Goal: Task Accomplishment & Management: Manage account settings

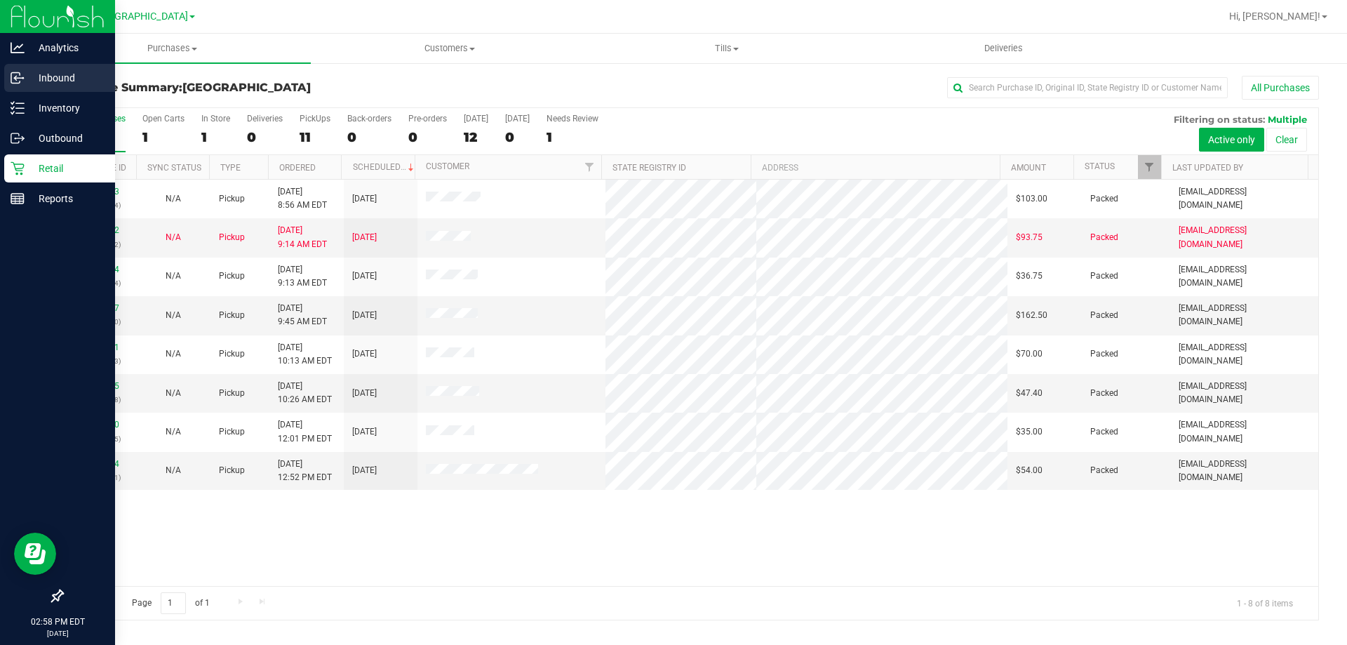
click at [55, 74] on p "Inbound" at bounding box center [67, 77] width 84 height 17
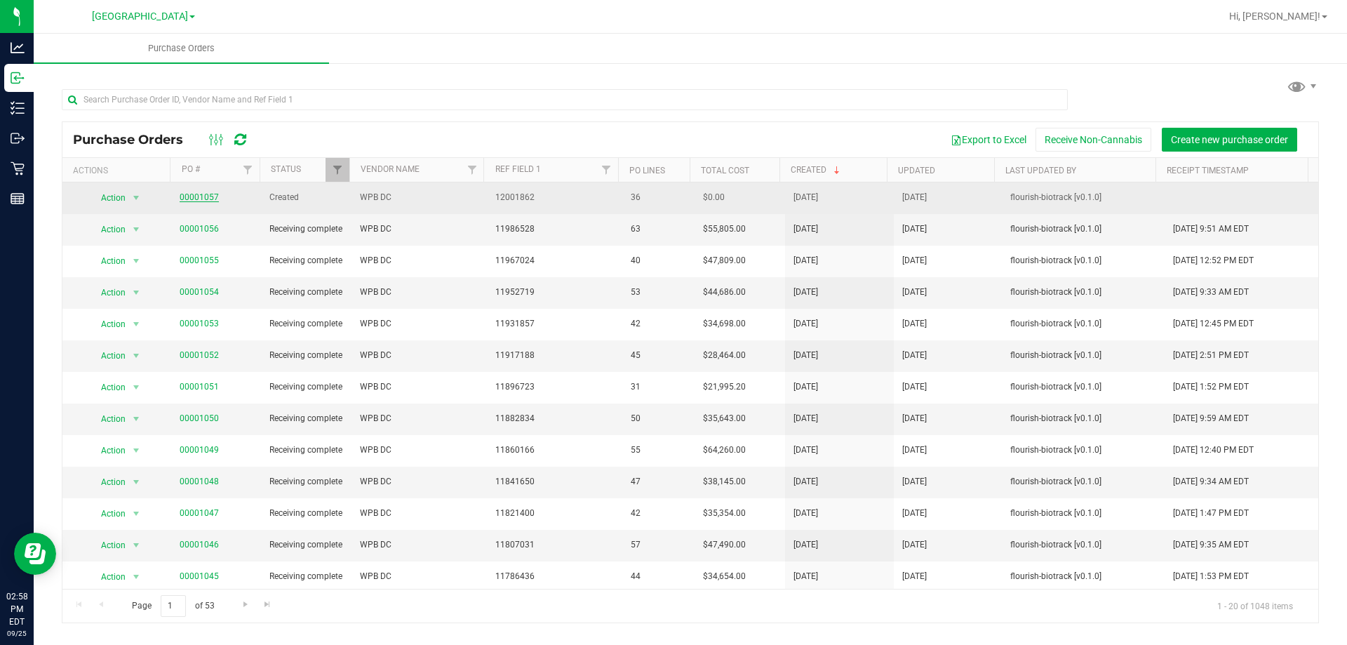
click at [206, 194] on link "00001057" at bounding box center [199, 197] width 39 height 10
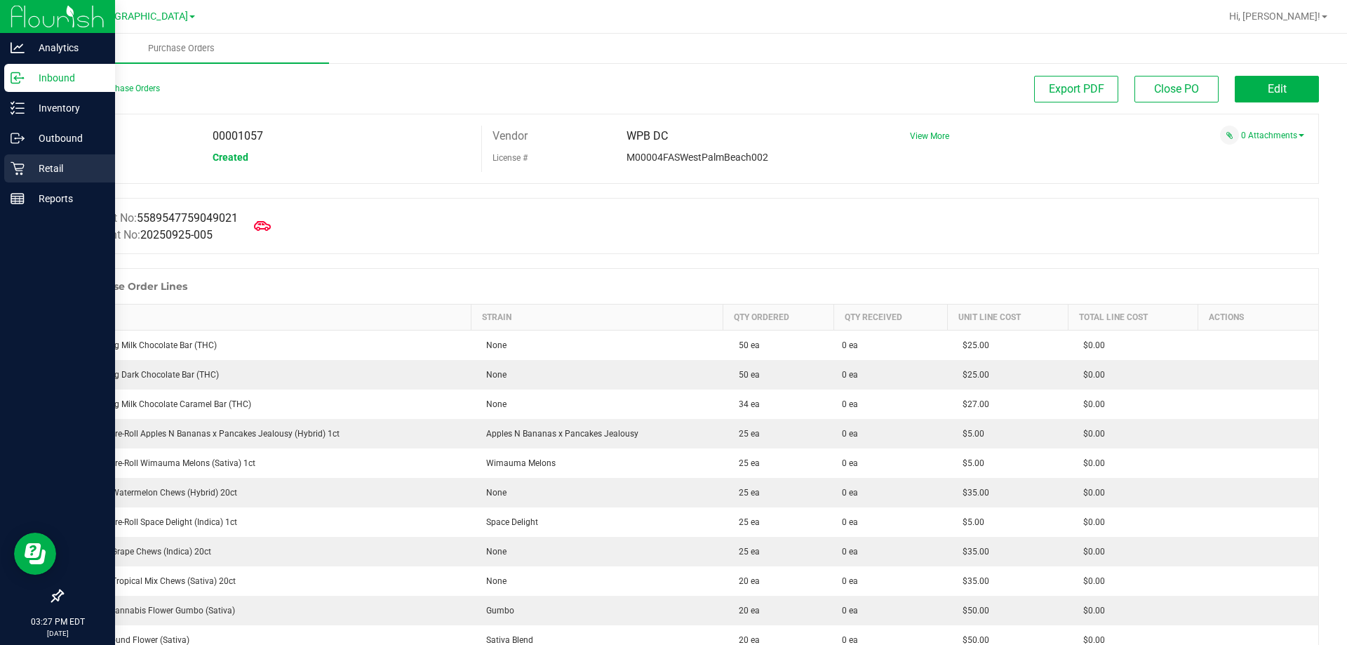
click at [42, 166] on p "Retail" at bounding box center [67, 168] width 84 height 17
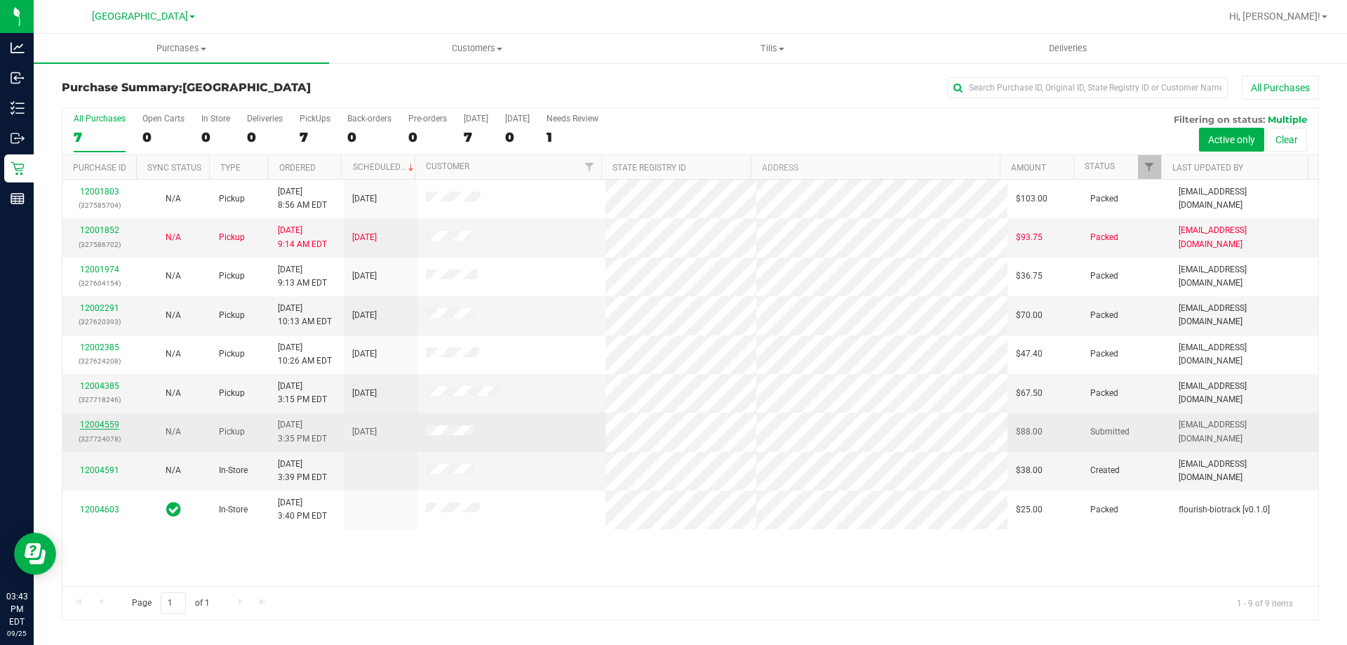
click at [102, 424] on link "12004559" at bounding box center [99, 425] width 39 height 10
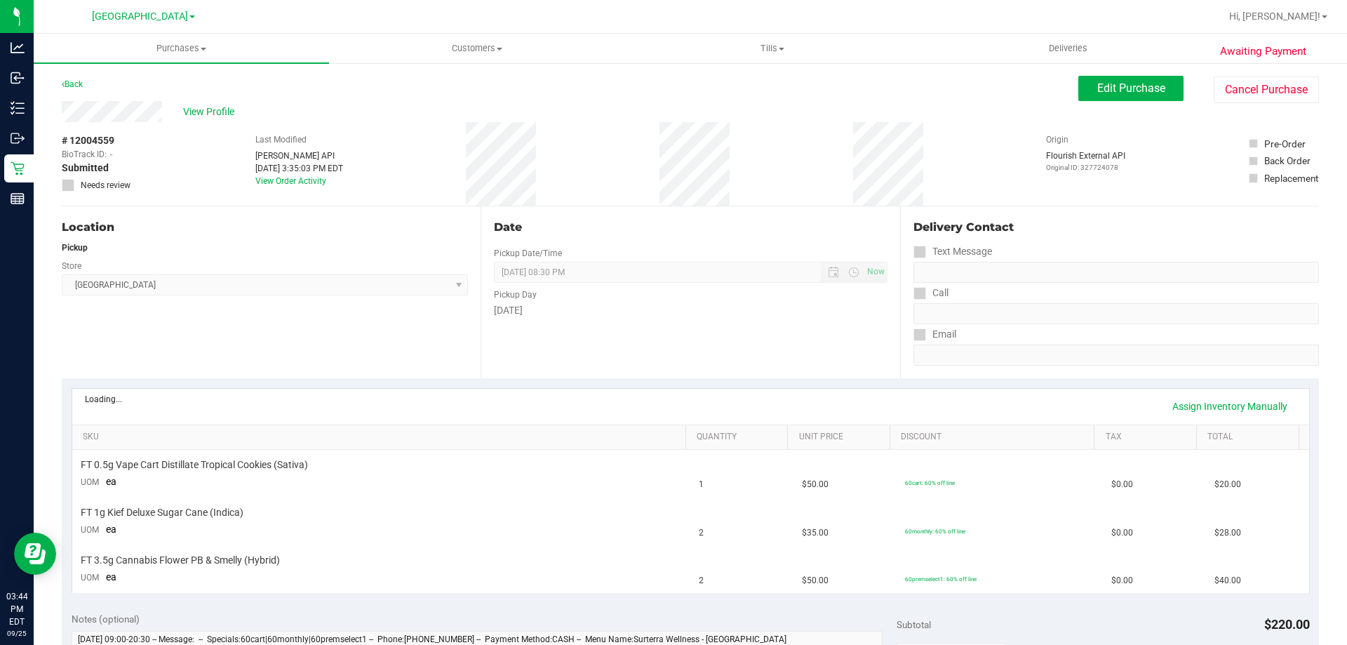
click at [550, 352] on div "Date Pickup Date/Time [DATE] Now [DATE] 08:30 PM Now Pickup Day [DATE]" at bounding box center [690, 292] width 419 height 172
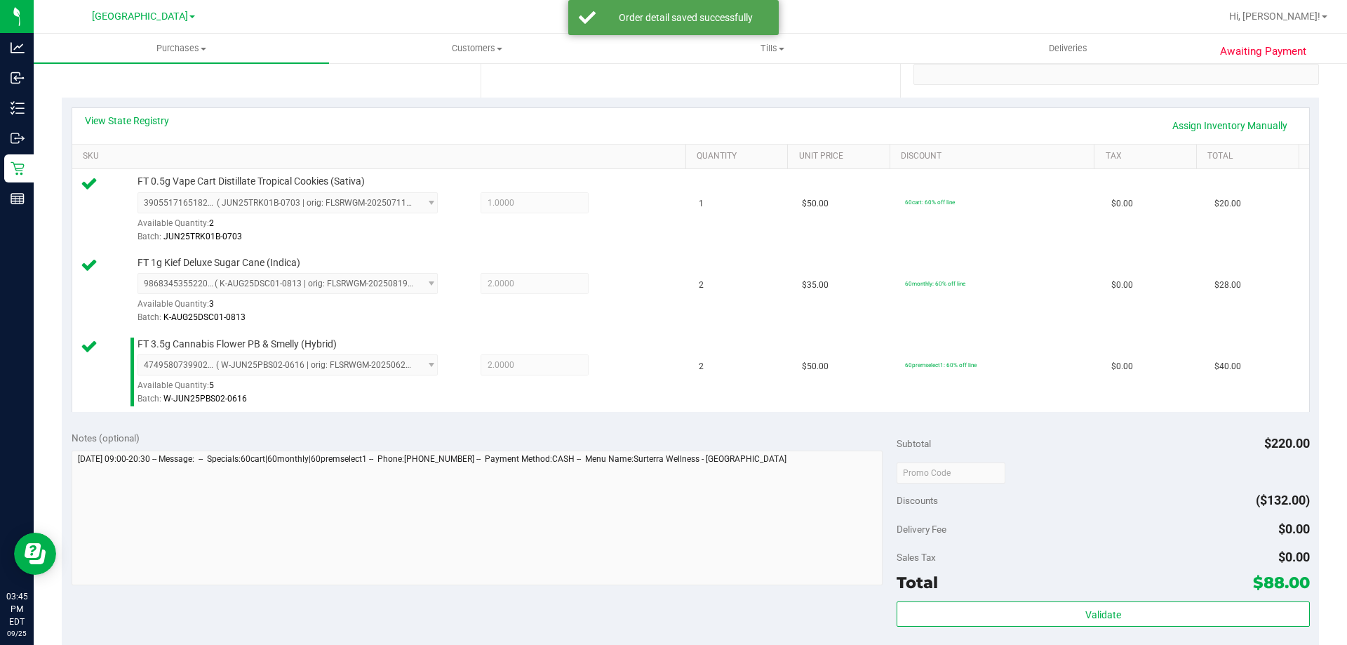
scroll to position [631, 0]
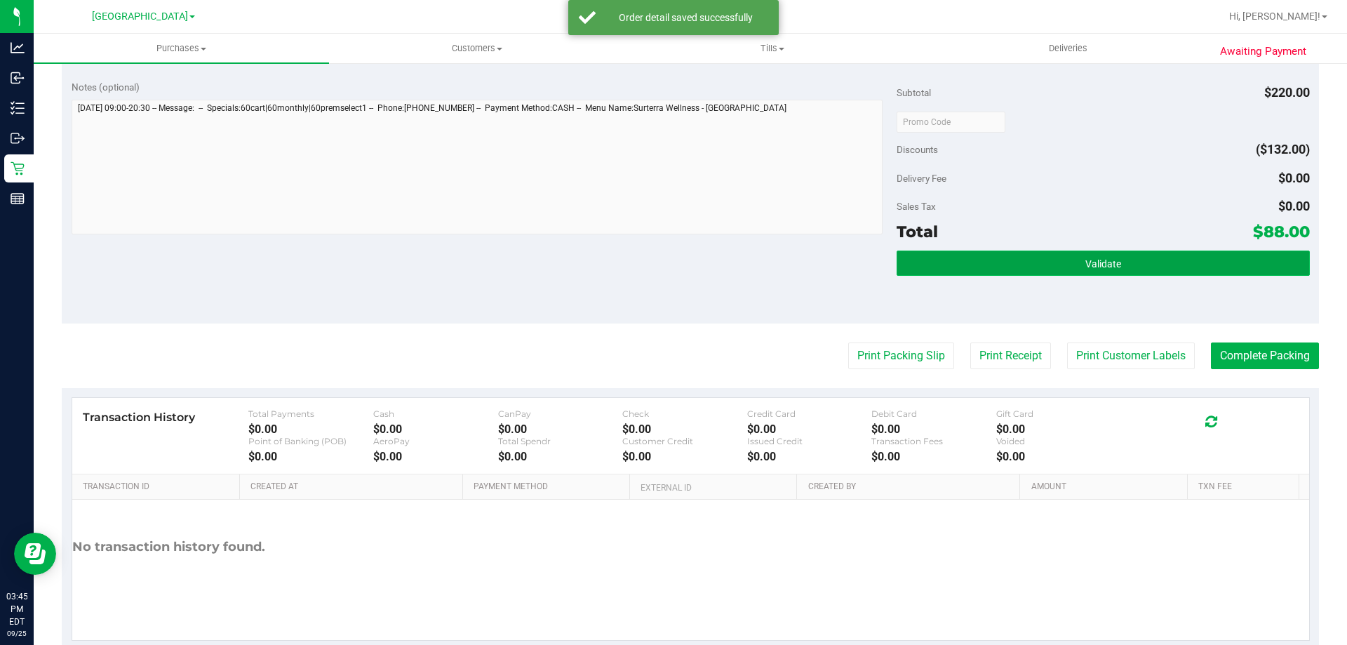
click at [1064, 261] on button "Validate" at bounding box center [1103, 262] width 413 height 25
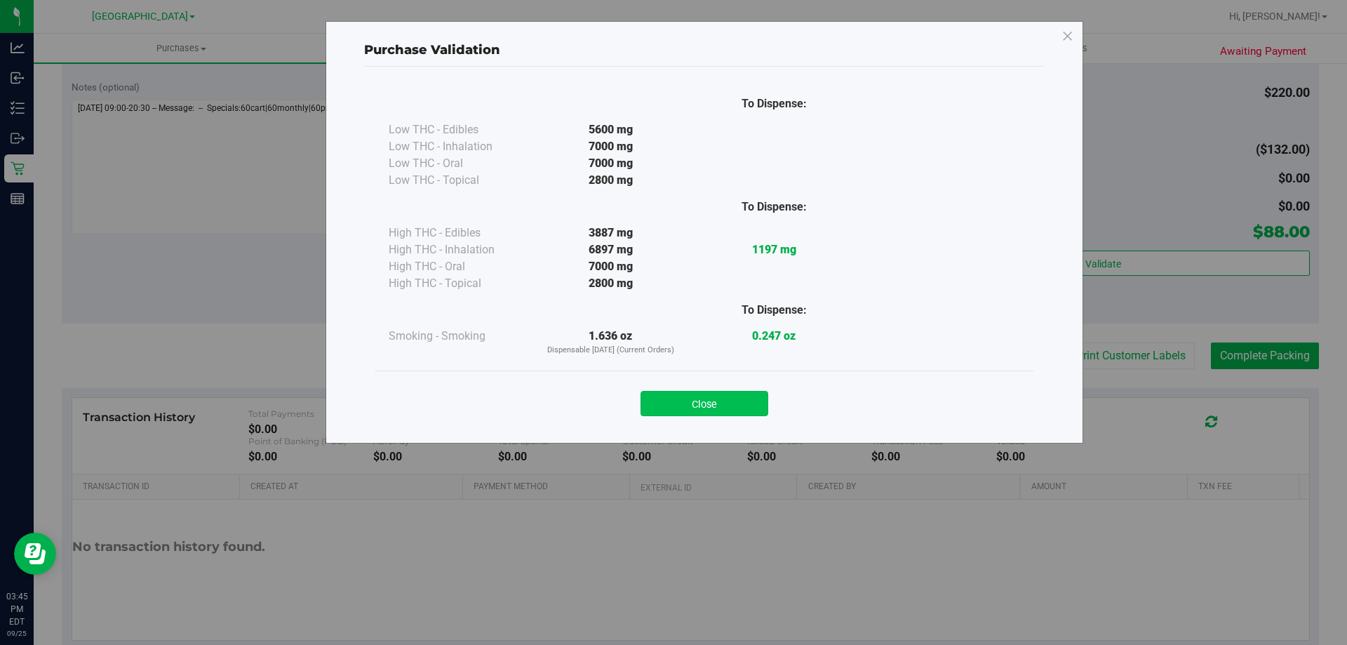
click at [742, 403] on button "Close" at bounding box center [705, 403] width 128 height 25
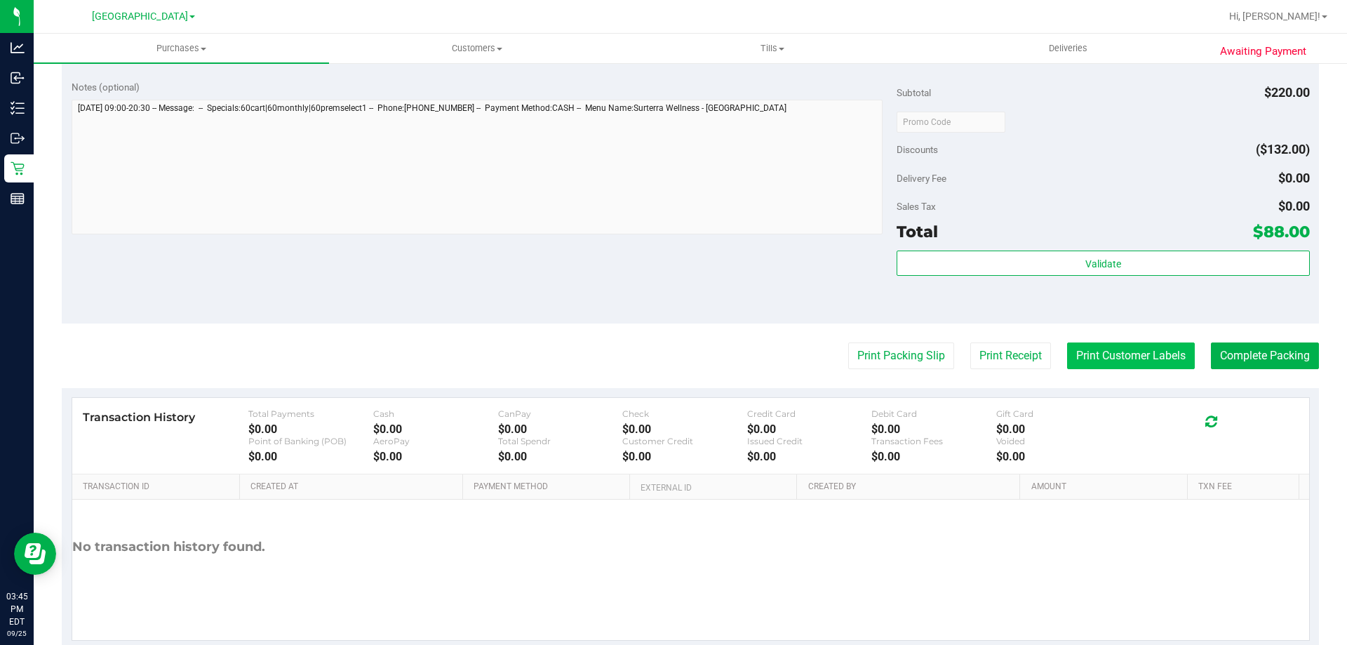
click at [1119, 353] on button "Print Customer Labels" at bounding box center [1131, 355] width 128 height 27
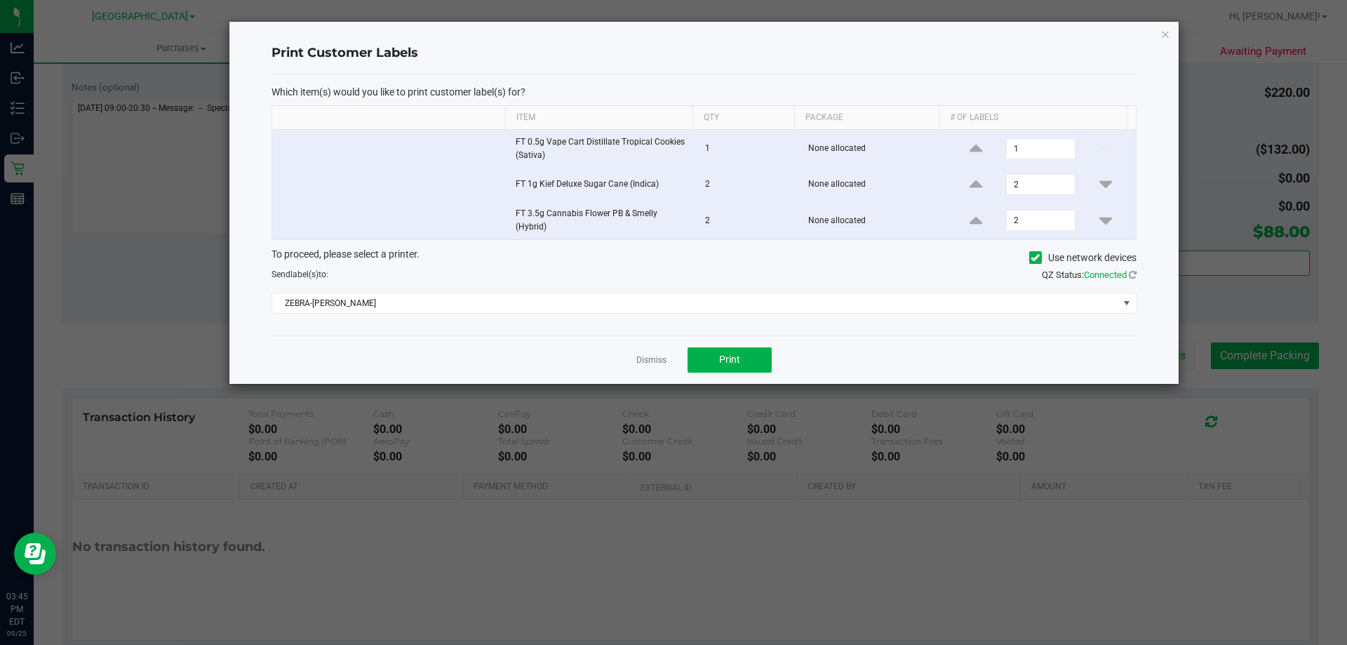
click at [711, 377] on div "Dismiss Print" at bounding box center [704, 359] width 865 height 48
click at [714, 365] on button "Print" at bounding box center [730, 359] width 84 height 25
click at [649, 359] on link "Dismiss" at bounding box center [651, 360] width 30 height 12
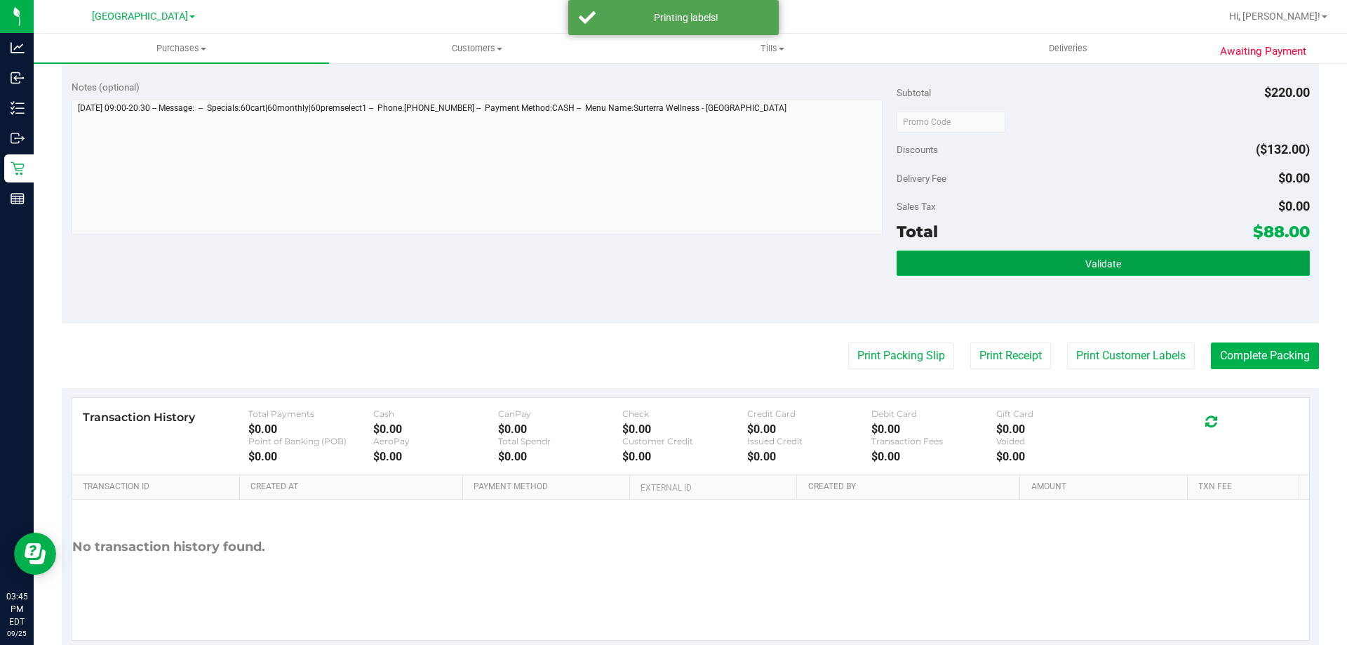
click at [1014, 260] on button "Validate" at bounding box center [1103, 262] width 413 height 25
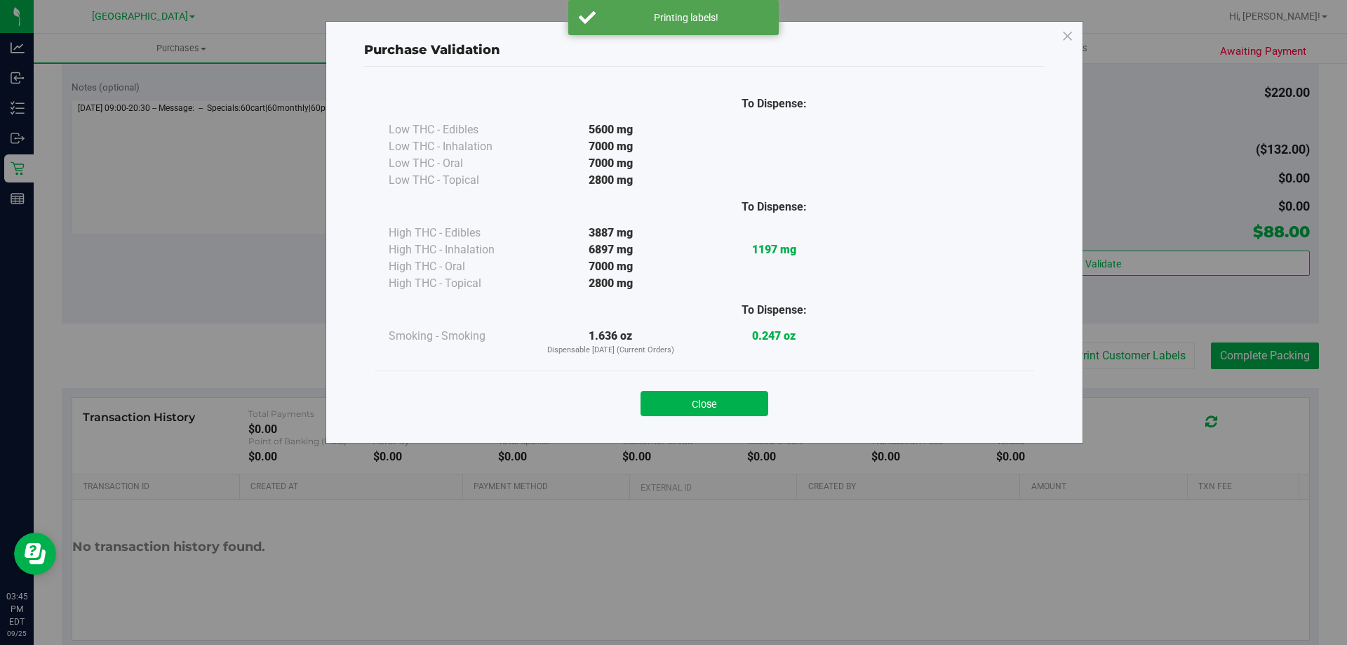
drag, startPoint x: 660, startPoint y: 398, endPoint x: 1134, endPoint y: 307, distance: 482.4
click at [665, 400] on button "Close" at bounding box center [705, 403] width 128 height 25
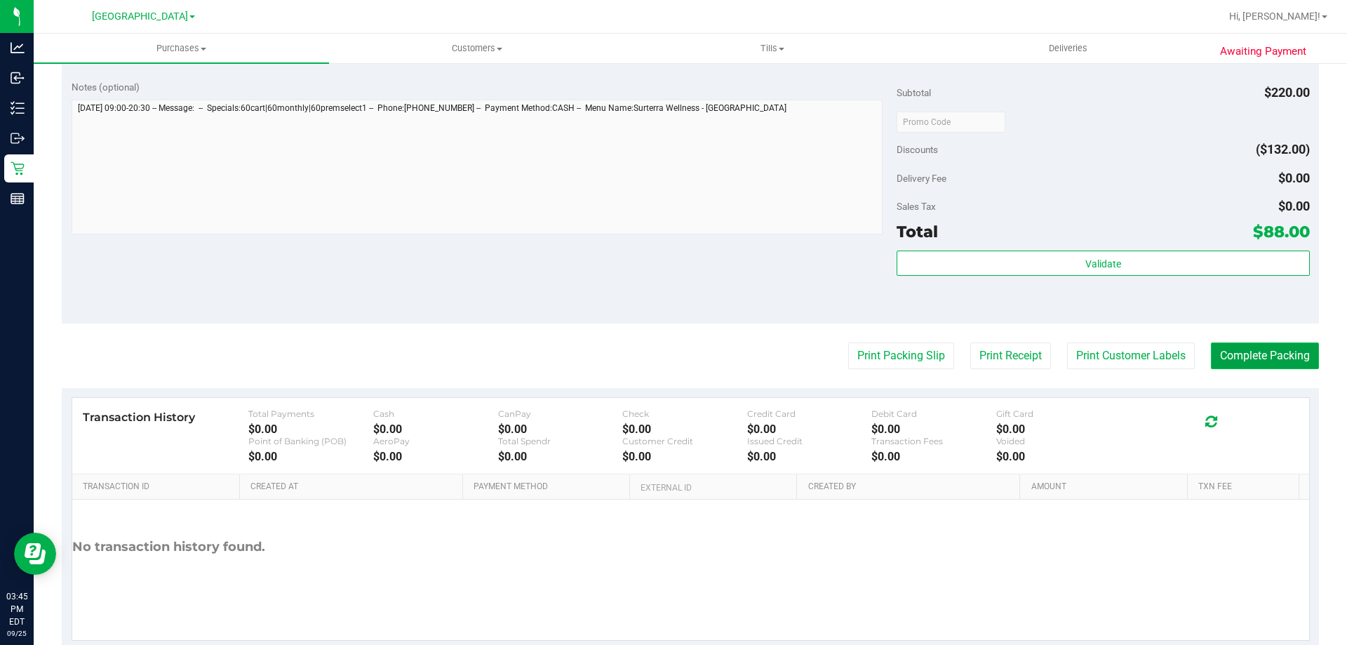
click at [1228, 349] on button "Complete Packing" at bounding box center [1265, 355] width 108 height 27
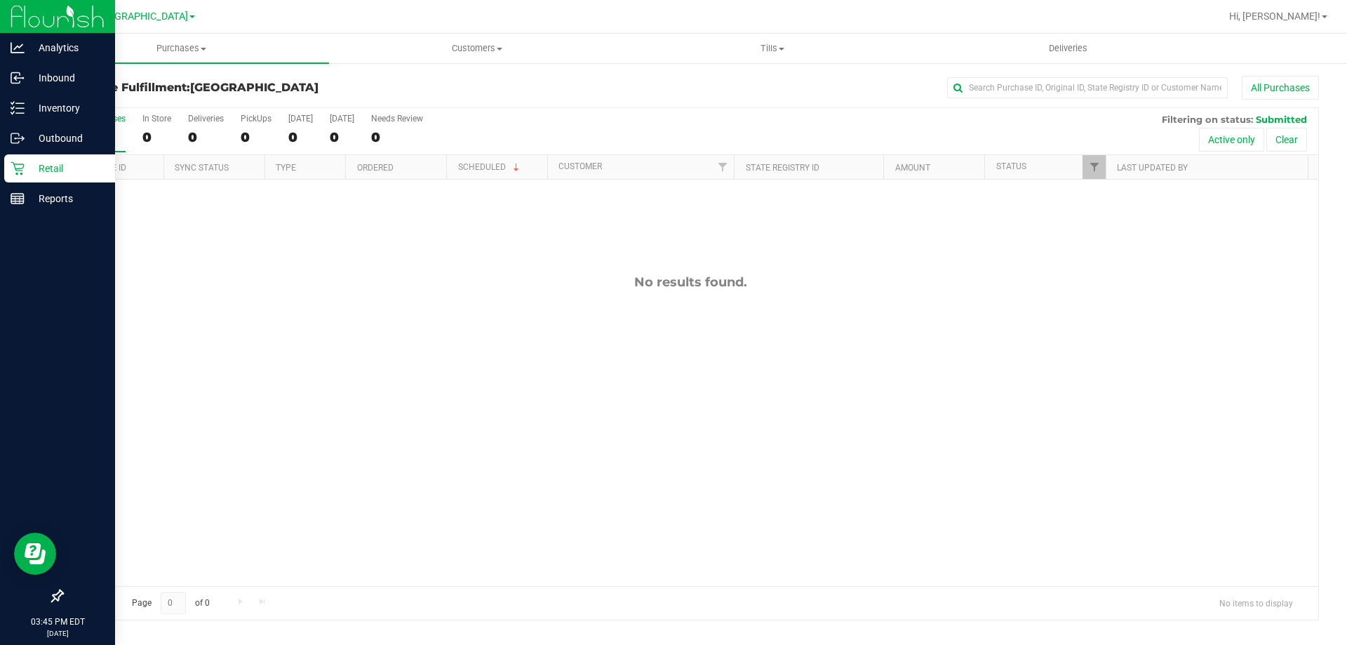
click at [67, 177] on div "Retail" at bounding box center [59, 168] width 111 height 28
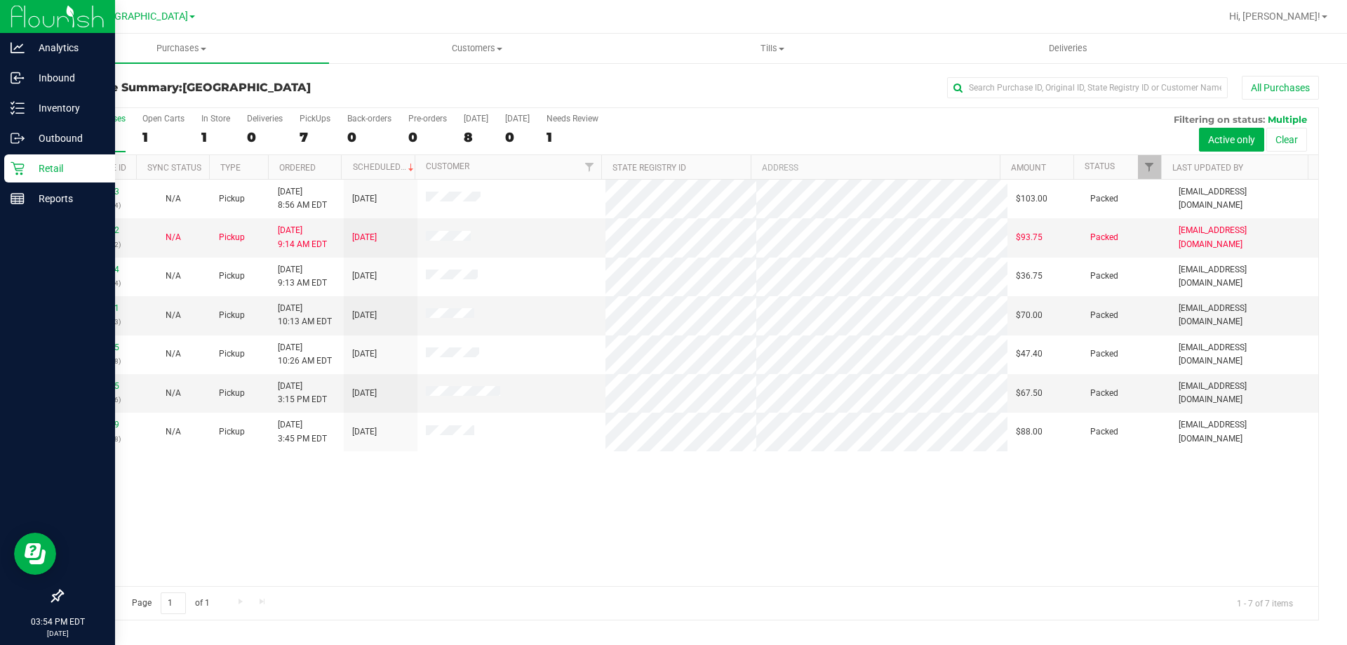
click at [13, 168] on icon at bounding box center [18, 168] width 14 height 14
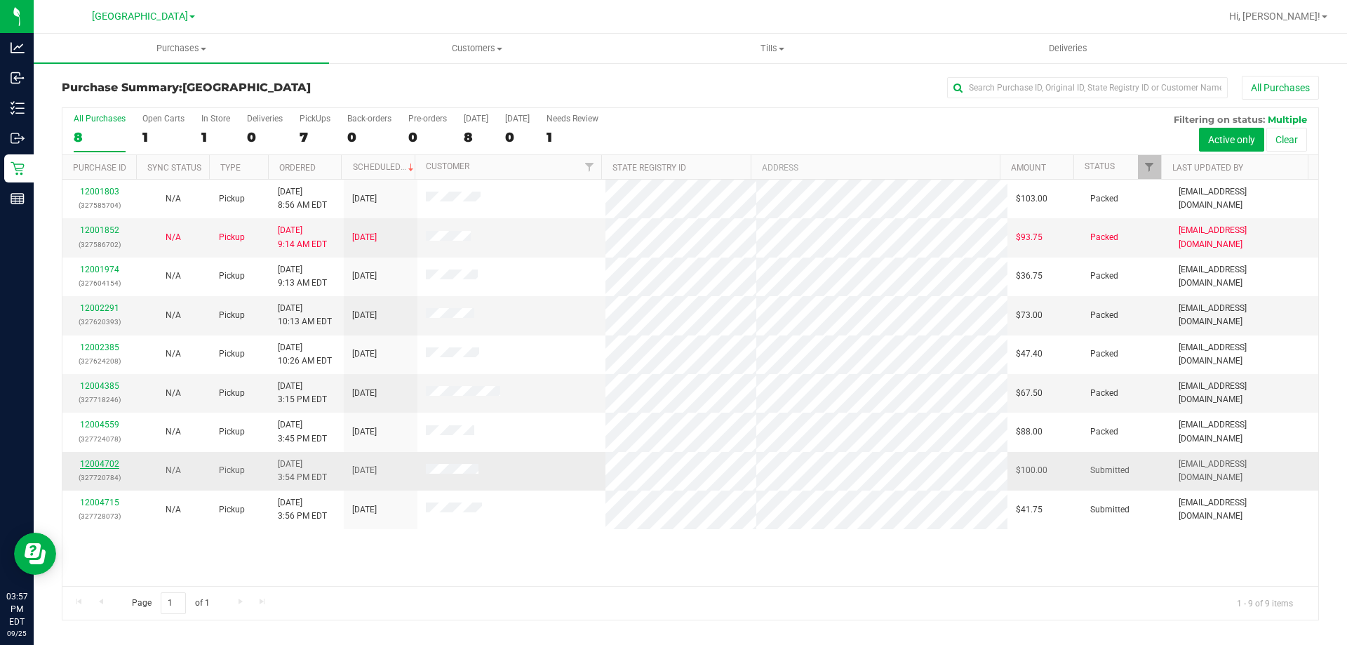
click at [93, 465] on link "12004702" at bounding box center [99, 464] width 39 height 10
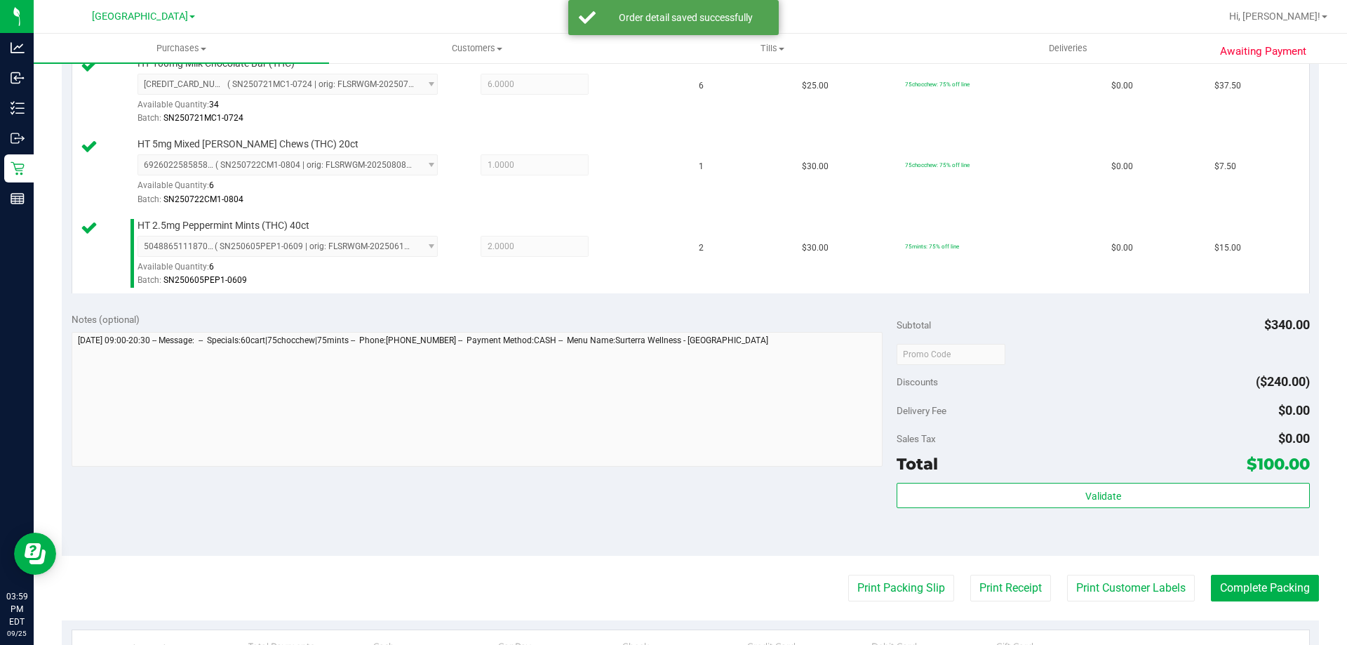
scroll to position [631, 0]
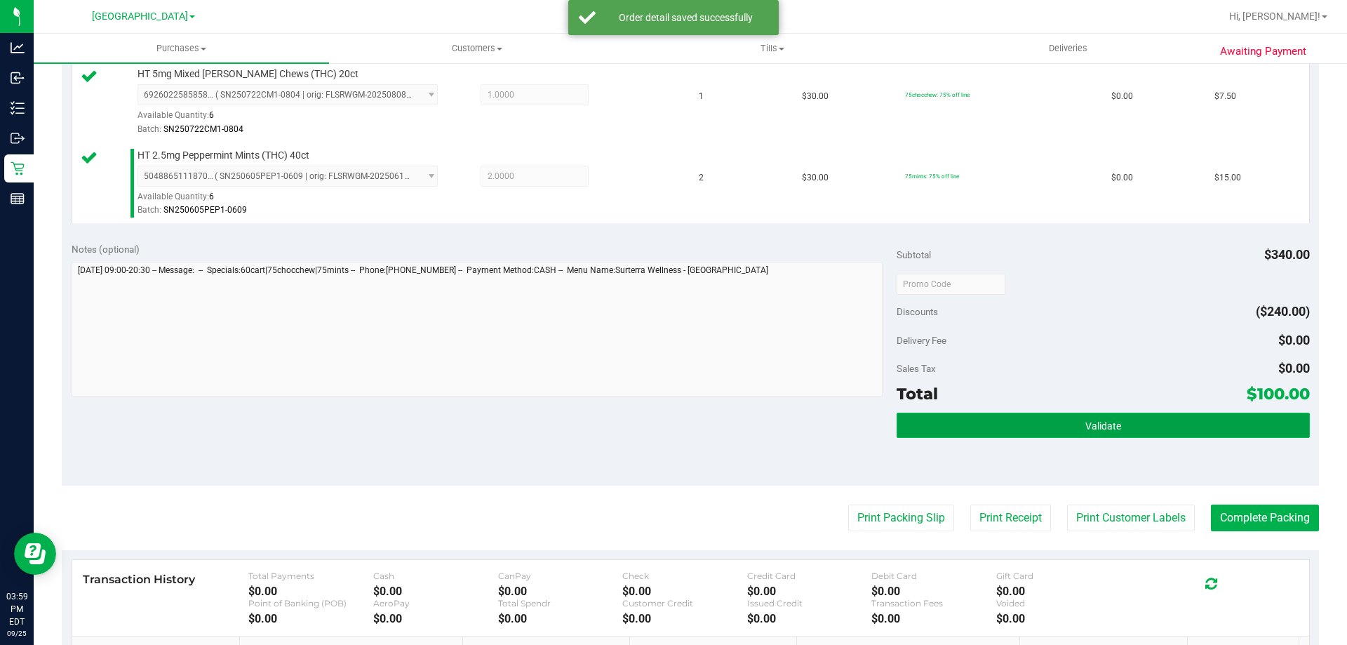
click at [1090, 422] on span "Validate" at bounding box center [1103, 425] width 36 height 11
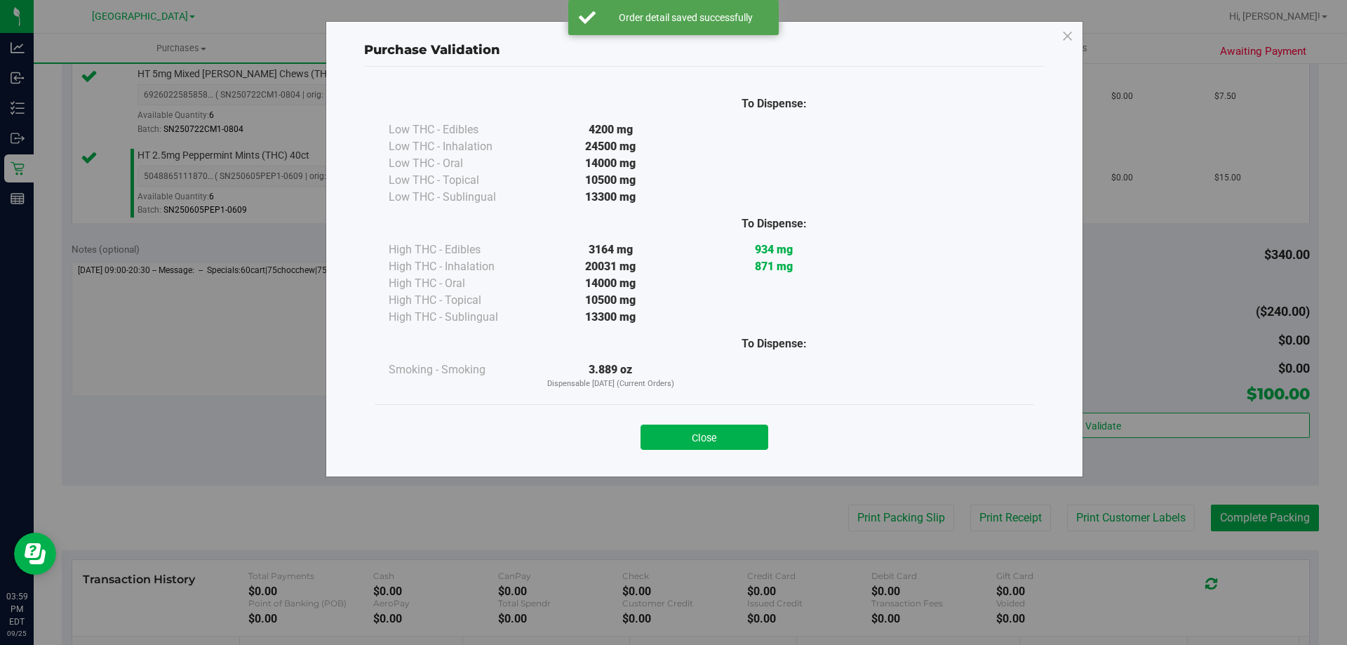
drag, startPoint x: 714, startPoint y: 429, endPoint x: 878, endPoint y: 468, distance: 168.6
click at [714, 429] on button "Close" at bounding box center [705, 436] width 128 height 25
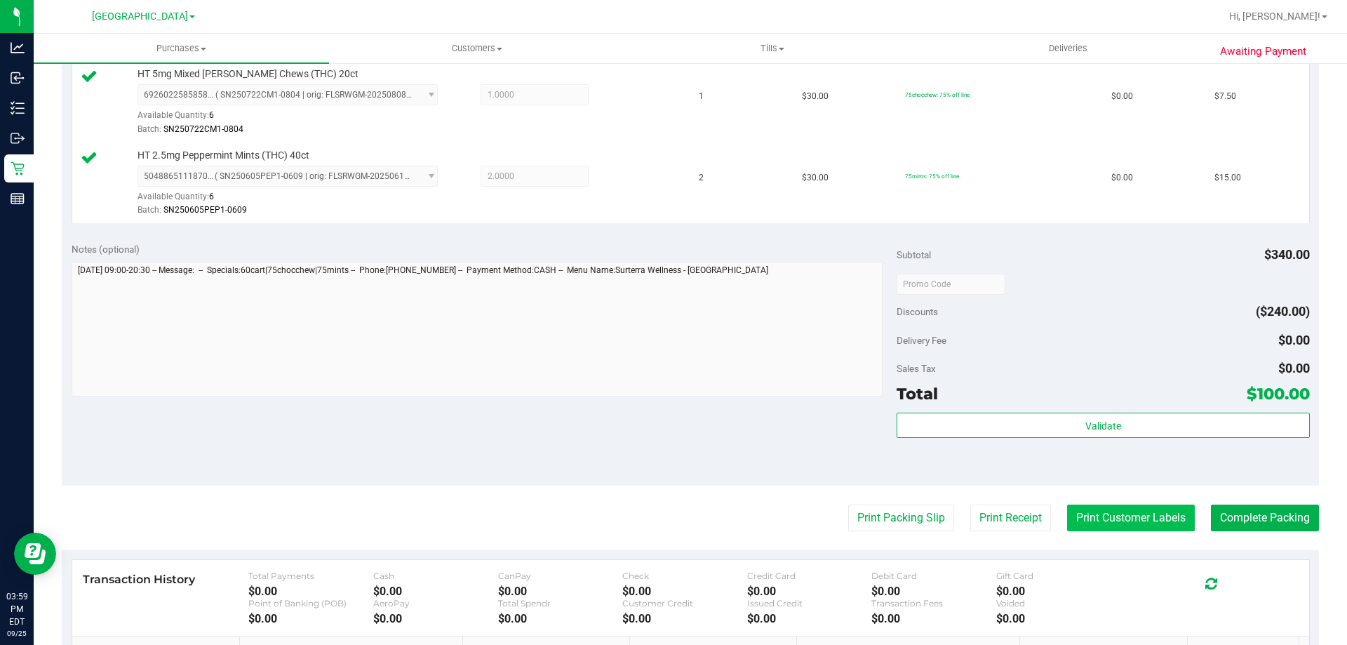
click at [1096, 526] on button "Print Customer Labels" at bounding box center [1131, 517] width 128 height 27
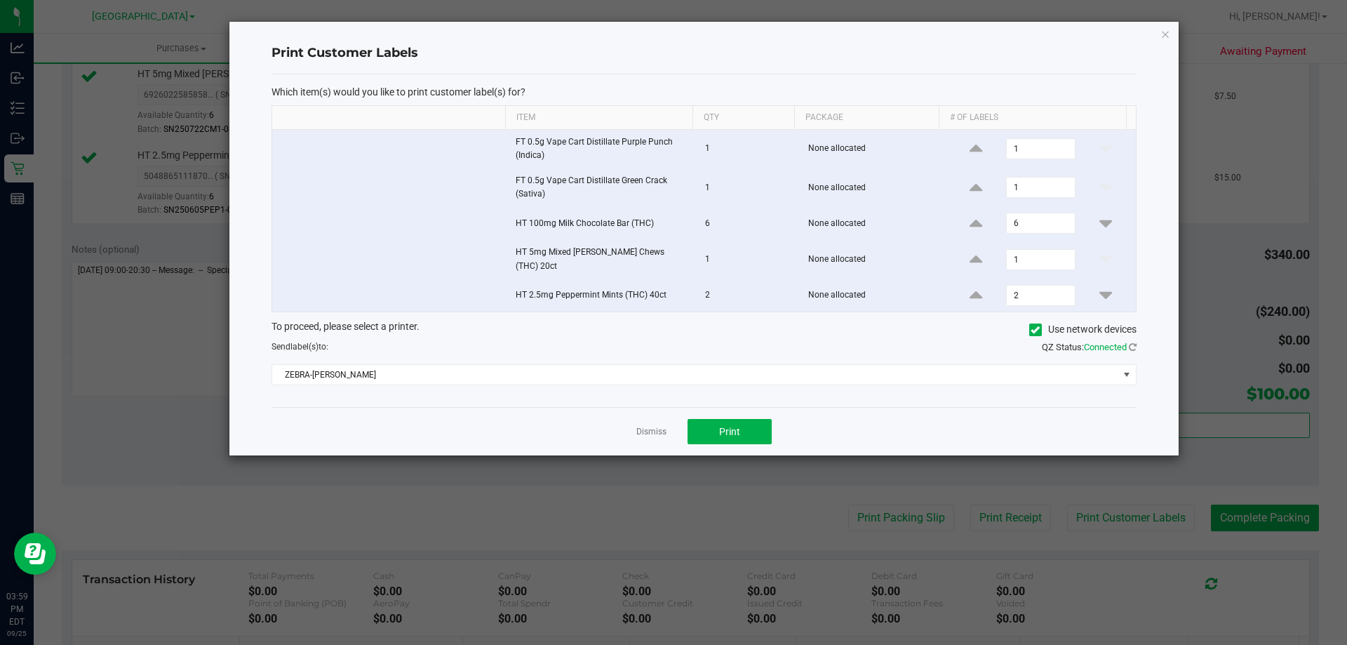
click at [743, 410] on div "Dismiss Print" at bounding box center [704, 431] width 865 height 48
click at [758, 422] on button "Print" at bounding box center [730, 431] width 84 height 25
click at [656, 426] on link "Dismiss" at bounding box center [651, 432] width 30 height 12
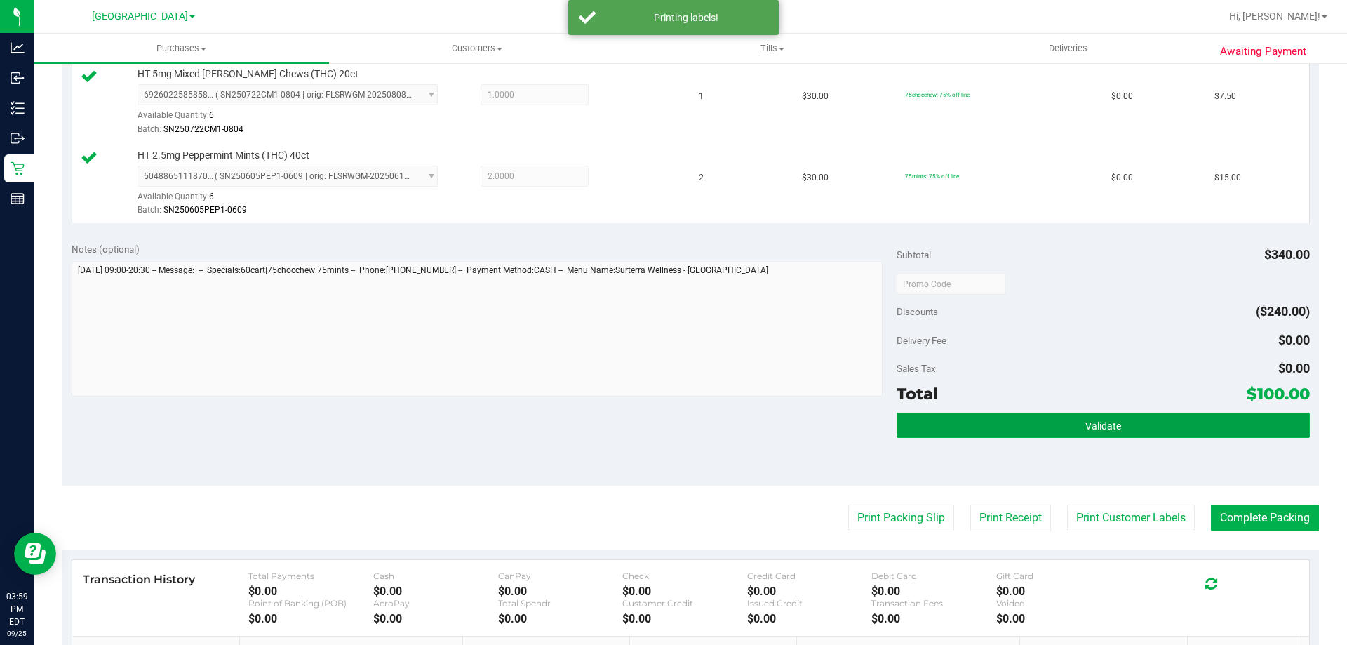
click at [1177, 424] on button "Validate" at bounding box center [1103, 425] width 413 height 25
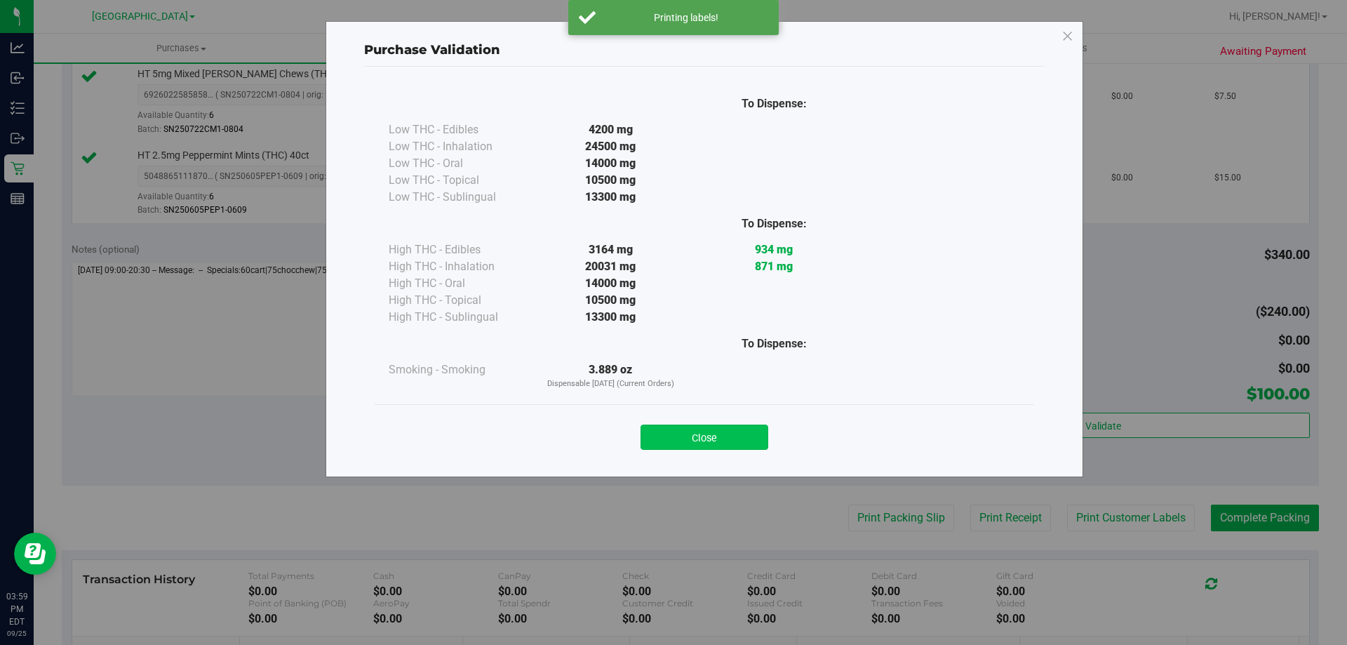
click at [715, 435] on button "Close" at bounding box center [705, 436] width 128 height 25
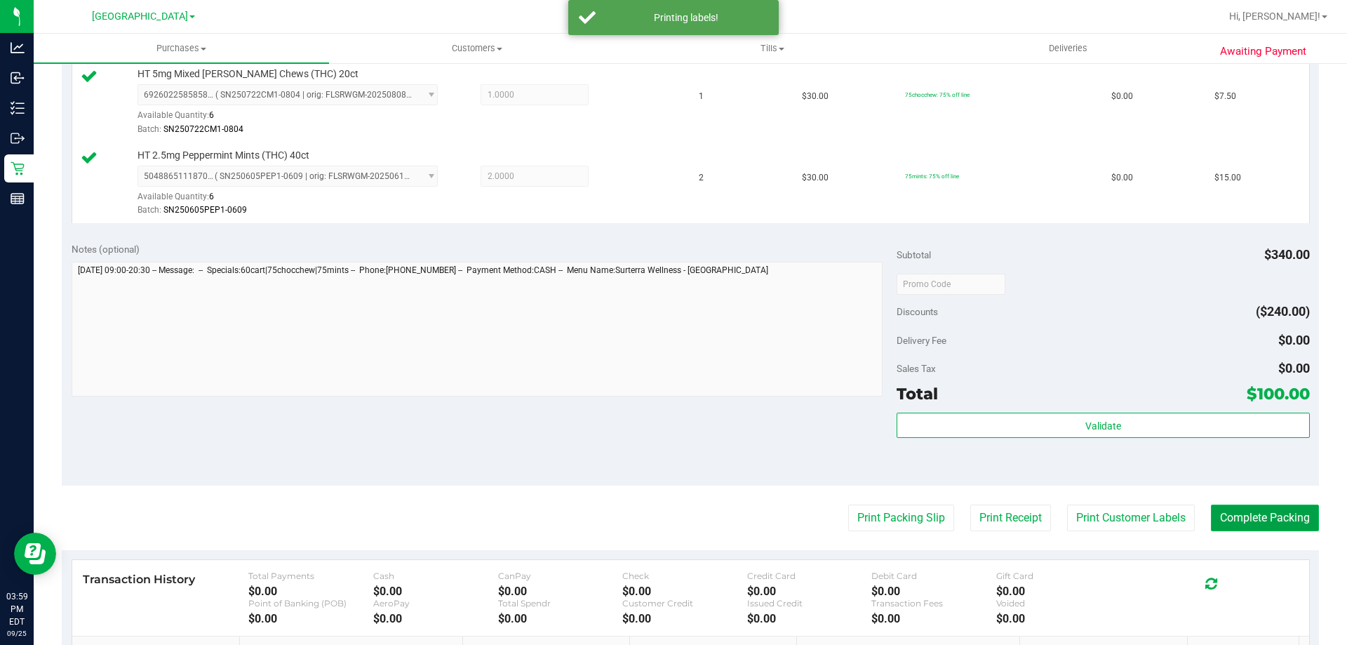
click at [1246, 521] on button "Complete Packing" at bounding box center [1265, 517] width 108 height 27
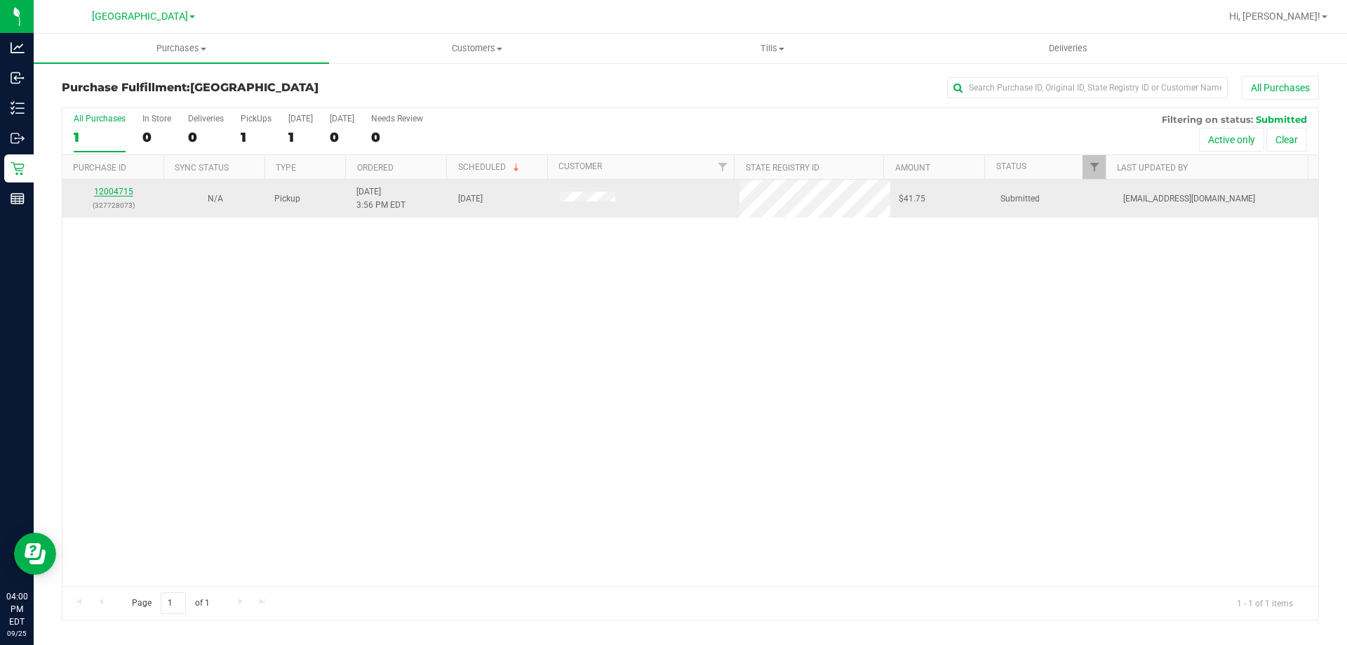
click at [116, 194] on link "12004715" at bounding box center [113, 192] width 39 height 10
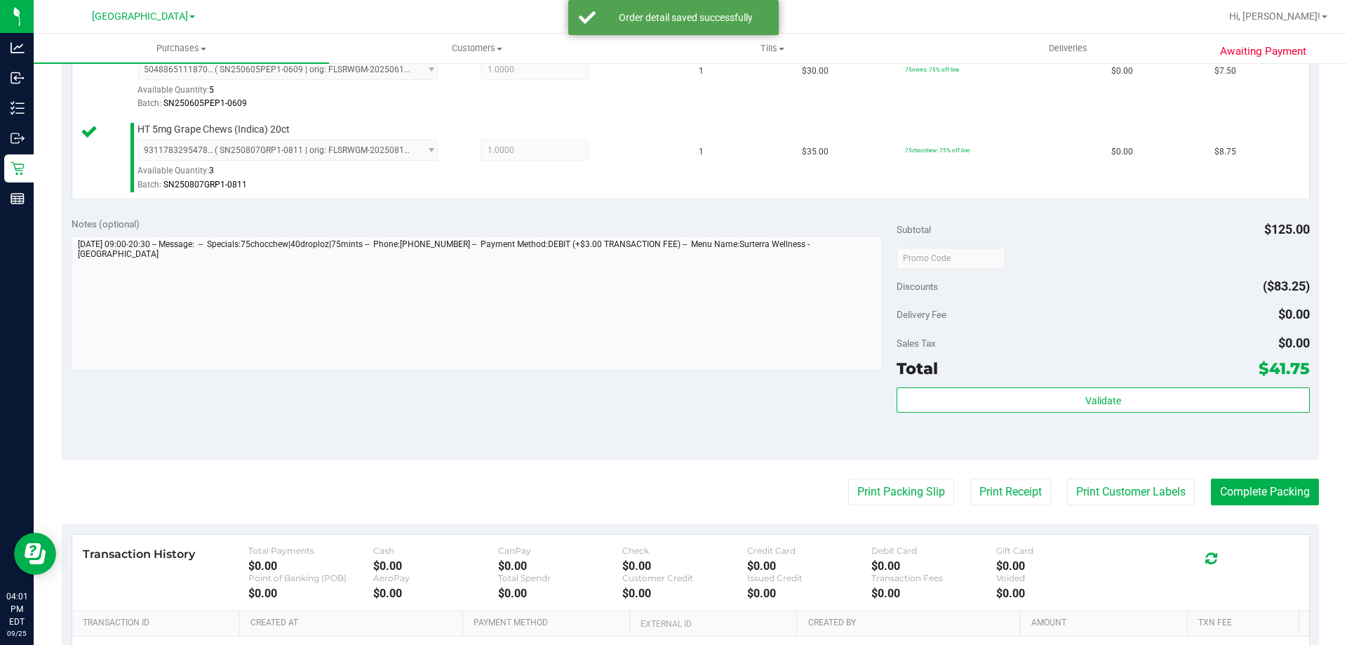
scroll to position [746, 0]
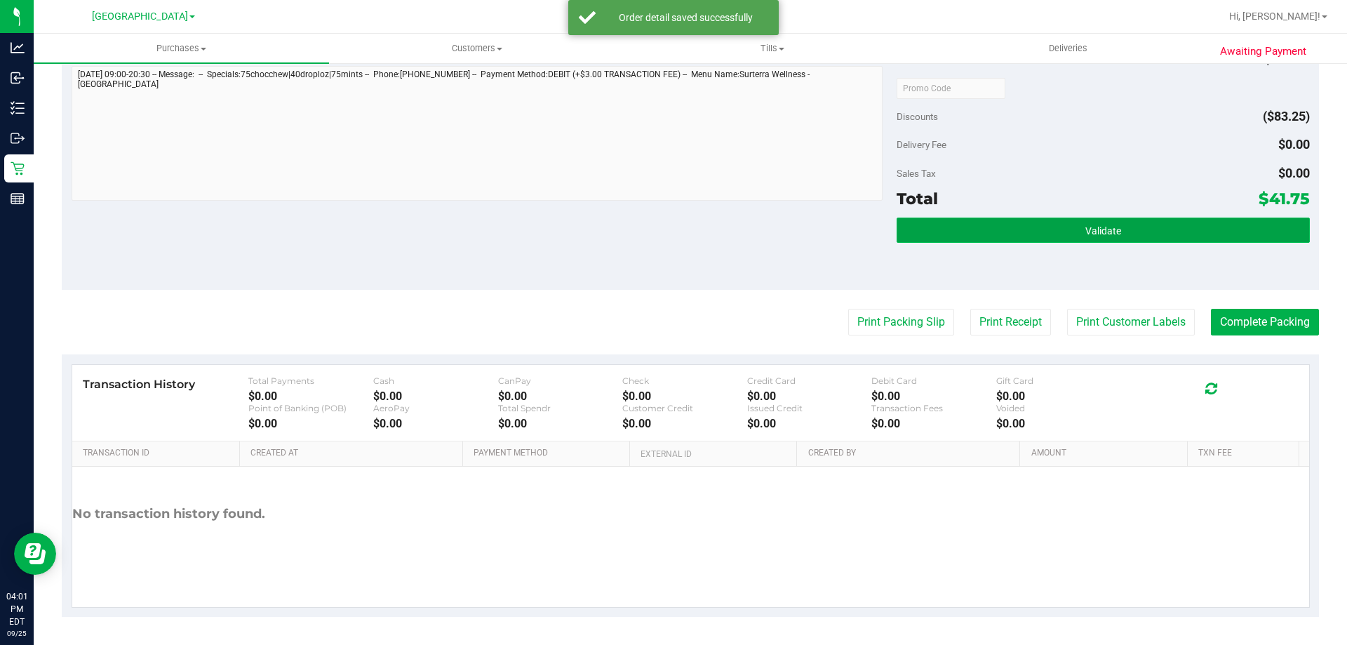
click at [1043, 222] on button "Validate" at bounding box center [1103, 229] width 413 height 25
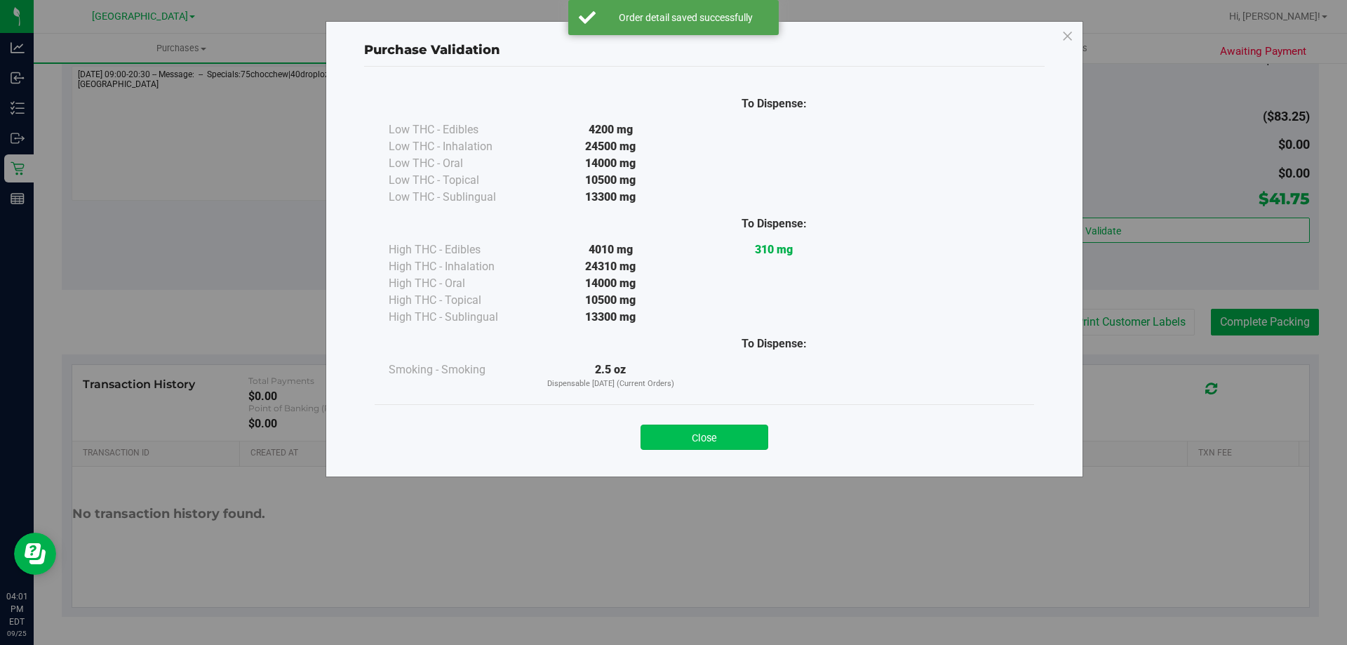
click at [695, 435] on button "Close" at bounding box center [705, 436] width 128 height 25
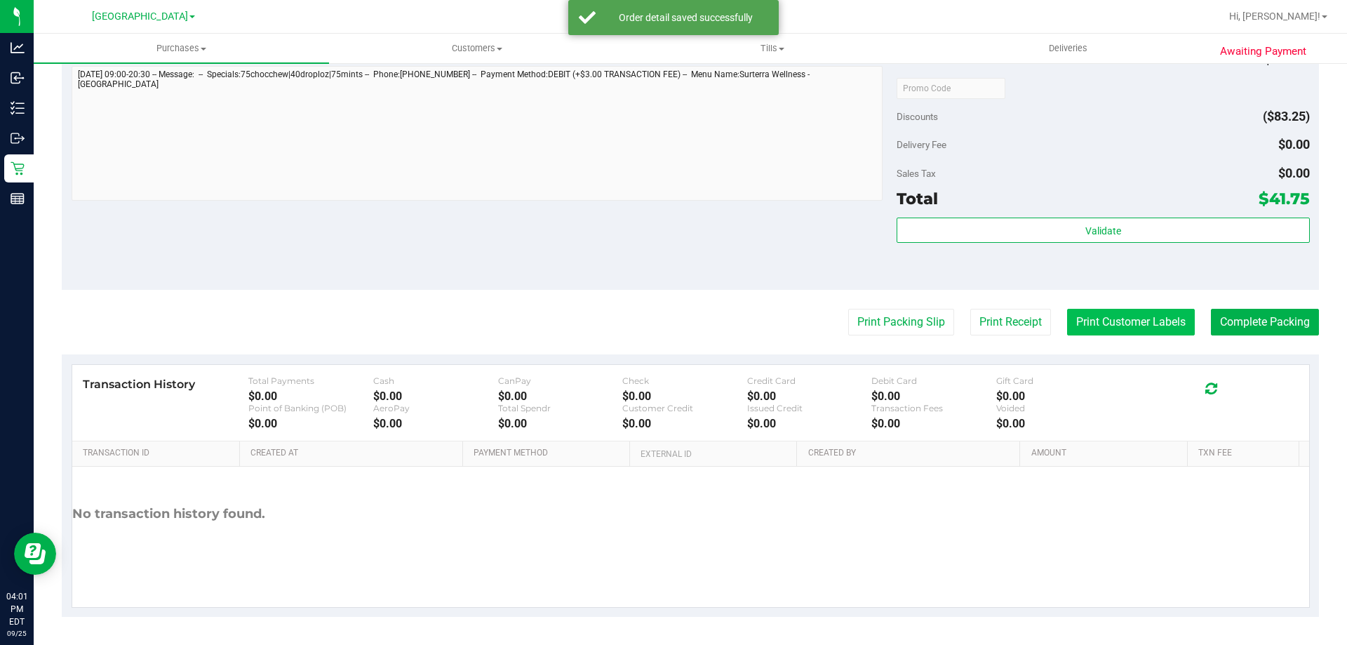
click at [1114, 324] on button "Print Customer Labels" at bounding box center [1131, 322] width 128 height 27
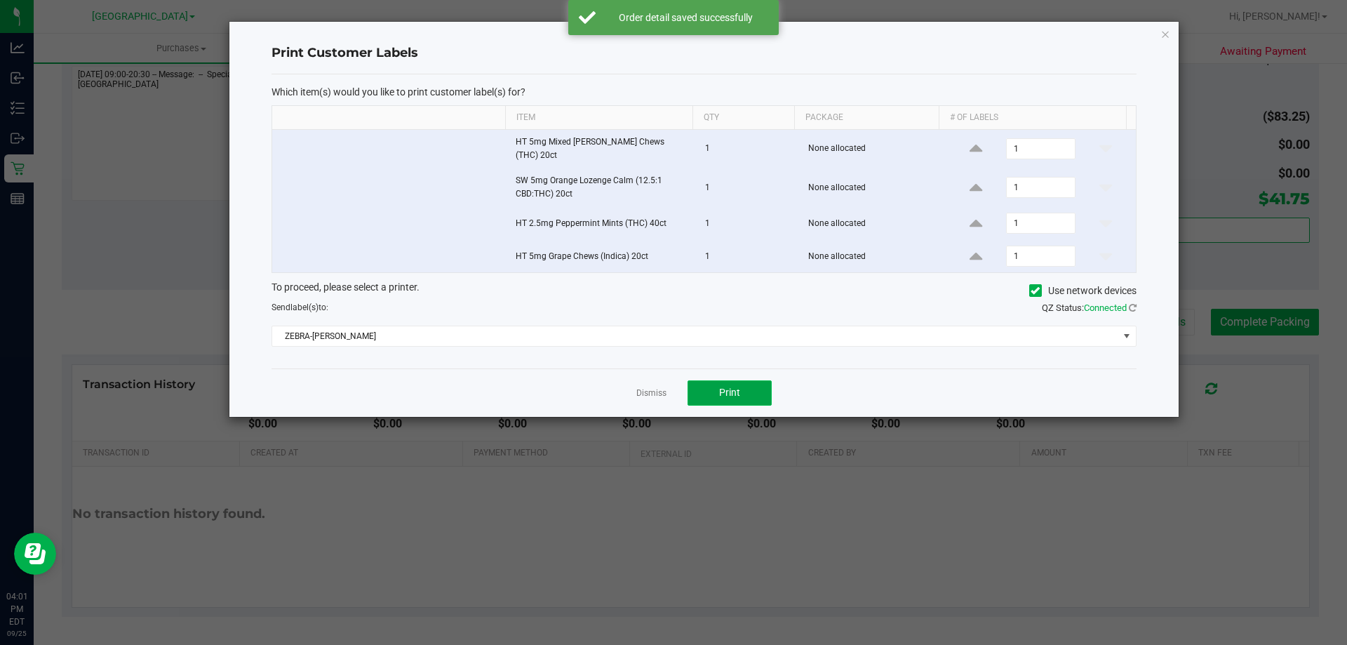
click at [734, 381] on button "Print" at bounding box center [730, 392] width 84 height 25
click at [636, 389] on div "Dismiss Print" at bounding box center [704, 392] width 865 height 48
drag, startPoint x: 650, startPoint y: 387, endPoint x: 1047, endPoint y: 330, distance: 401.2
click at [650, 387] on link "Dismiss" at bounding box center [651, 393] width 30 height 12
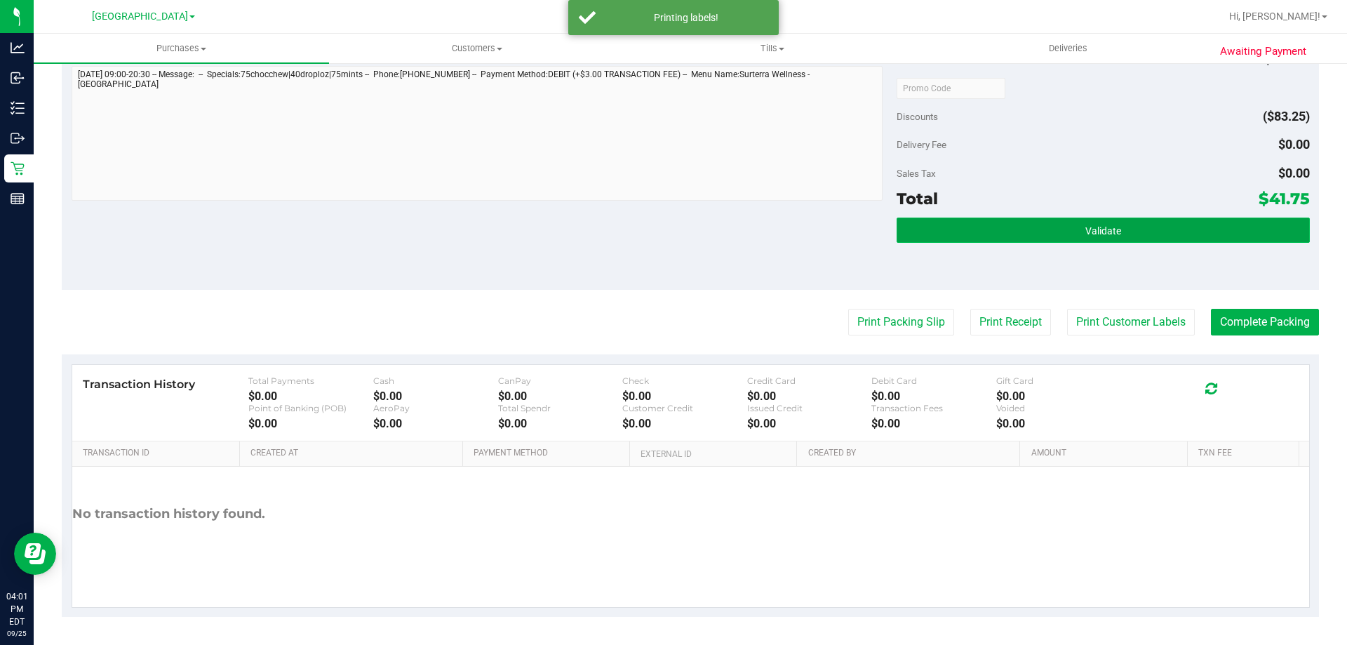
click at [1052, 220] on button "Validate" at bounding box center [1103, 229] width 413 height 25
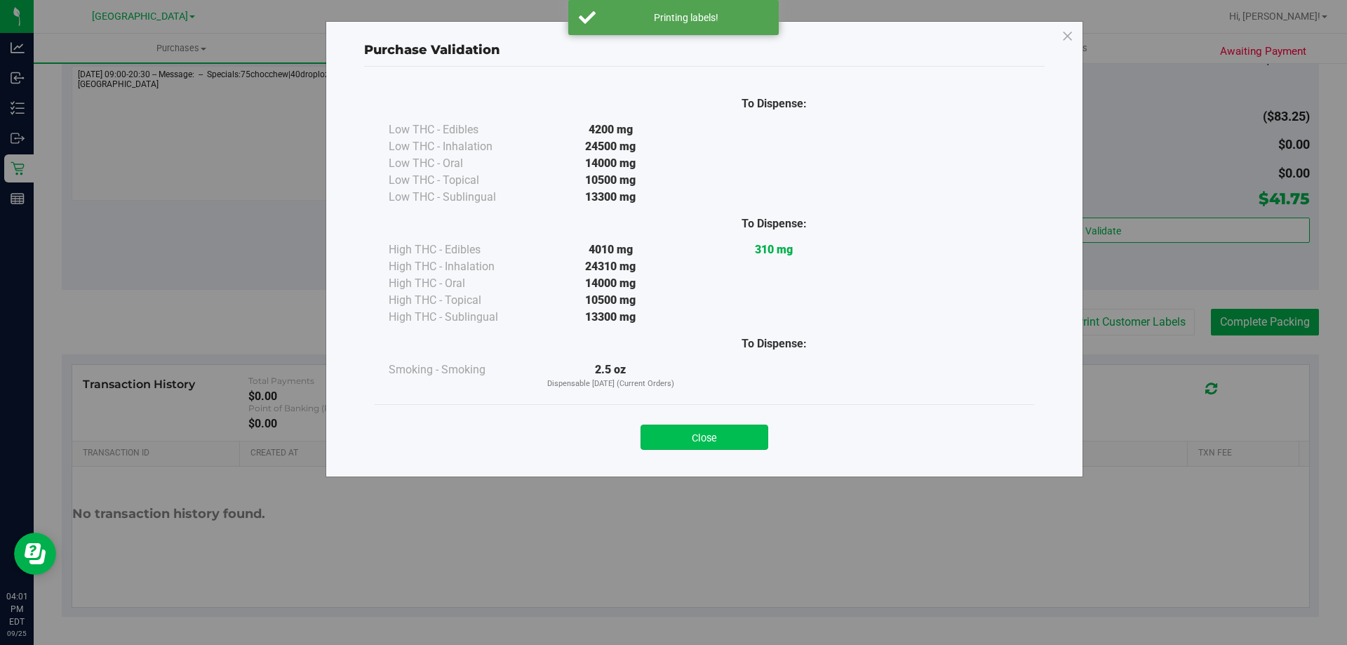
drag, startPoint x: 728, startPoint y: 445, endPoint x: 1174, endPoint y: 330, distance: 459.9
click at [752, 441] on button "Close" at bounding box center [705, 436] width 128 height 25
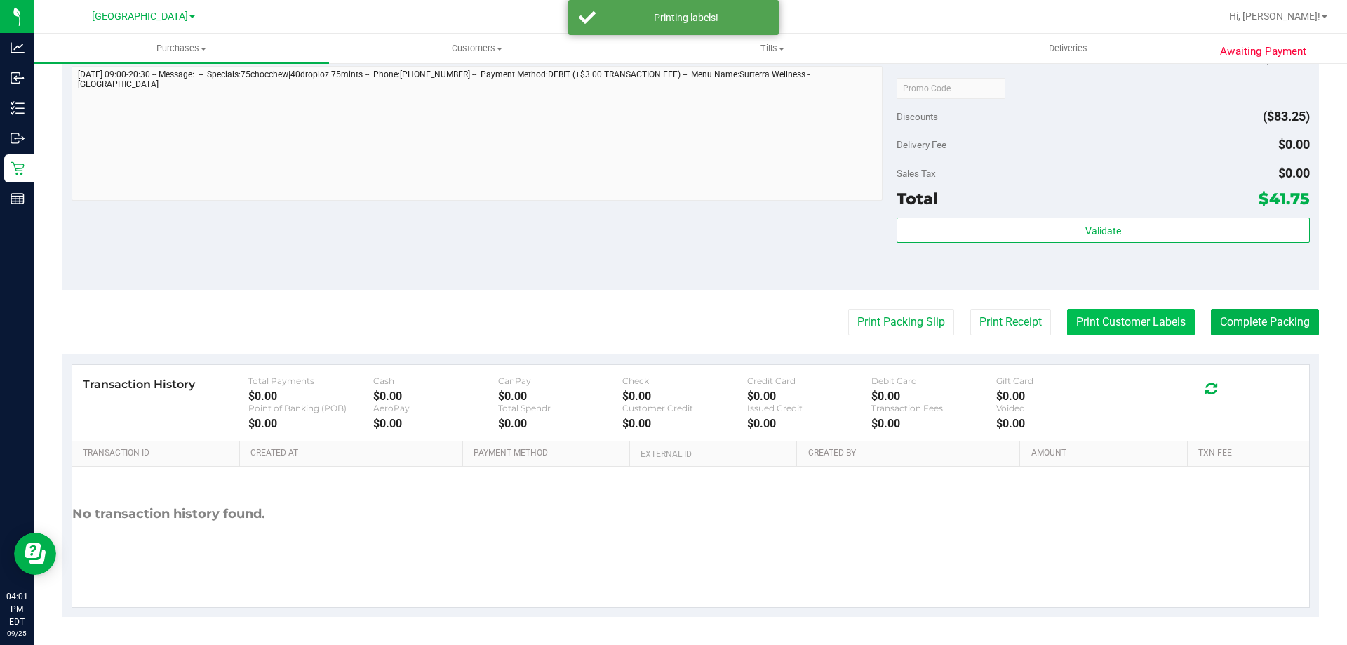
click at [1170, 324] on button "Print Customer Labels" at bounding box center [1131, 322] width 128 height 27
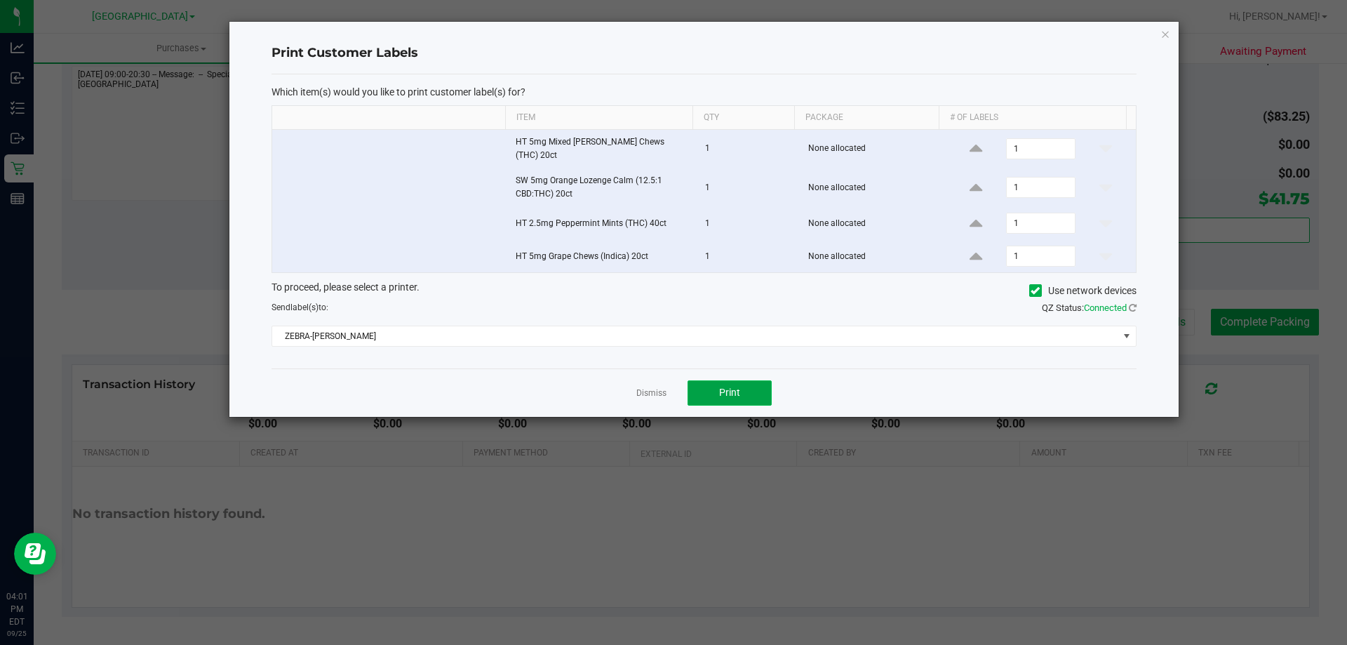
click at [746, 380] on button "Print" at bounding box center [730, 392] width 84 height 25
click at [659, 387] on link "Dismiss" at bounding box center [651, 393] width 30 height 12
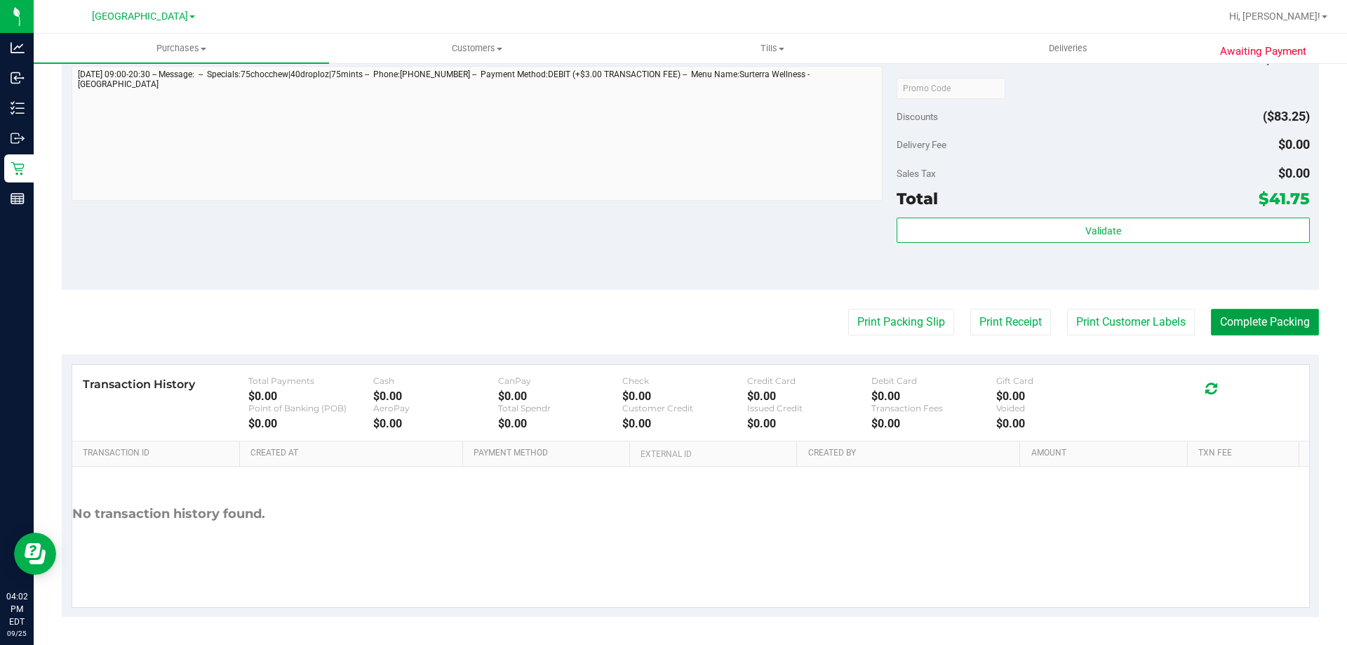
click at [1226, 309] on button "Complete Packing" at bounding box center [1265, 322] width 108 height 27
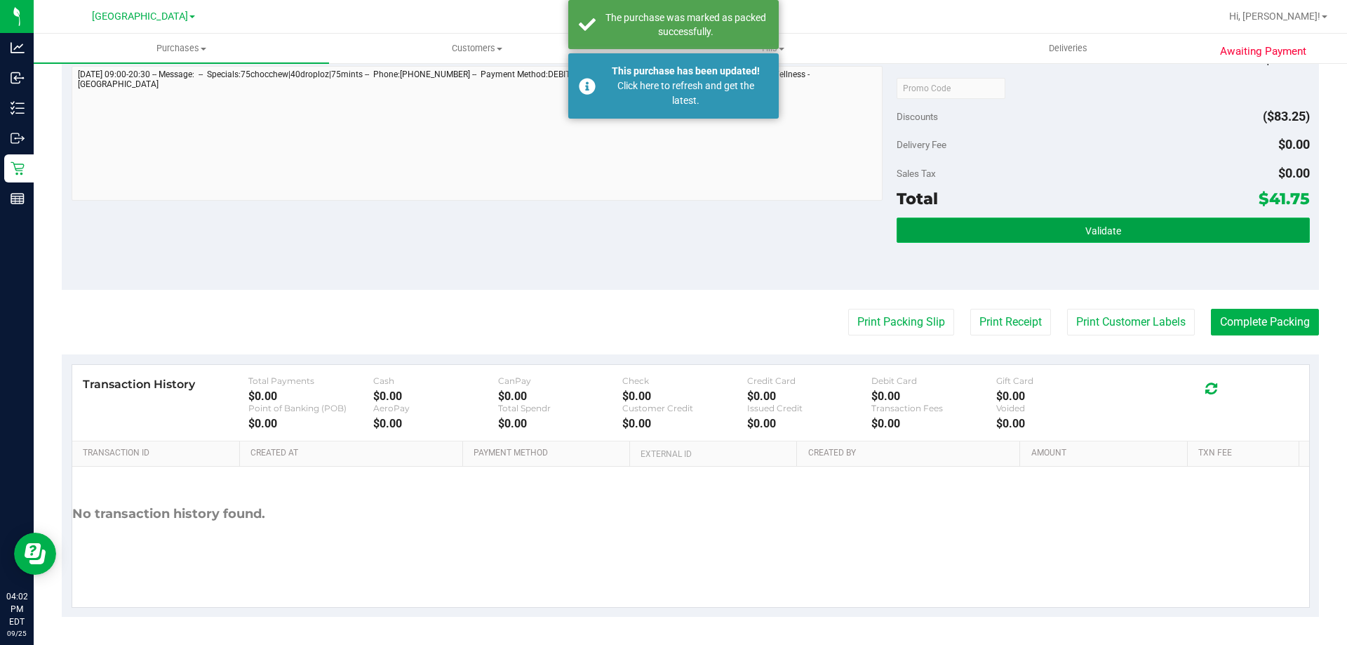
click at [1010, 234] on button "Validate" at bounding box center [1103, 229] width 413 height 25
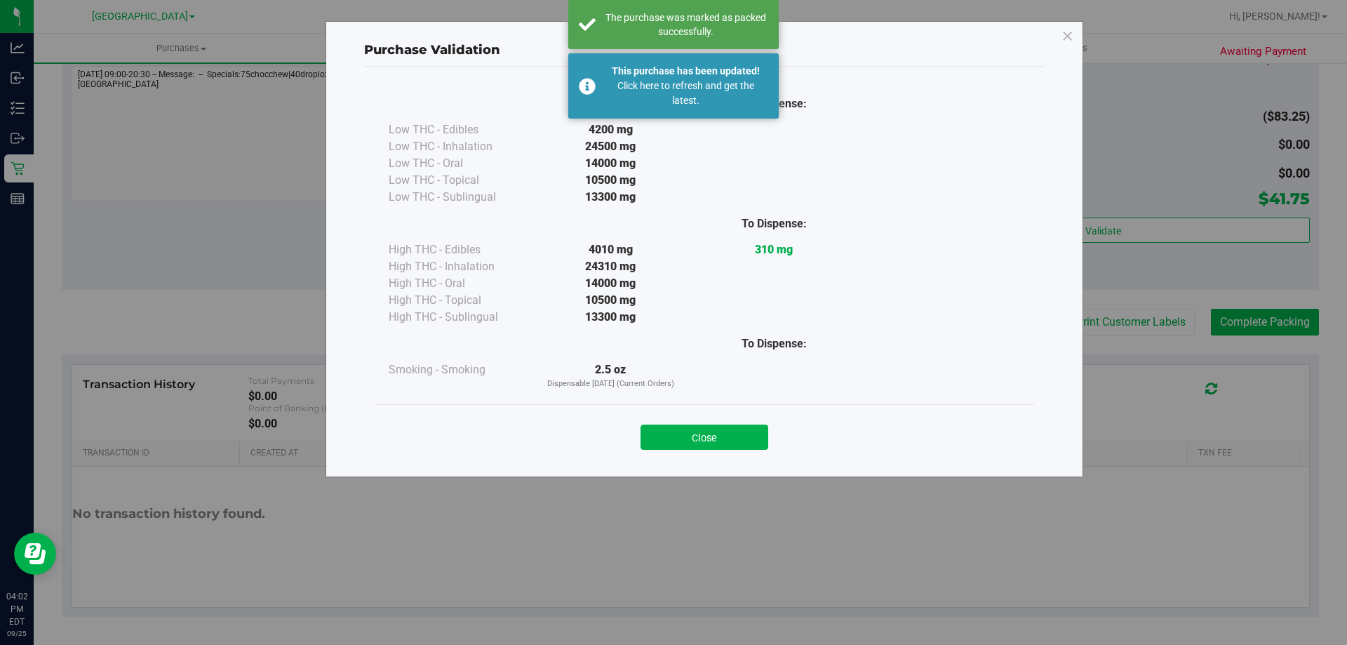
click at [11, 175] on div "Purchase Validation To Dispense: Low THC - Edibles 4200 mg" at bounding box center [679, 322] width 1358 height 645
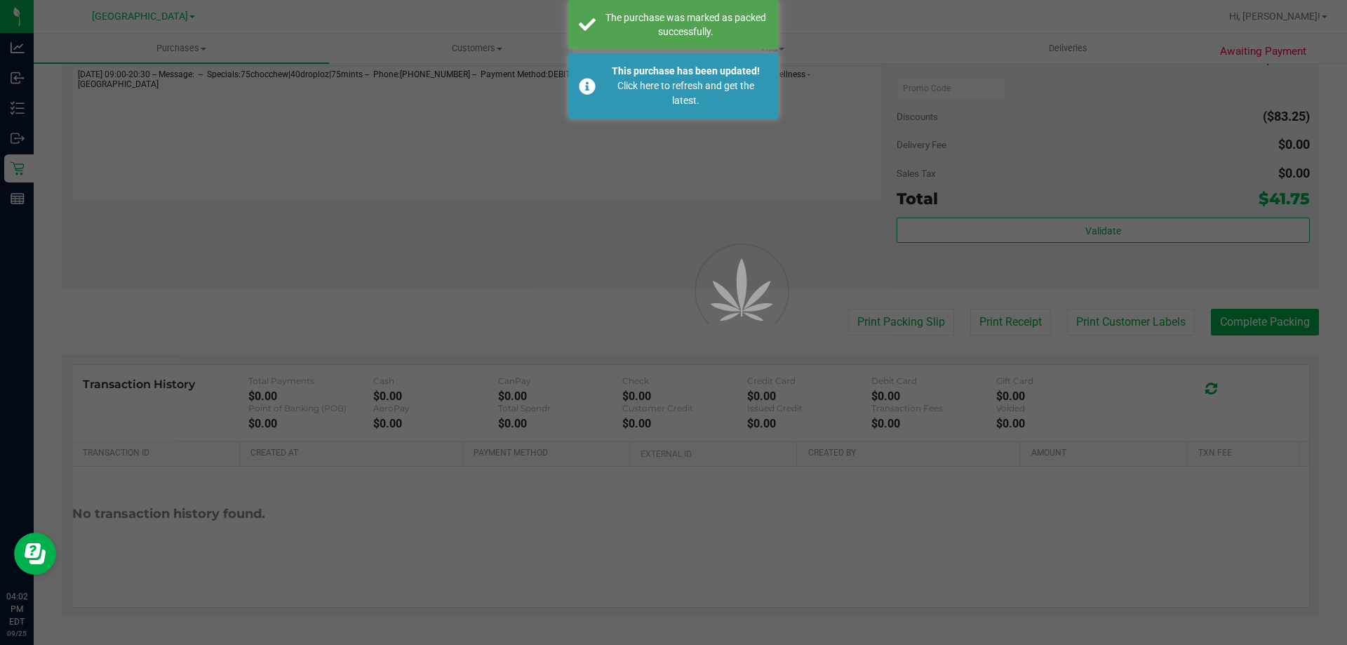
click at [686, 424] on div at bounding box center [673, 322] width 1347 height 645
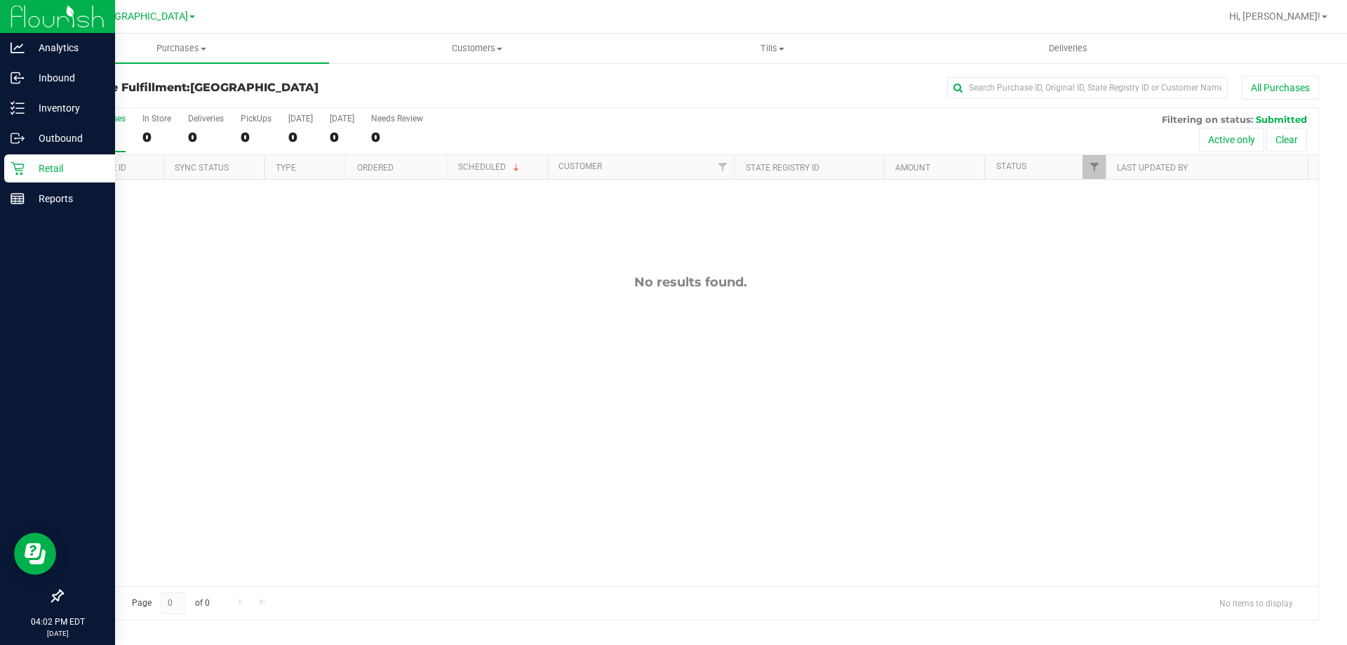
click at [14, 167] on icon at bounding box center [18, 168] width 14 height 14
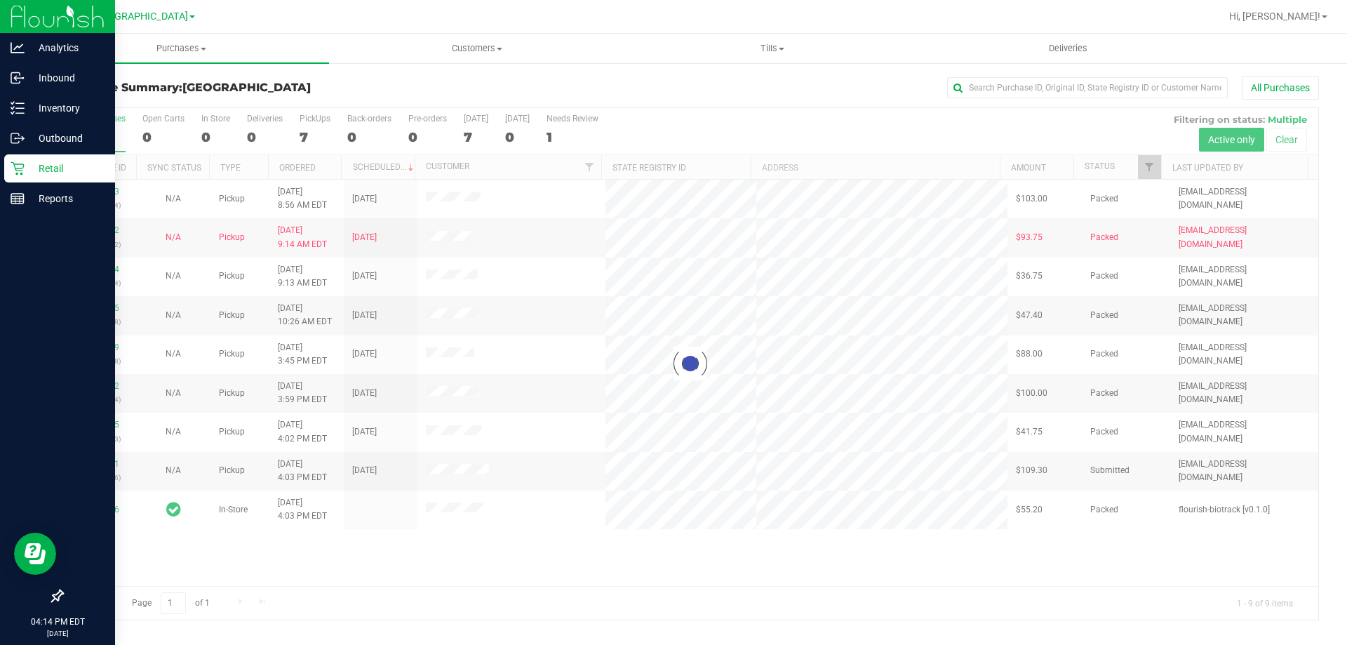
click at [89, 175] on p "Retail" at bounding box center [67, 168] width 84 height 17
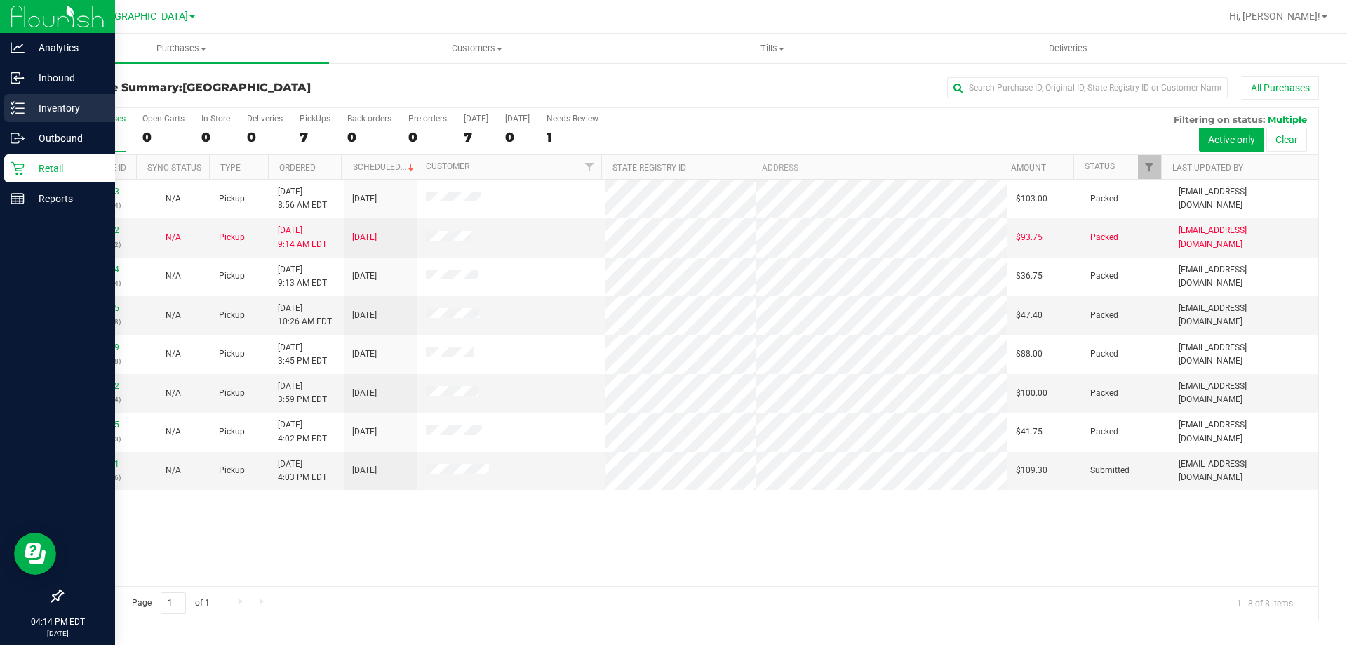
click at [49, 110] on p "Inventory" at bounding box center [67, 108] width 84 height 17
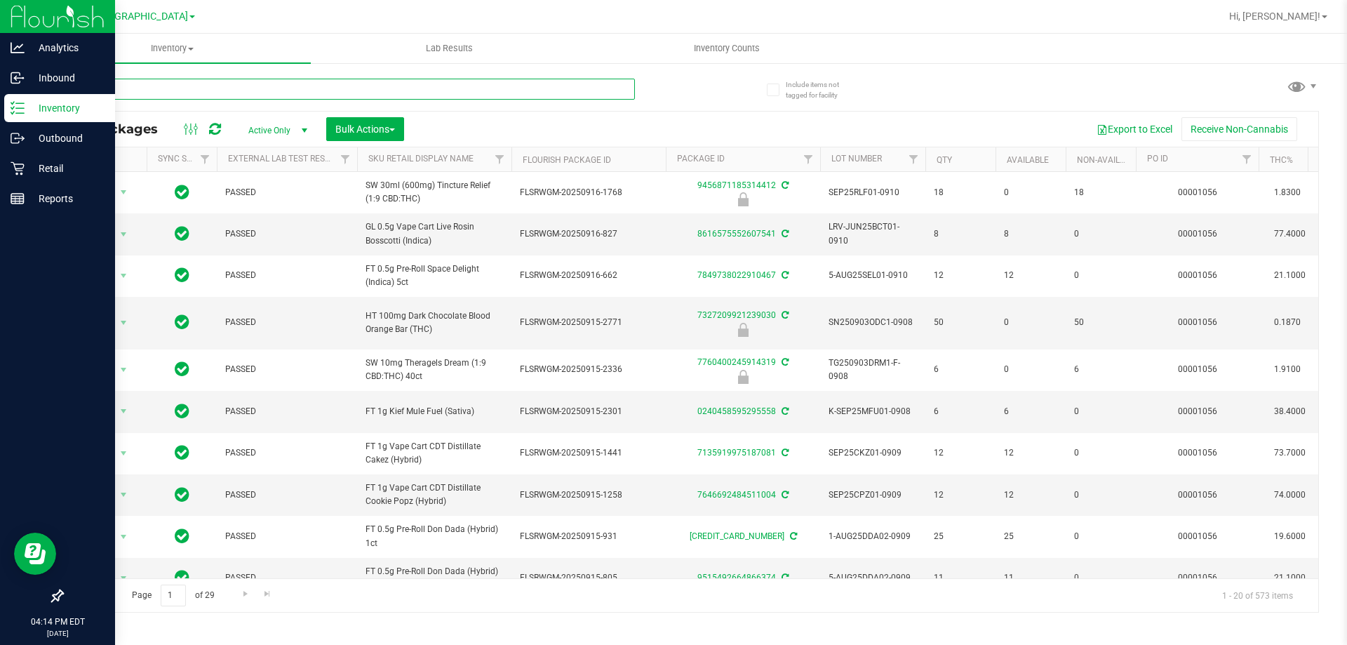
click at [307, 93] on input "text" at bounding box center [348, 89] width 573 height 21
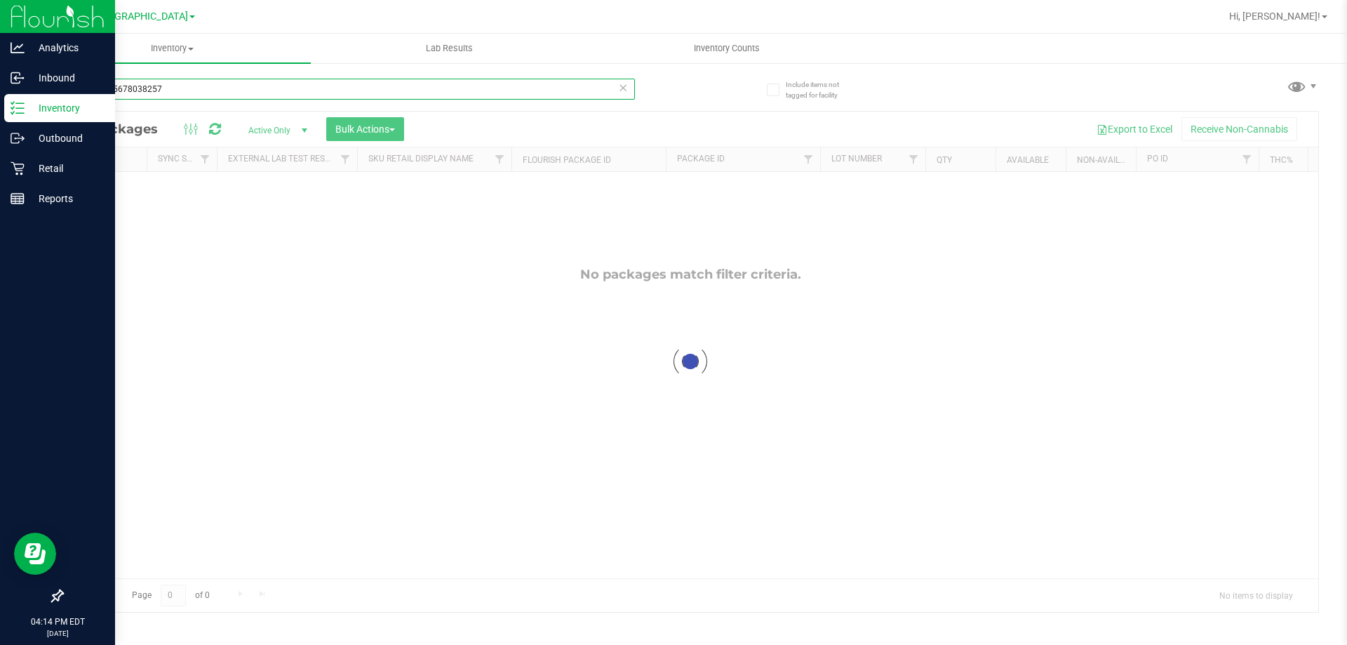
click at [307, 92] on input "2642965678038257" at bounding box center [348, 89] width 573 height 21
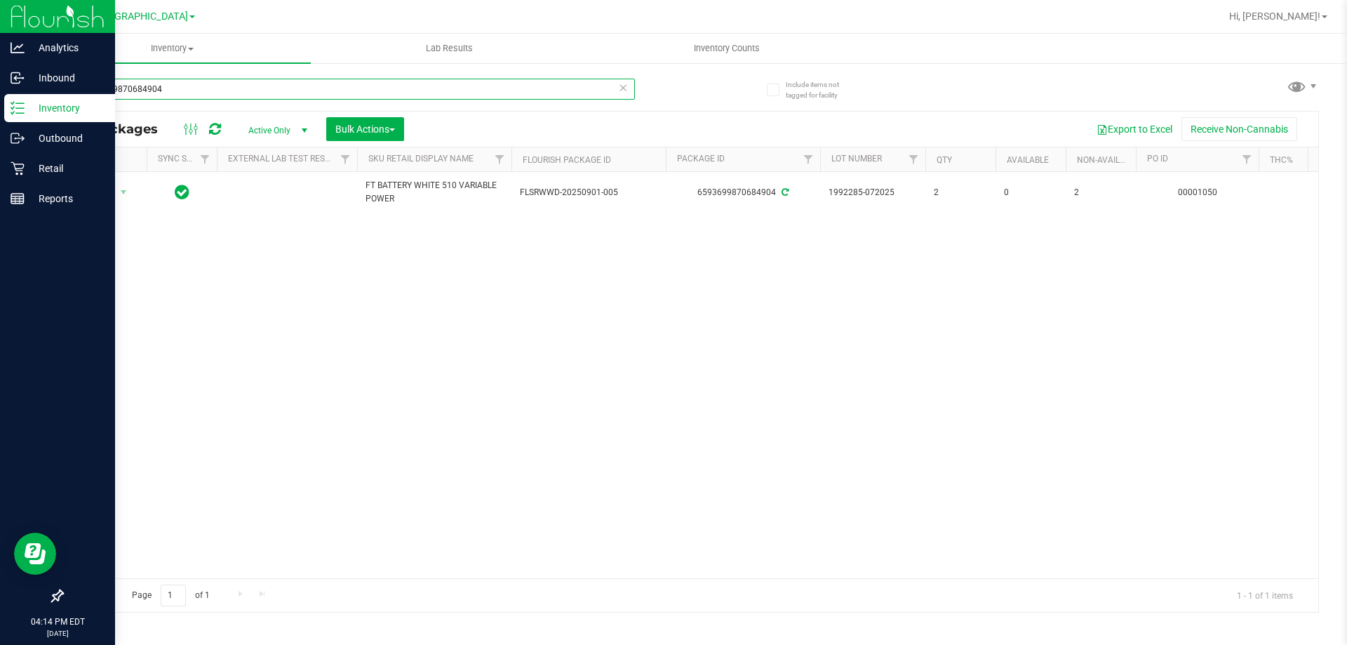
click at [307, 92] on input "6593699870684904" at bounding box center [348, 89] width 573 height 21
click at [308, 91] on input "6593699870684904" at bounding box center [348, 89] width 573 height 21
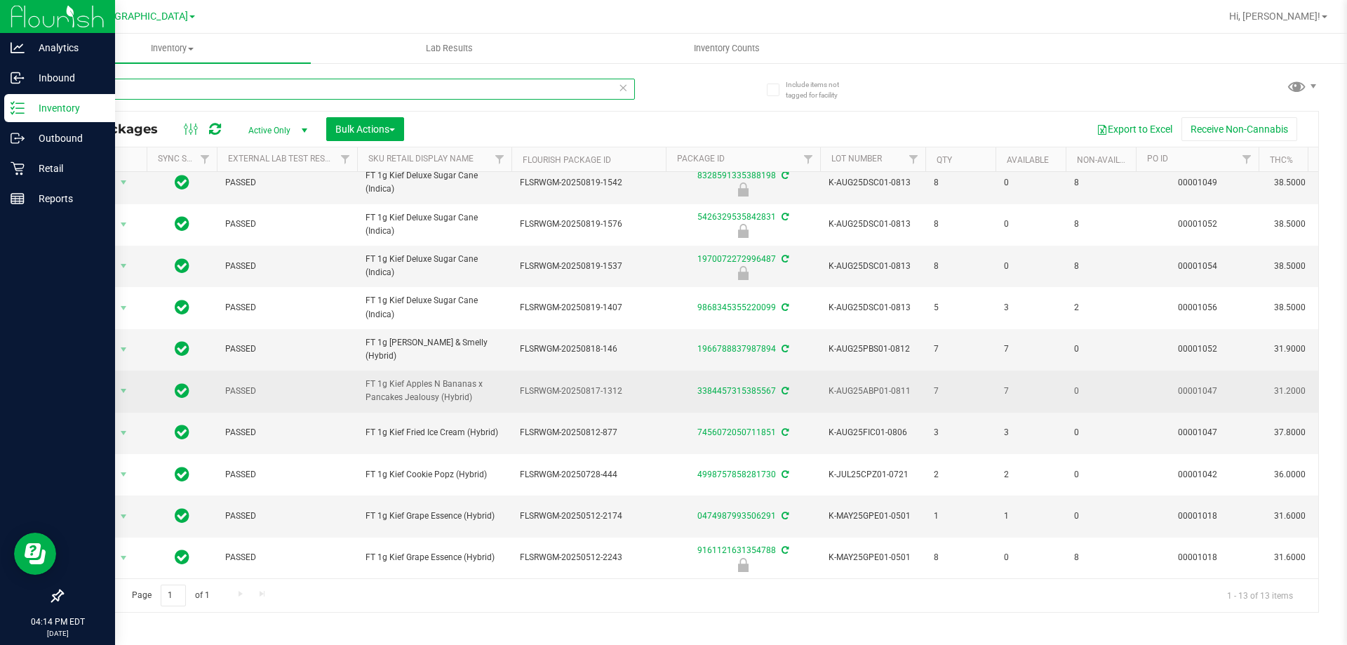
scroll to position [145, 0]
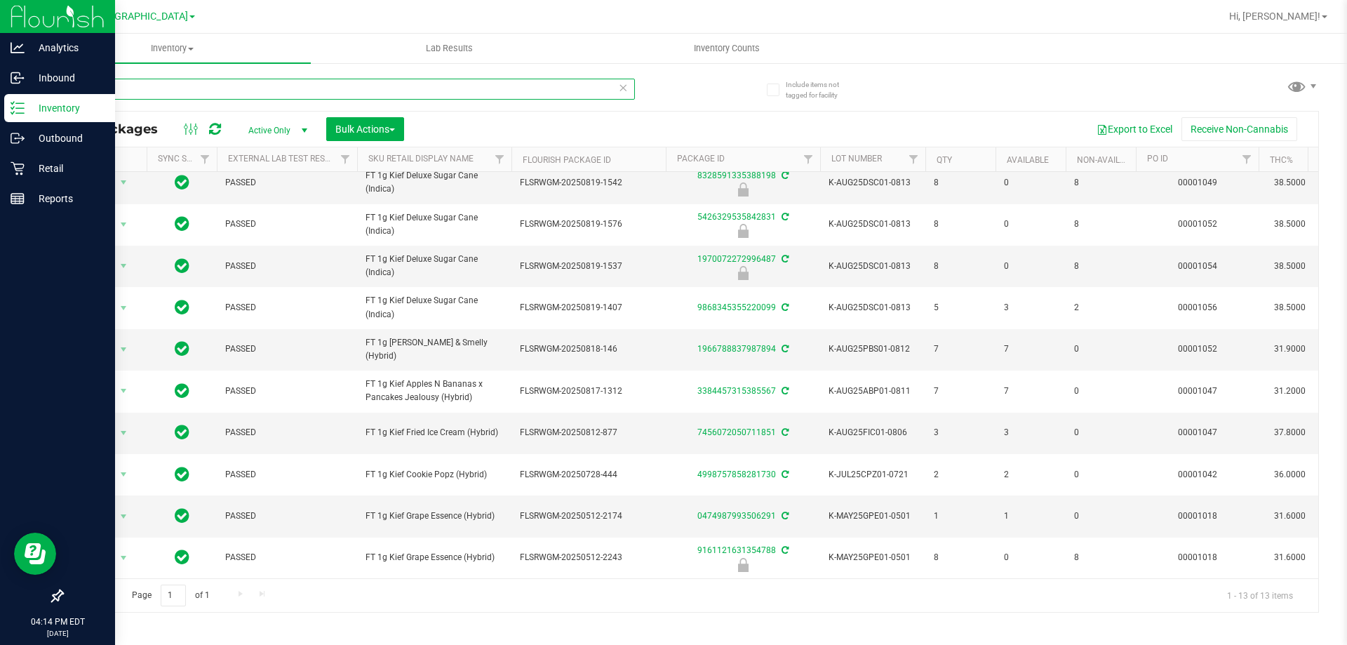
click at [147, 95] on input "kief" at bounding box center [348, 89] width 573 height 21
type input "battery"
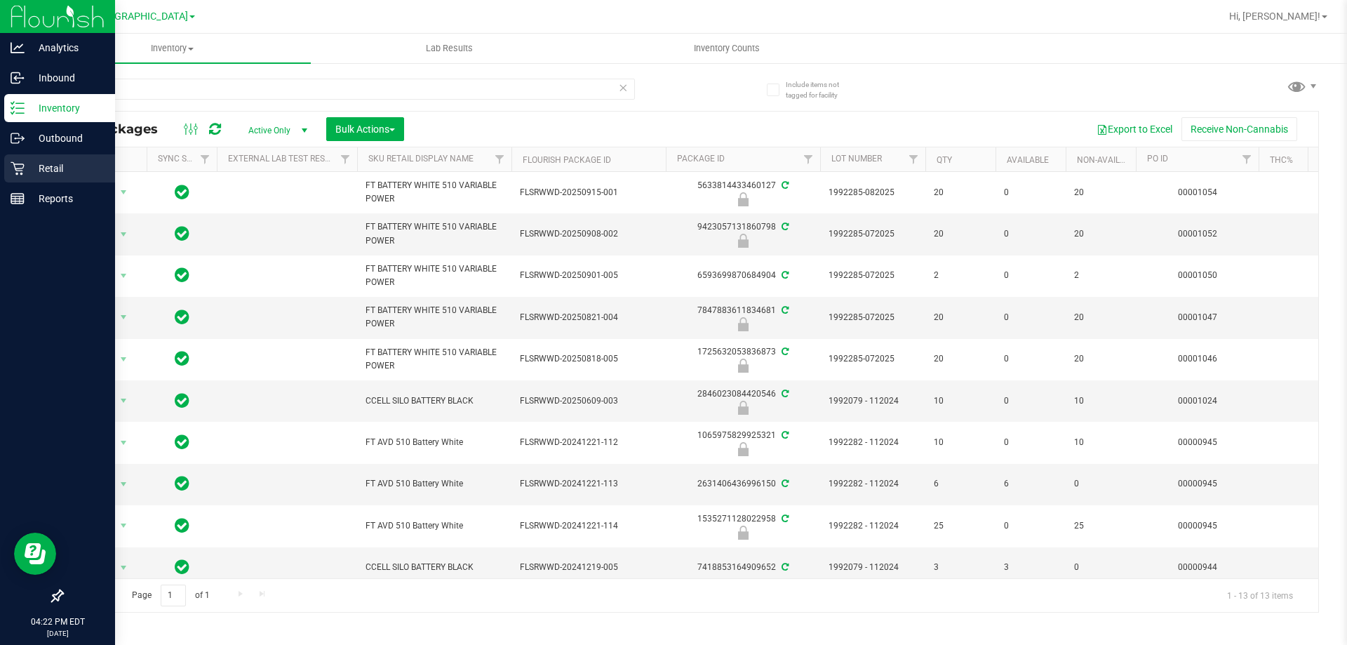
click at [12, 171] on icon at bounding box center [18, 168] width 14 height 14
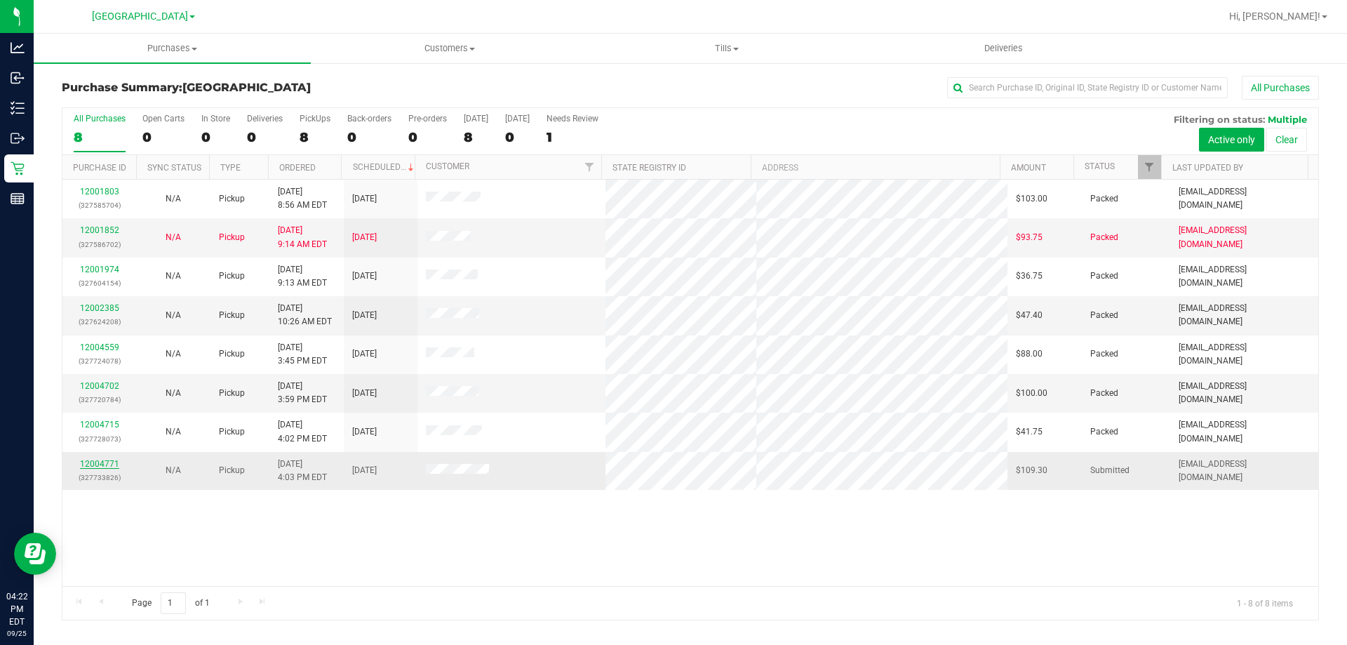
click at [100, 462] on link "12004771" at bounding box center [99, 464] width 39 height 10
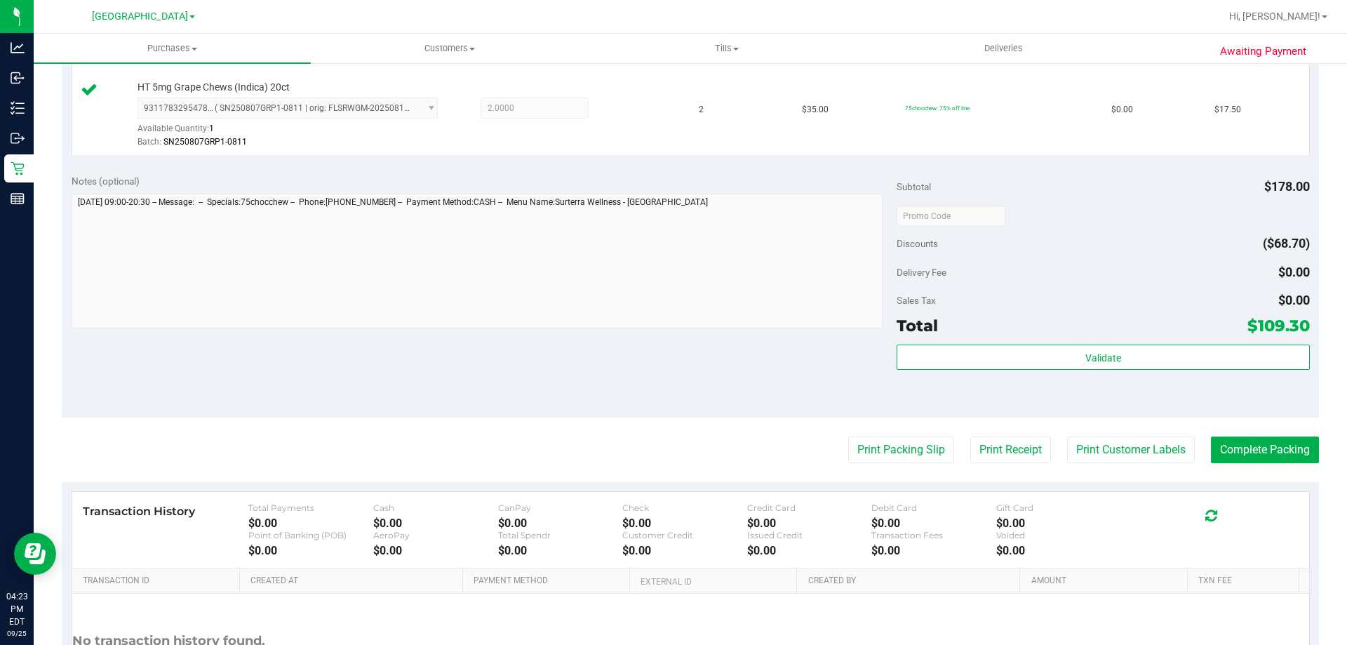
scroll to position [665, 0]
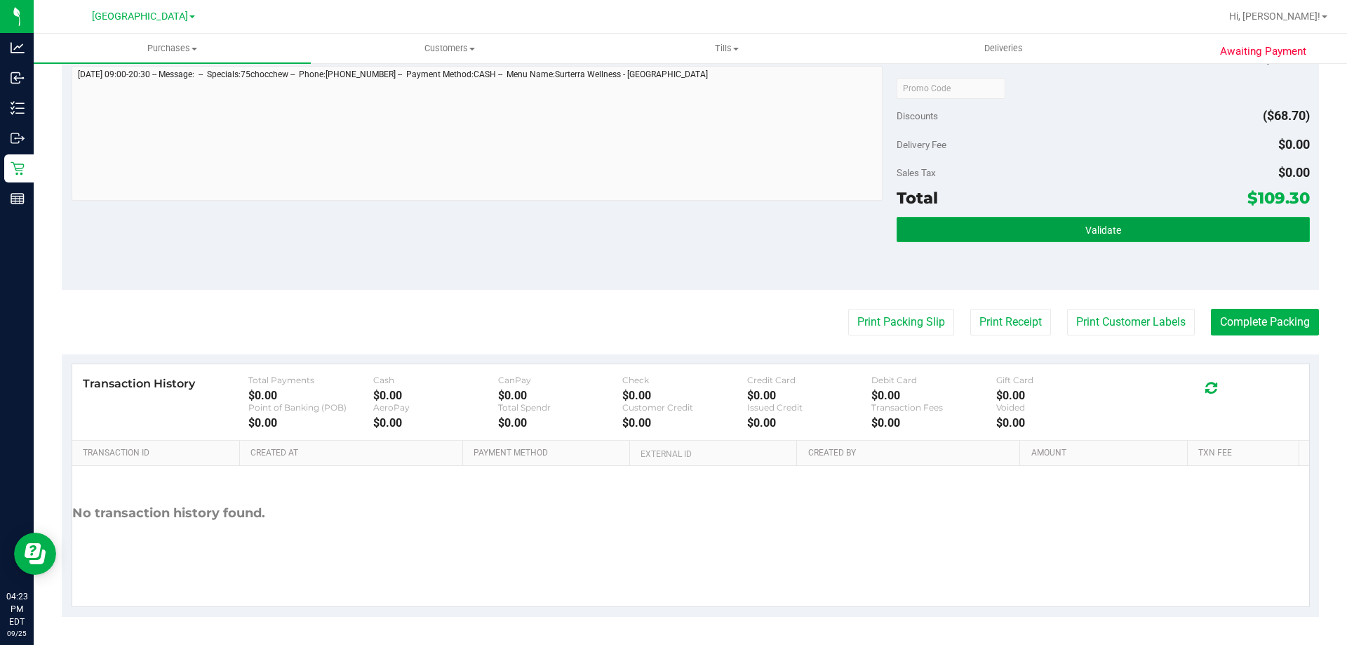
click at [1043, 222] on button "Validate" at bounding box center [1103, 229] width 413 height 25
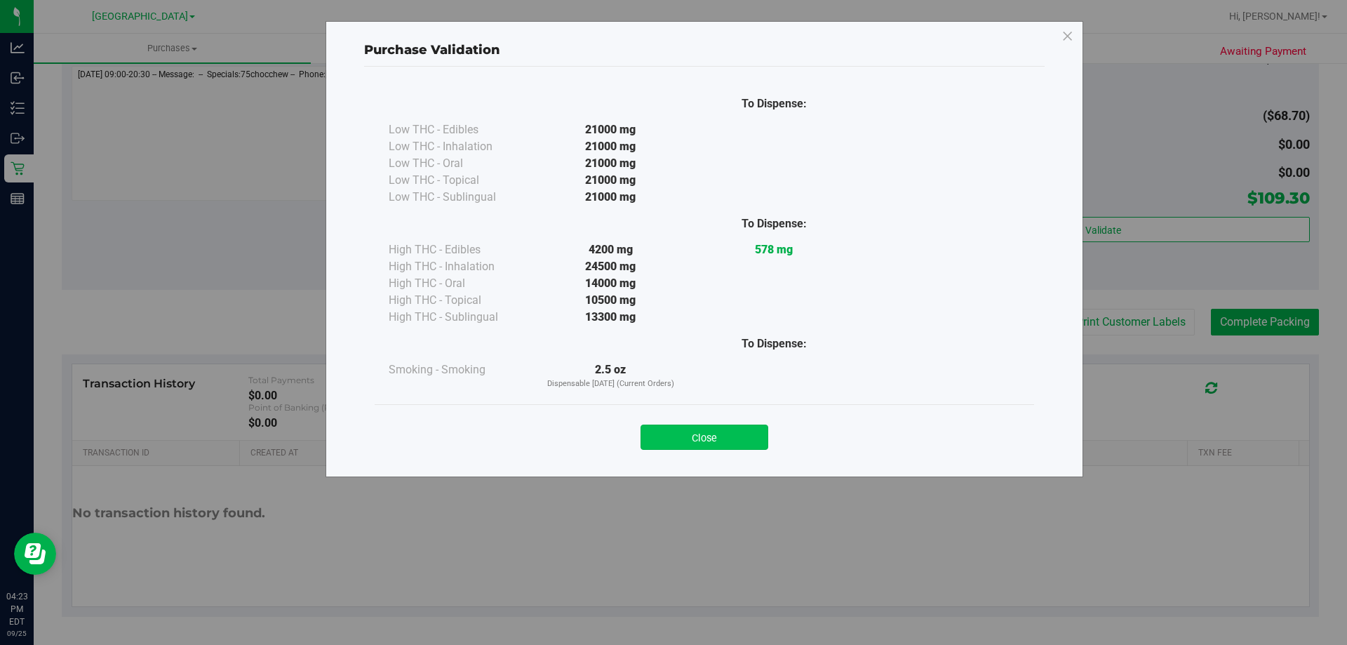
click at [683, 436] on button "Close" at bounding box center [705, 436] width 128 height 25
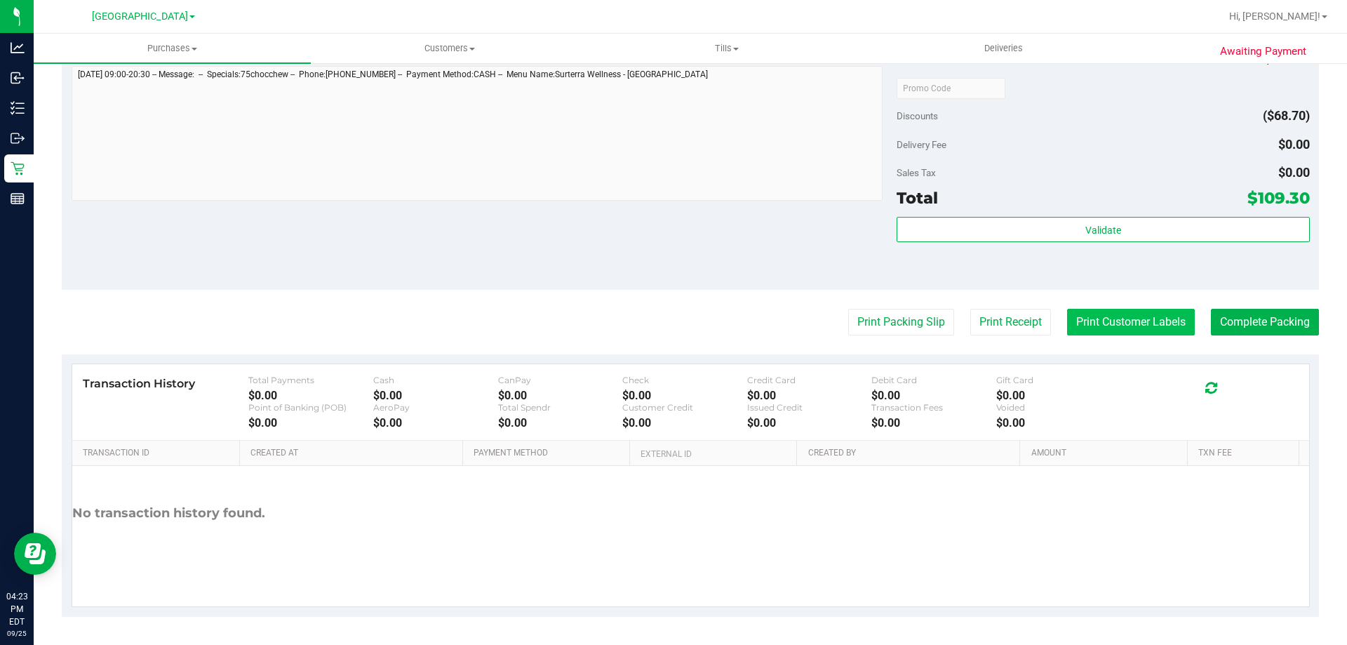
click at [1130, 321] on button "Print Customer Labels" at bounding box center [1131, 322] width 128 height 27
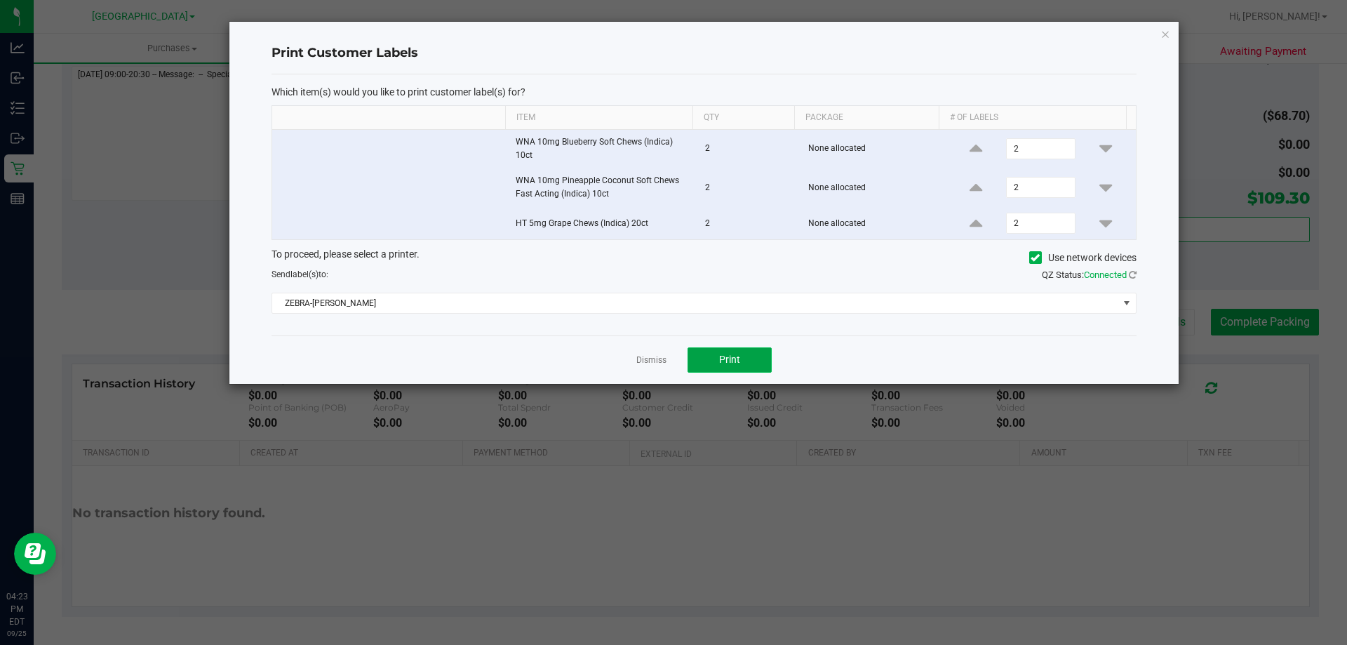
click at [742, 360] on button "Print" at bounding box center [730, 359] width 84 height 25
click at [645, 359] on link "Dismiss" at bounding box center [651, 360] width 30 height 12
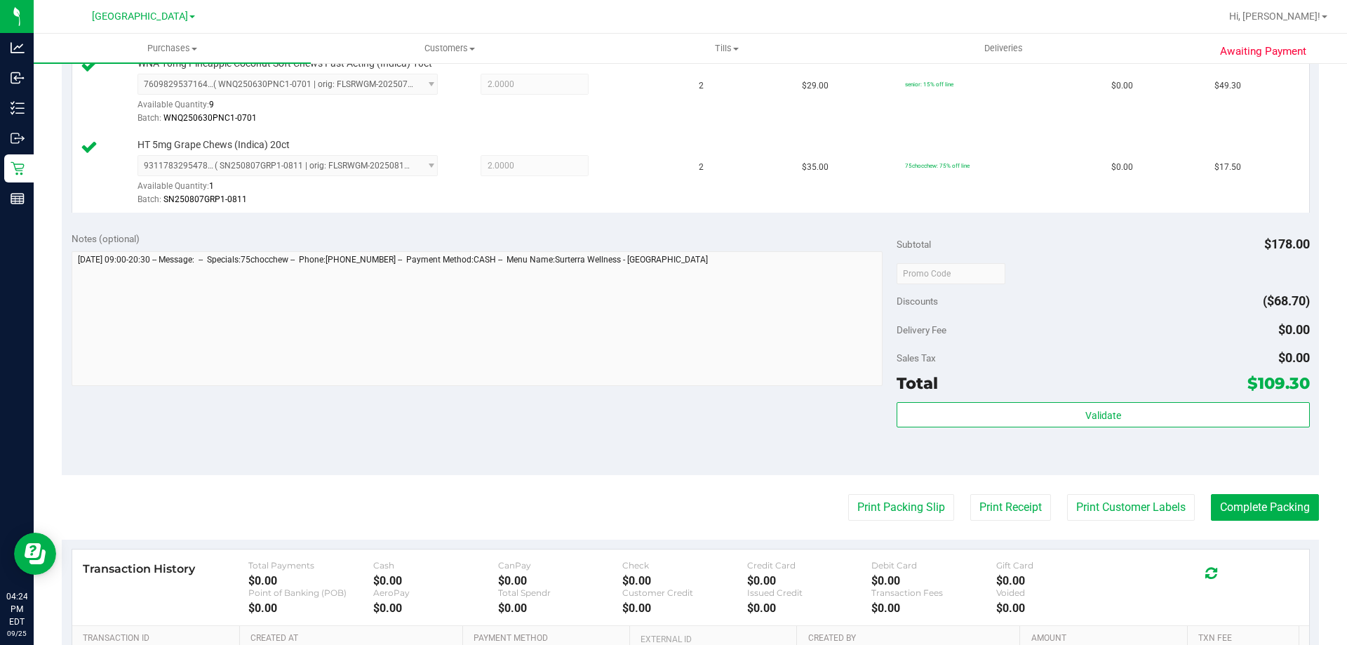
scroll to position [455, 0]
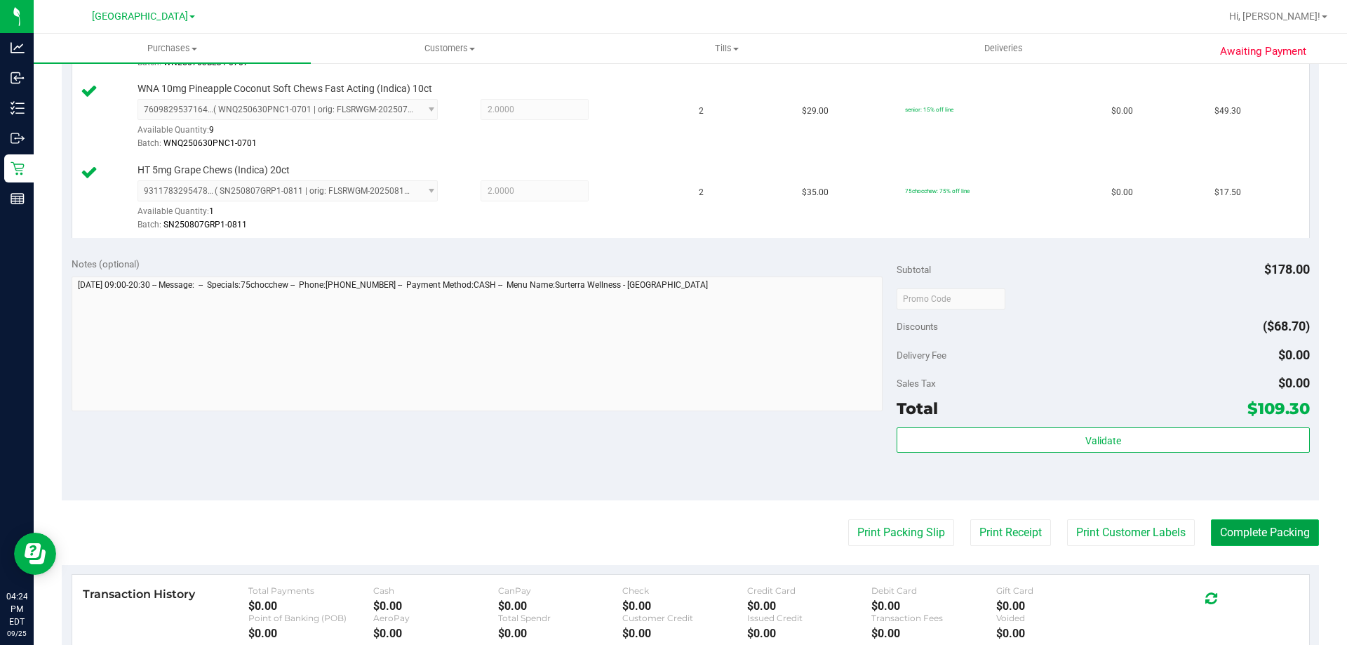
click at [1254, 544] on button "Complete Packing" at bounding box center [1265, 532] width 108 height 27
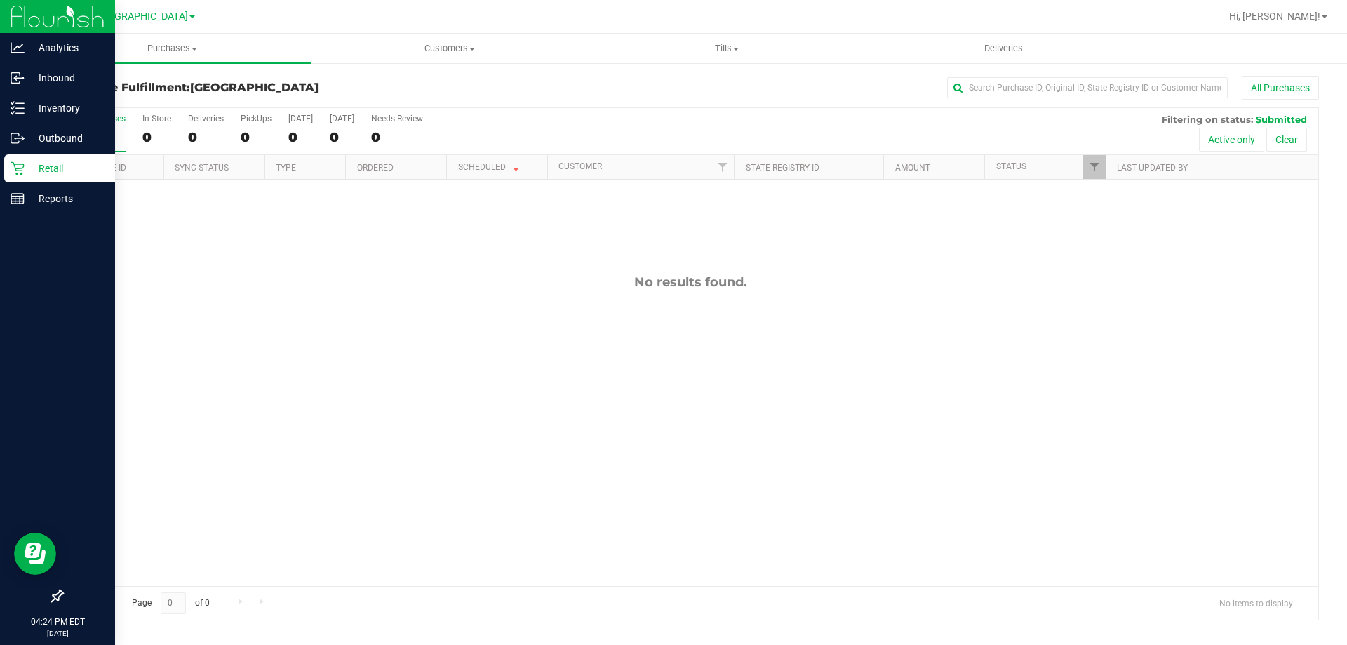
click at [62, 161] on p "Retail" at bounding box center [67, 168] width 84 height 17
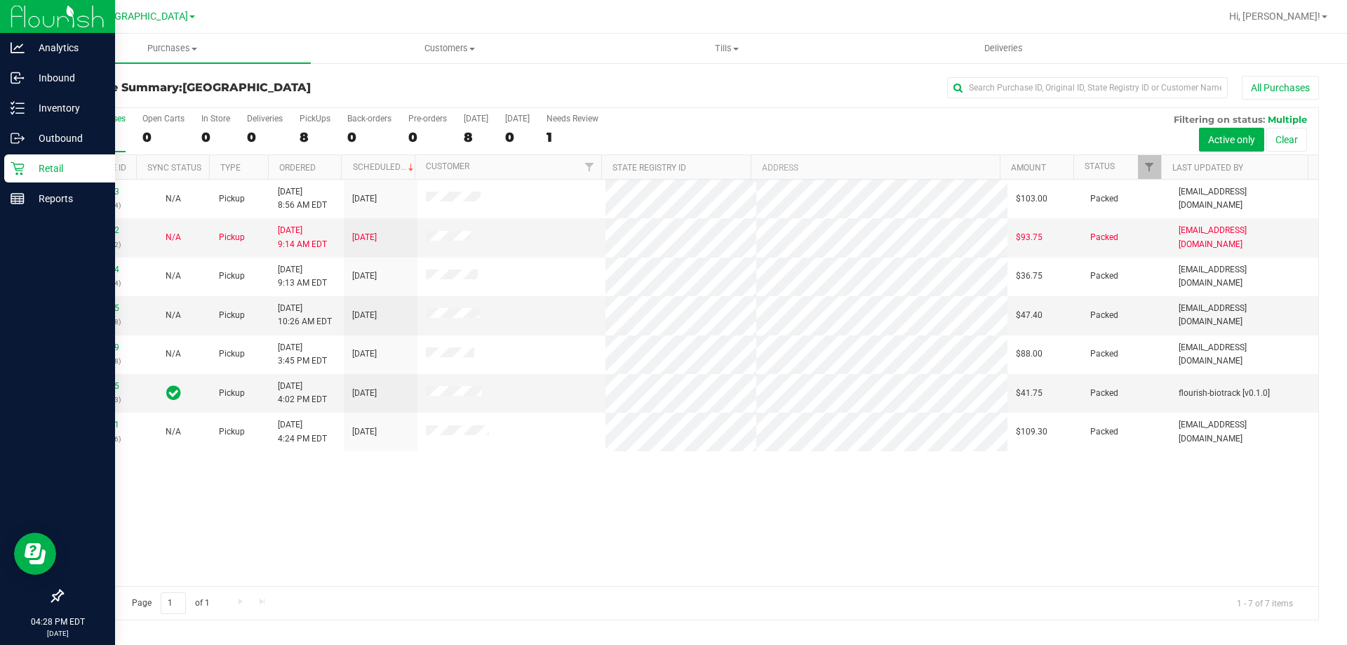
click at [27, 166] on p "Retail" at bounding box center [67, 168] width 84 height 17
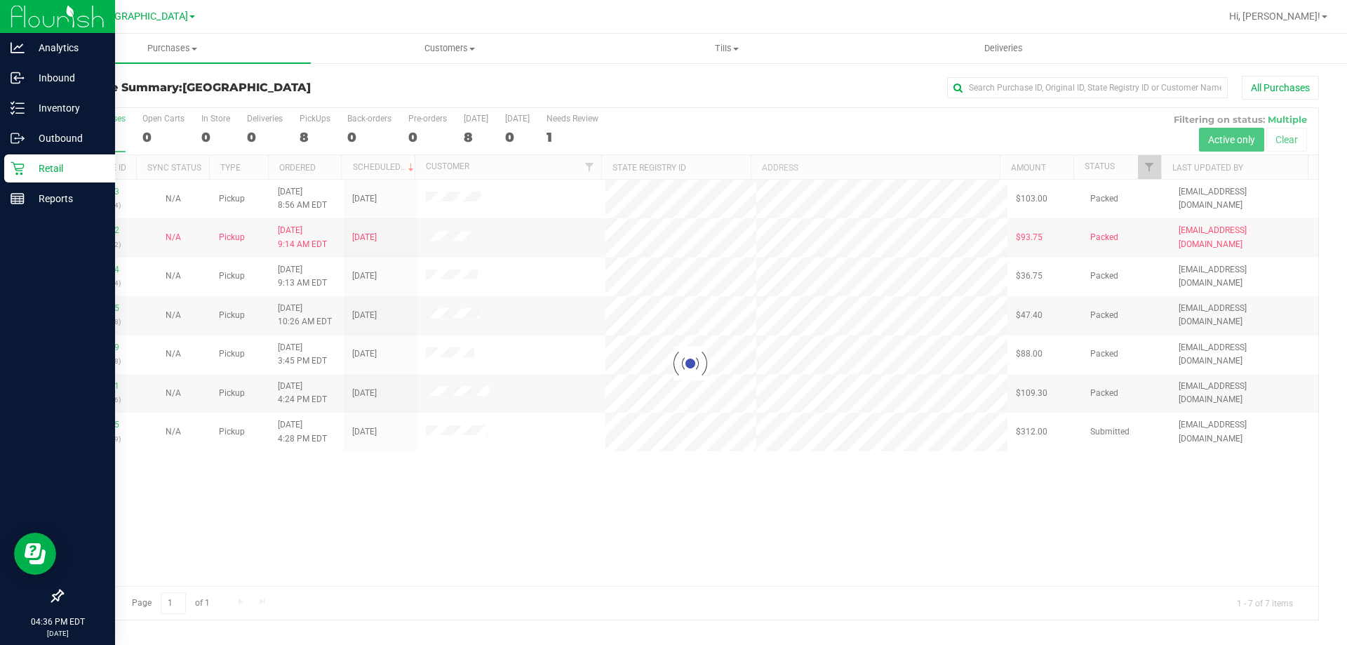
click at [26, 165] on p "Retail" at bounding box center [67, 168] width 84 height 17
click at [26, 166] on p "Retail" at bounding box center [67, 168] width 84 height 17
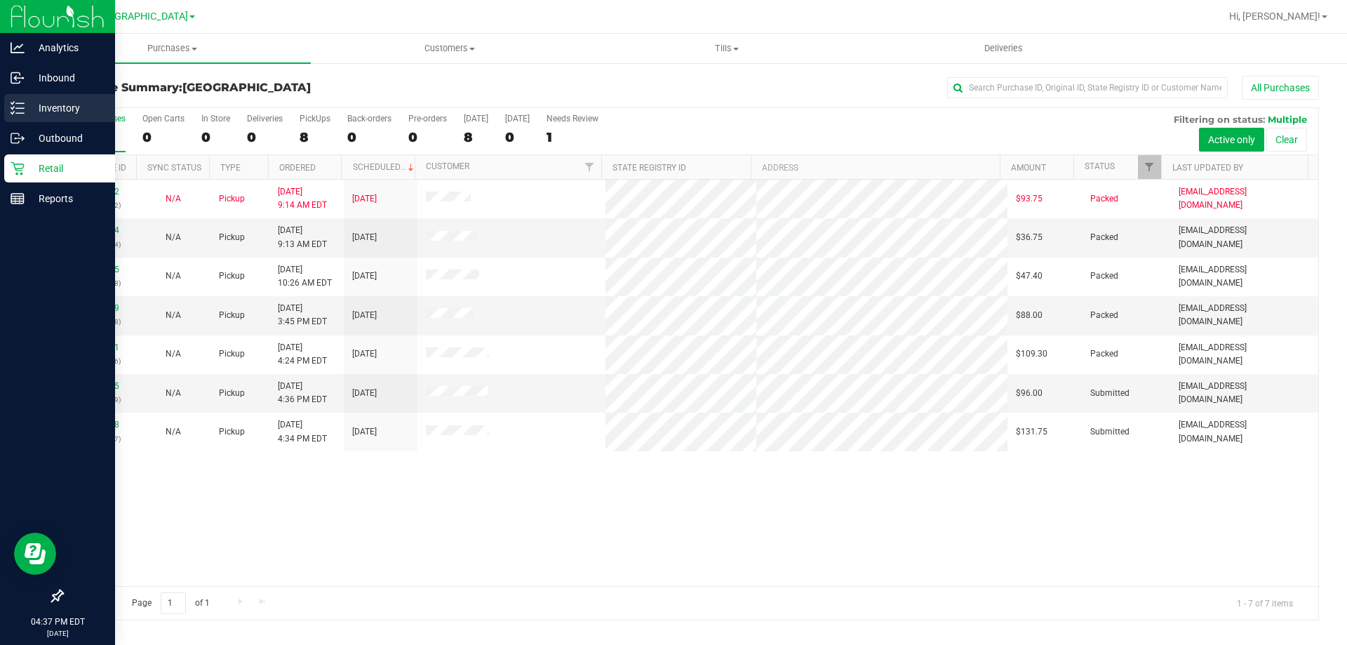
click at [38, 110] on p "Inventory" at bounding box center [67, 108] width 84 height 17
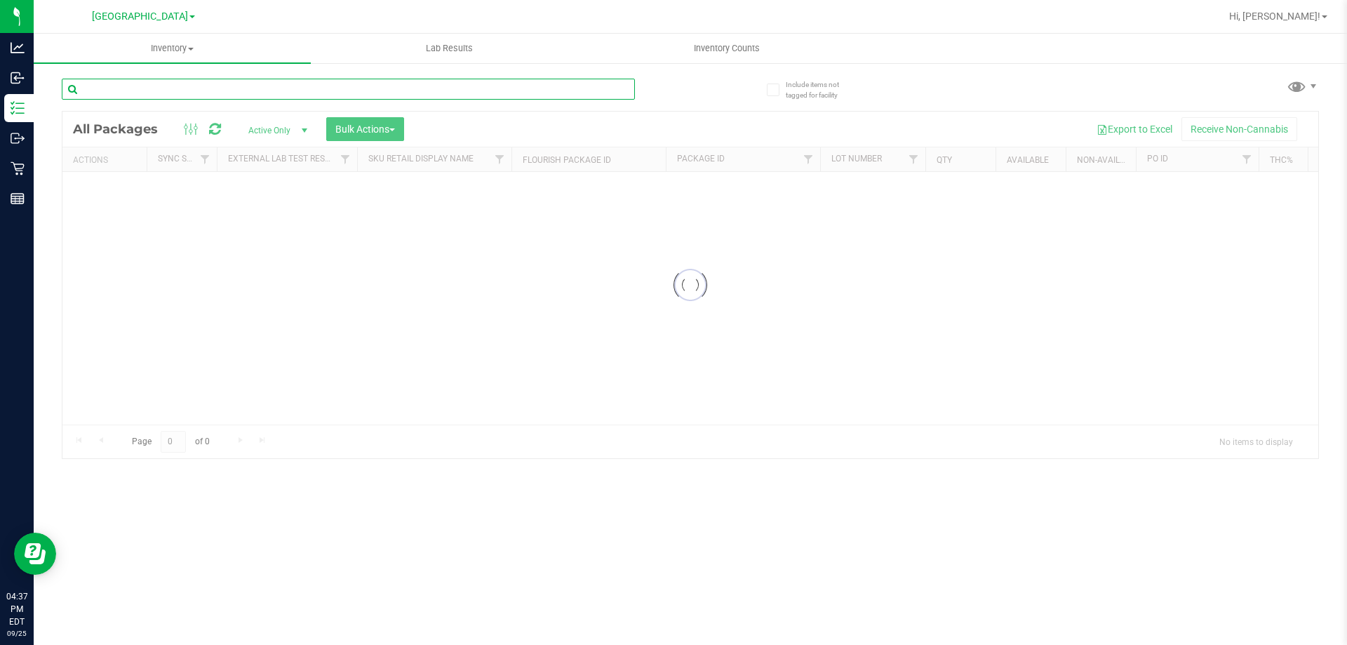
click at [196, 91] on input "text" at bounding box center [348, 89] width 573 height 21
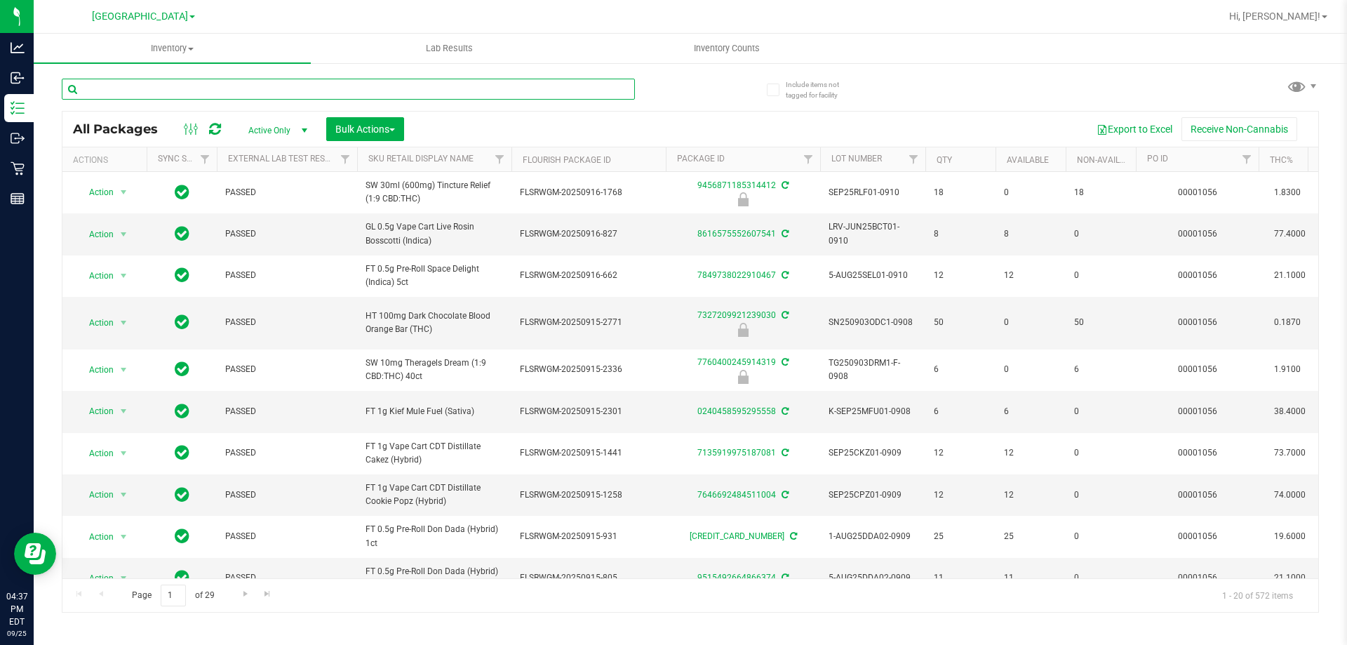
click at [196, 91] on input "text" at bounding box center [348, 89] width 573 height 21
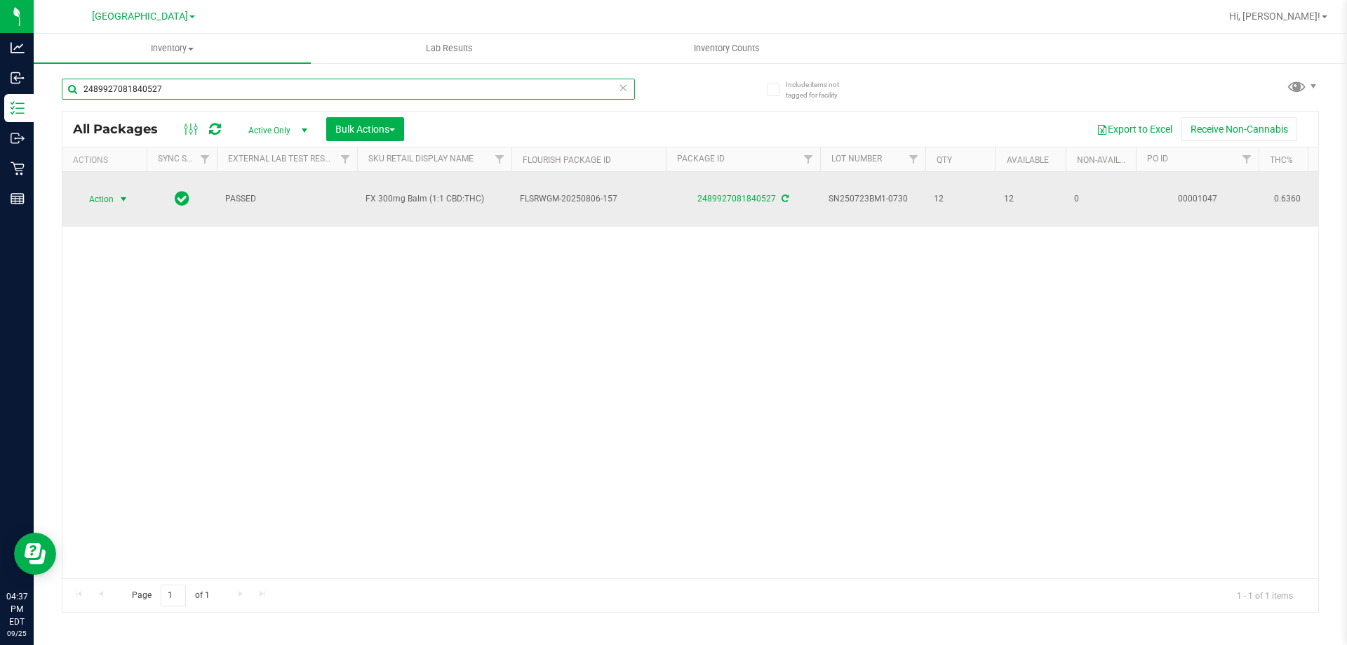
type input "2489927081840527"
click at [115, 189] on span "select" at bounding box center [124, 199] width 18 height 20
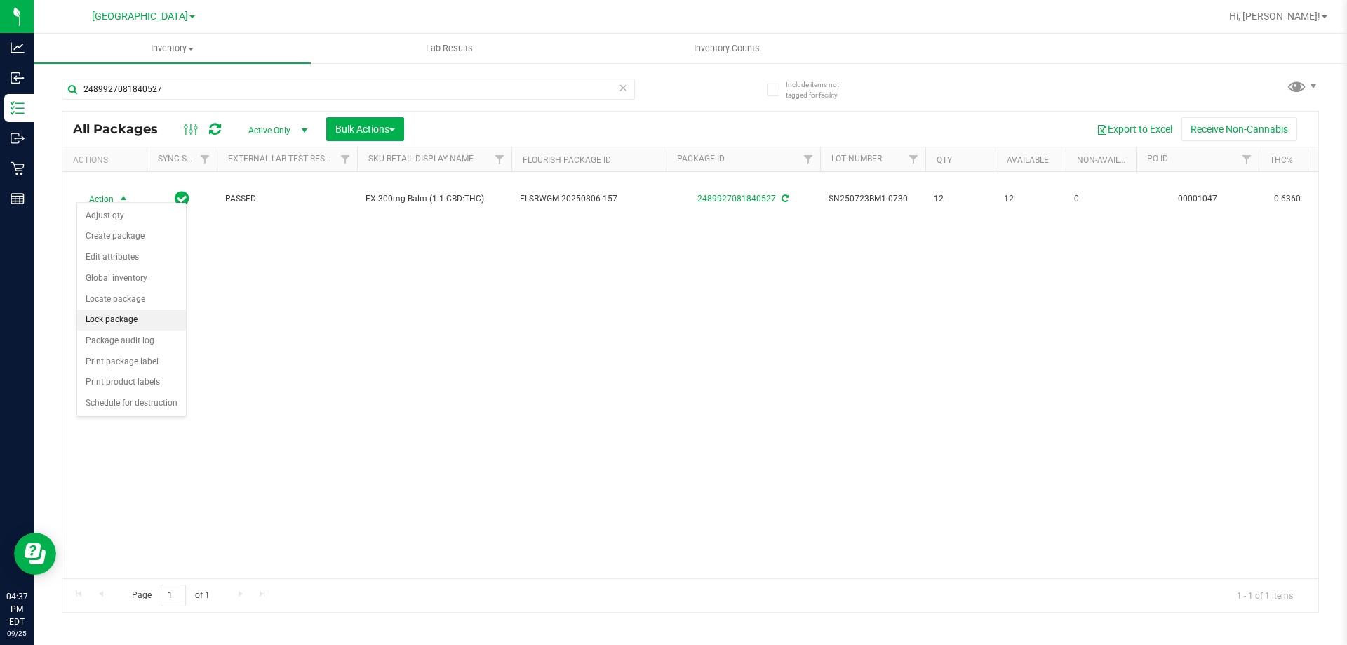
click at [128, 318] on li "Lock package" at bounding box center [131, 319] width 109 height 21
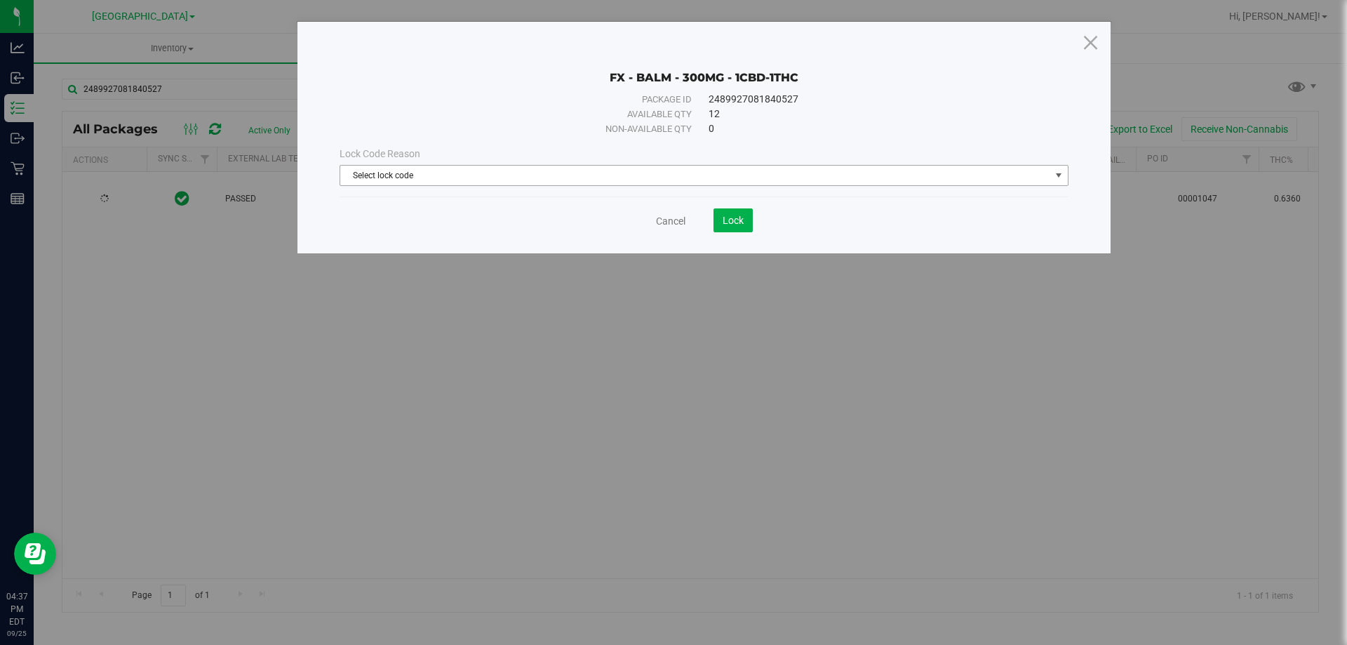
click at [680, 170] on span "Select lock code" at bounding box center [695, 176] width 710 height 20
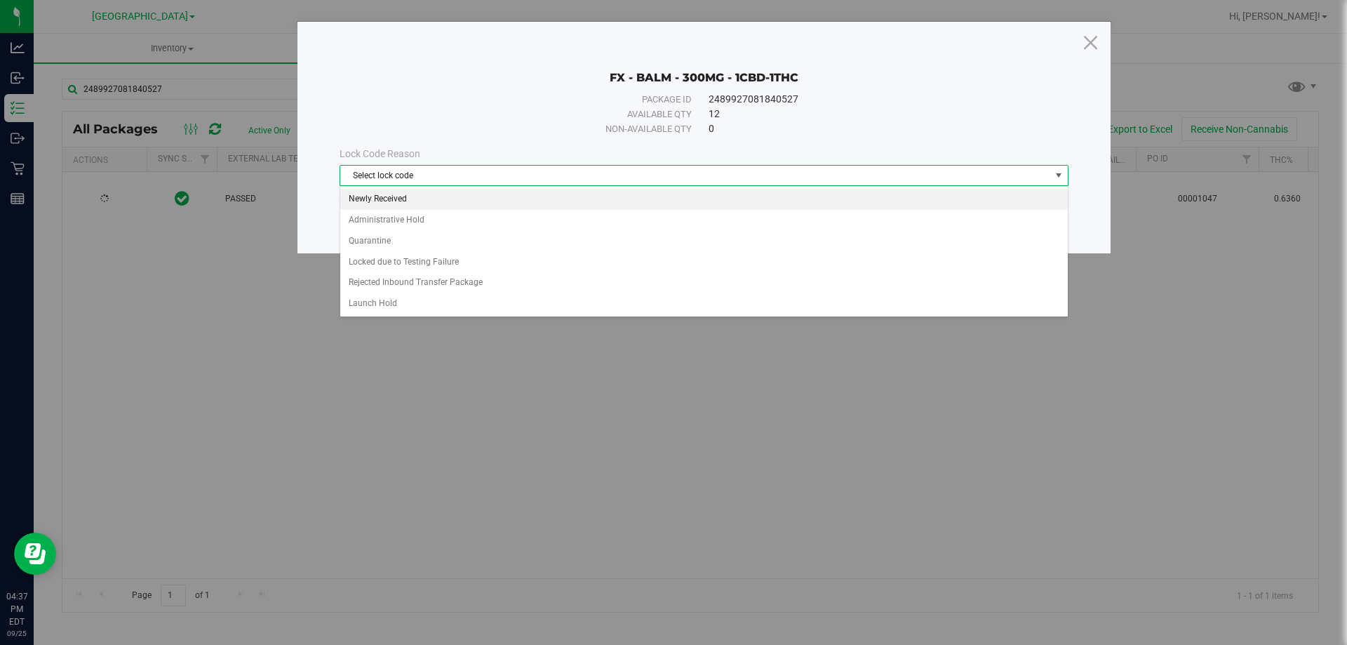
click at [516, 206] on li "Newly Received" at bounding box center [704, 199] width 728 height 21
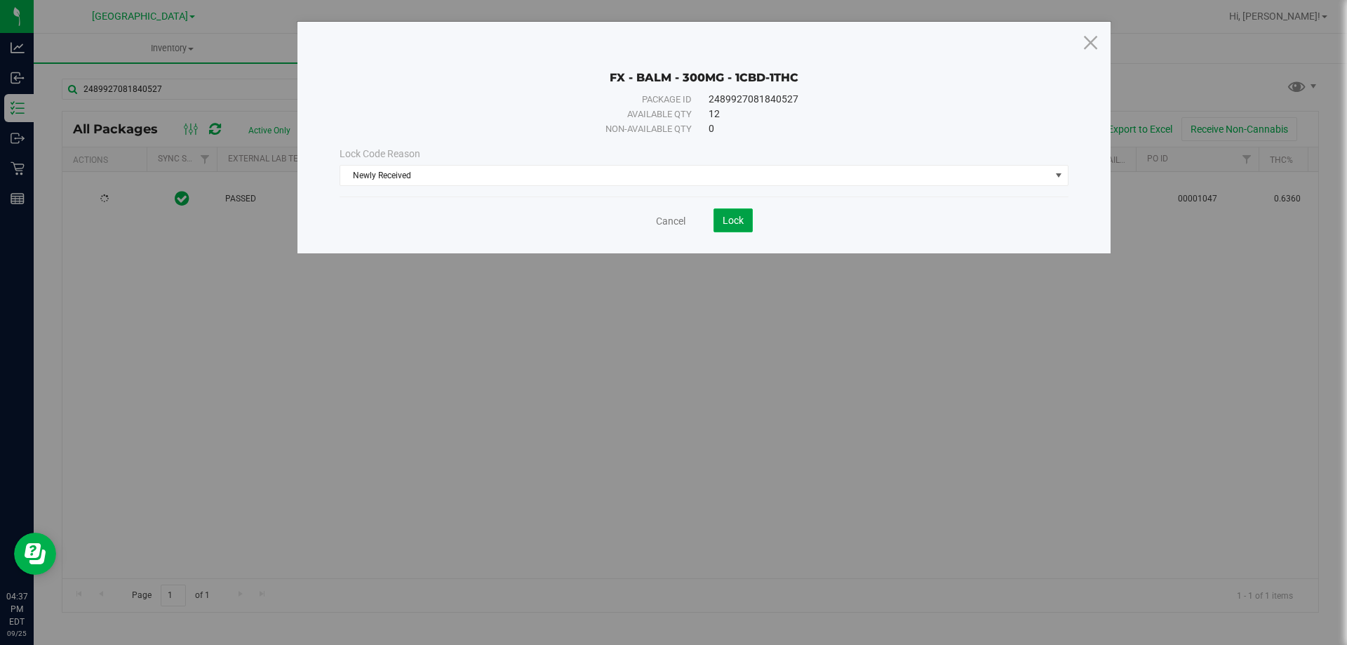
click at [727, 216] on span "Lock" at bounding box center [733, 220] width 21 height 11
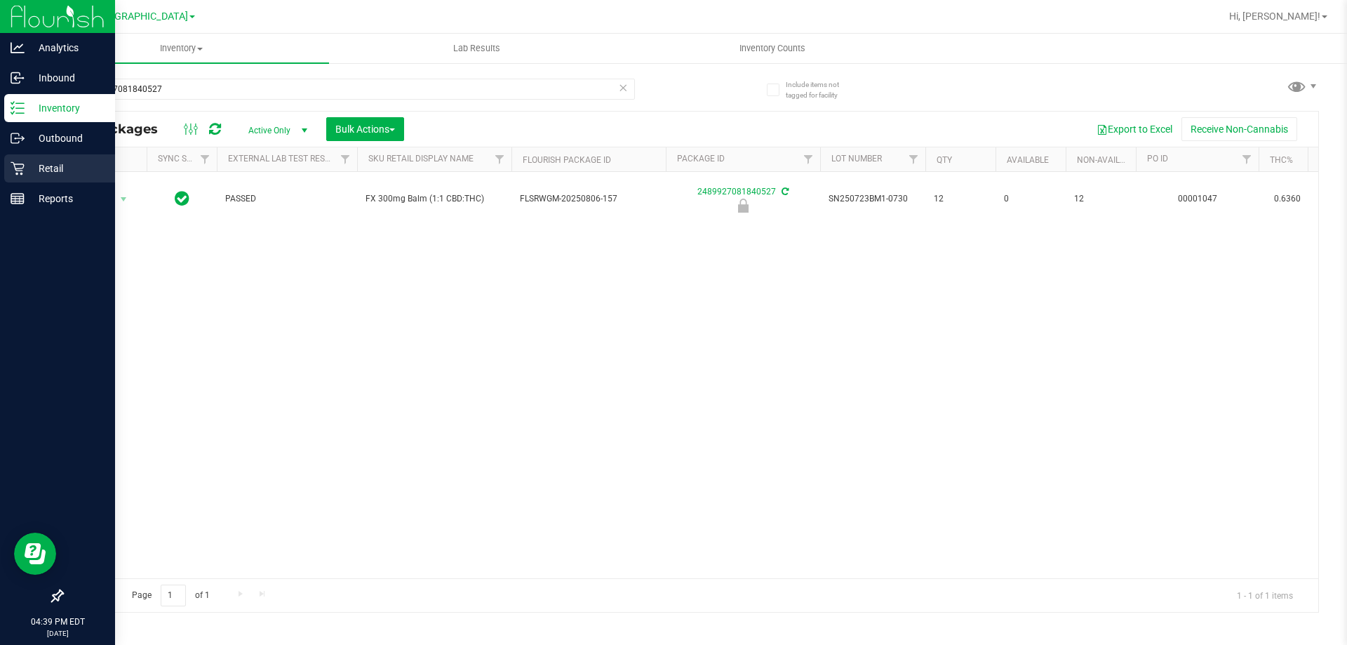
click at [9, 163] on div "Retail" at bounding box center [59, 168] width 111 height 28
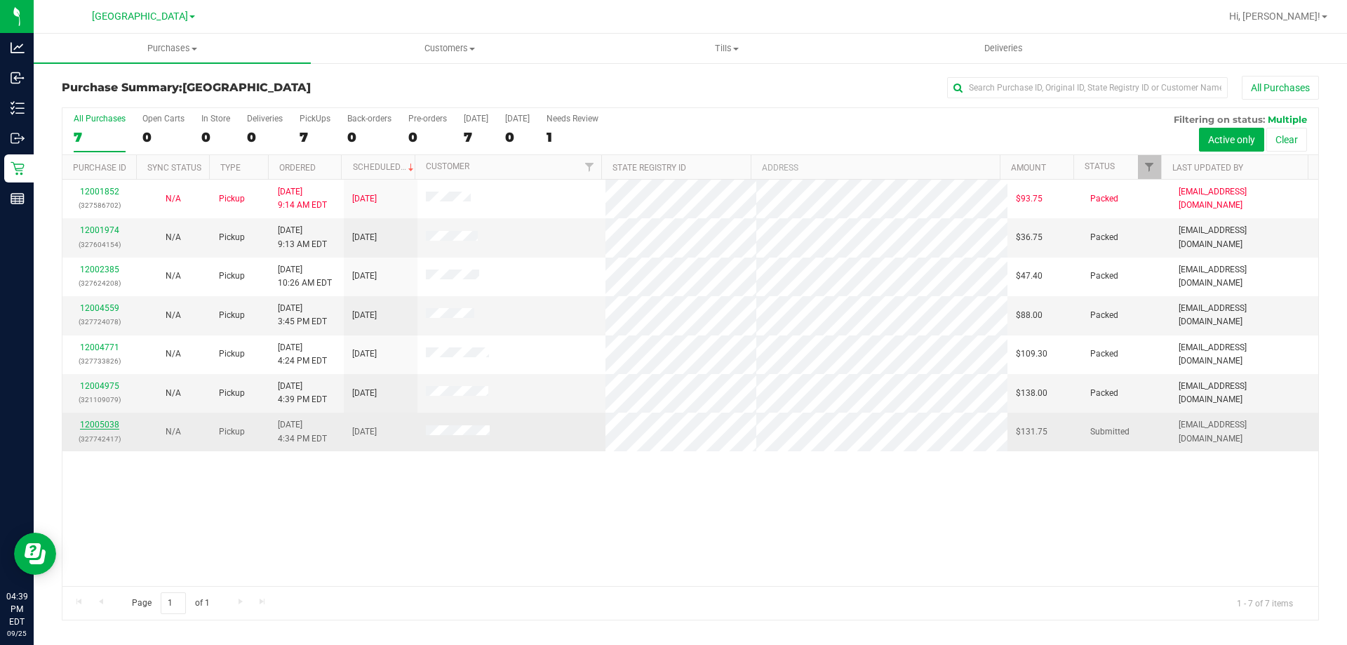
click at [93, 422] on link "12005038" at bounding box center [99, 425] width 39 height 10
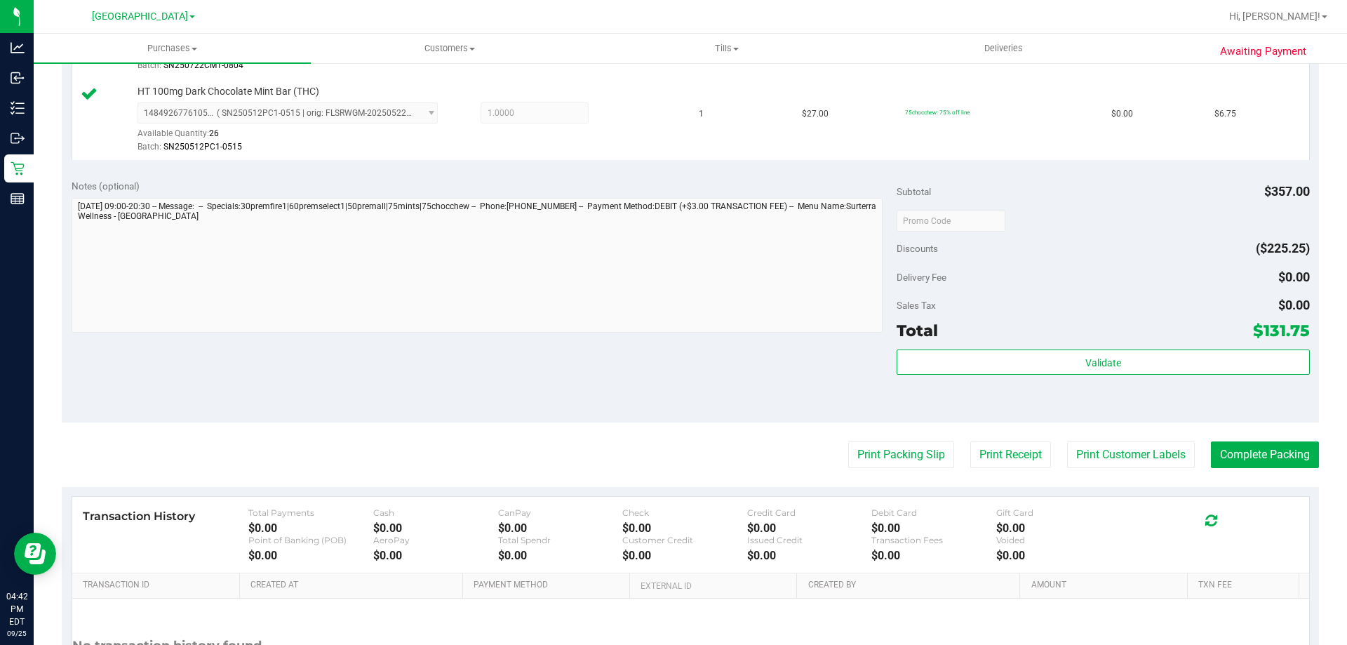
scroll to position [908, 0]
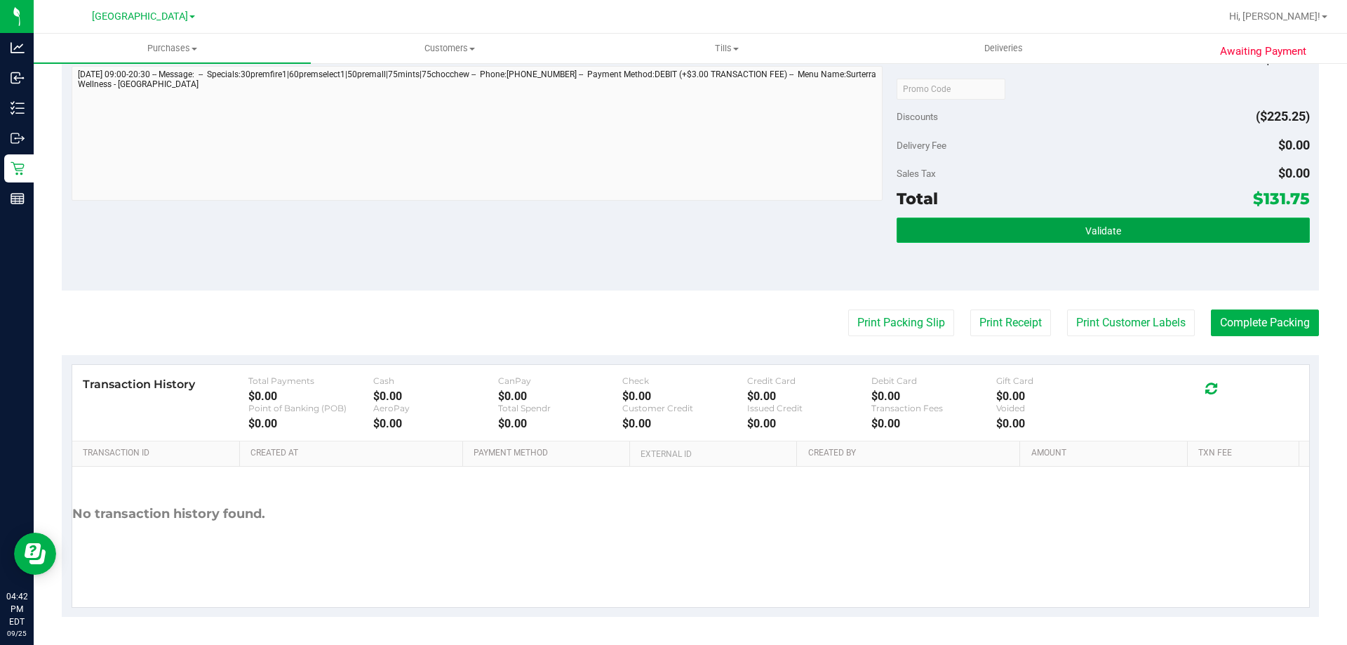
click at [1104, 222] on button "Validate" at bounding box center [1103, 229] width 413 height 25
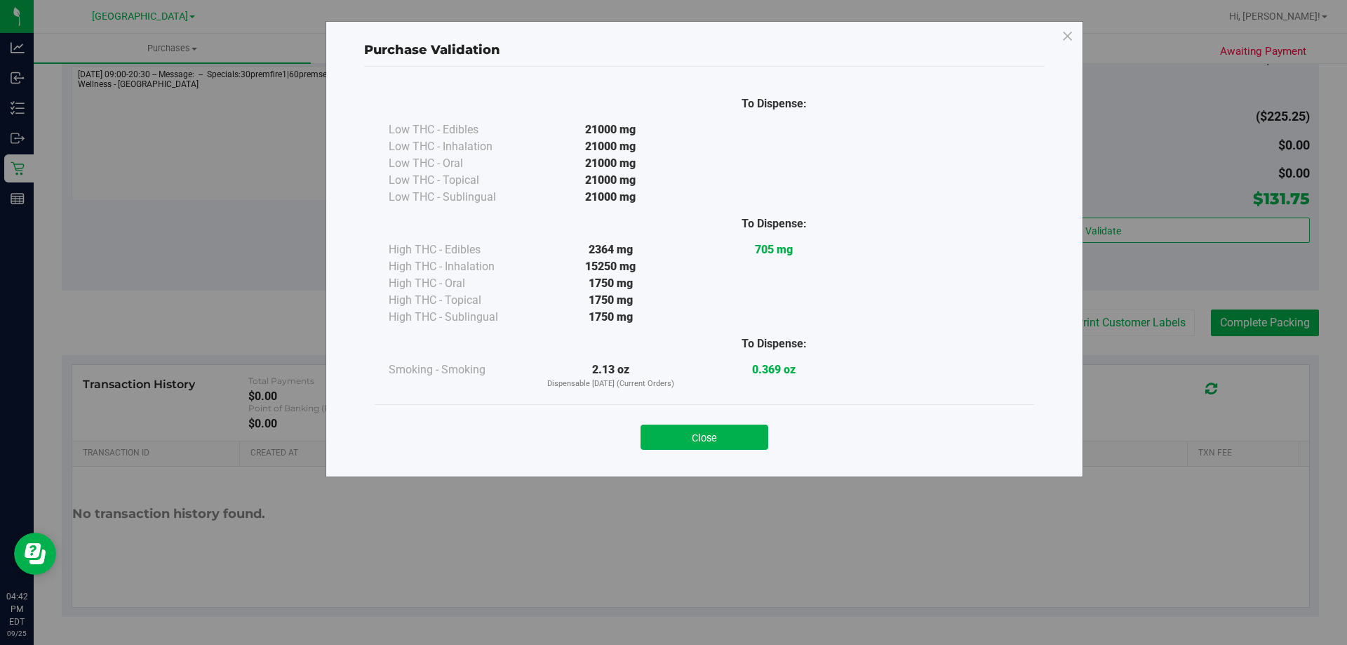
click at [692, 450] on div "Close" at bounding box center [704, 432] width 659 height 57
click at [695, 443] on button "Close" at bounding box center [705, 436] width 128 height 25
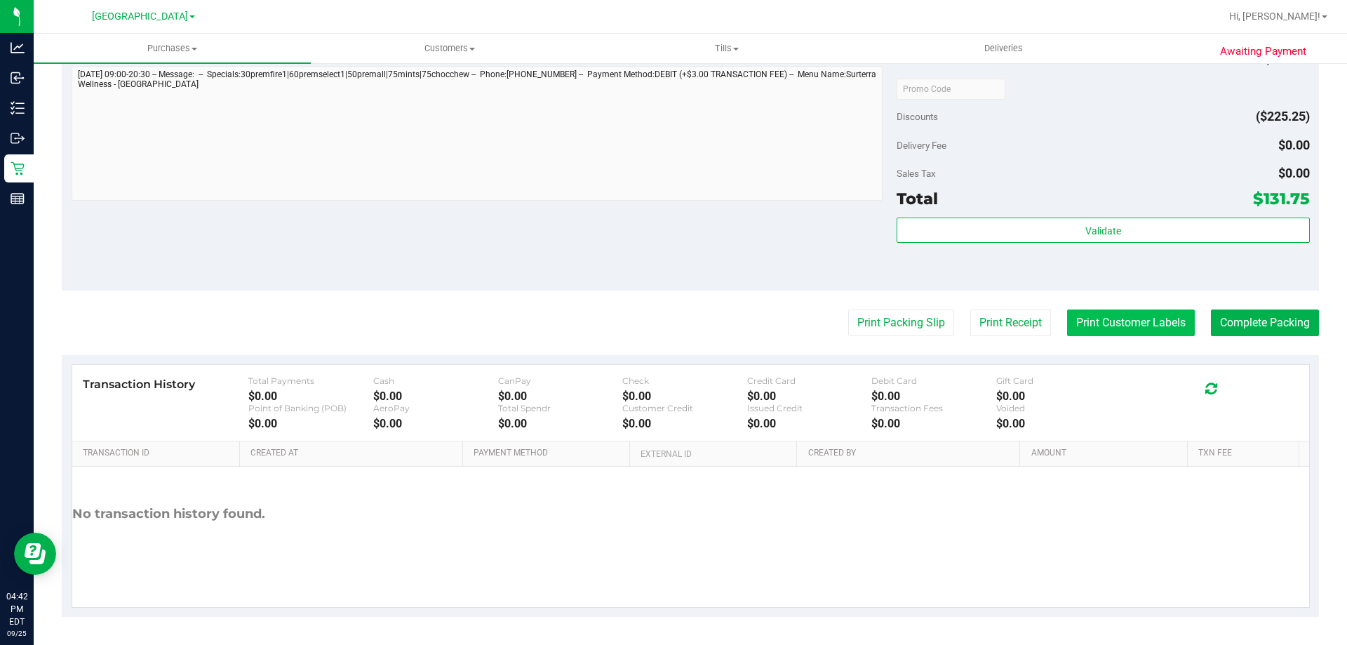
click at [1090, 319] on button "Print Customer Labels" at bounding box center [1131, 322] width 128 height 27
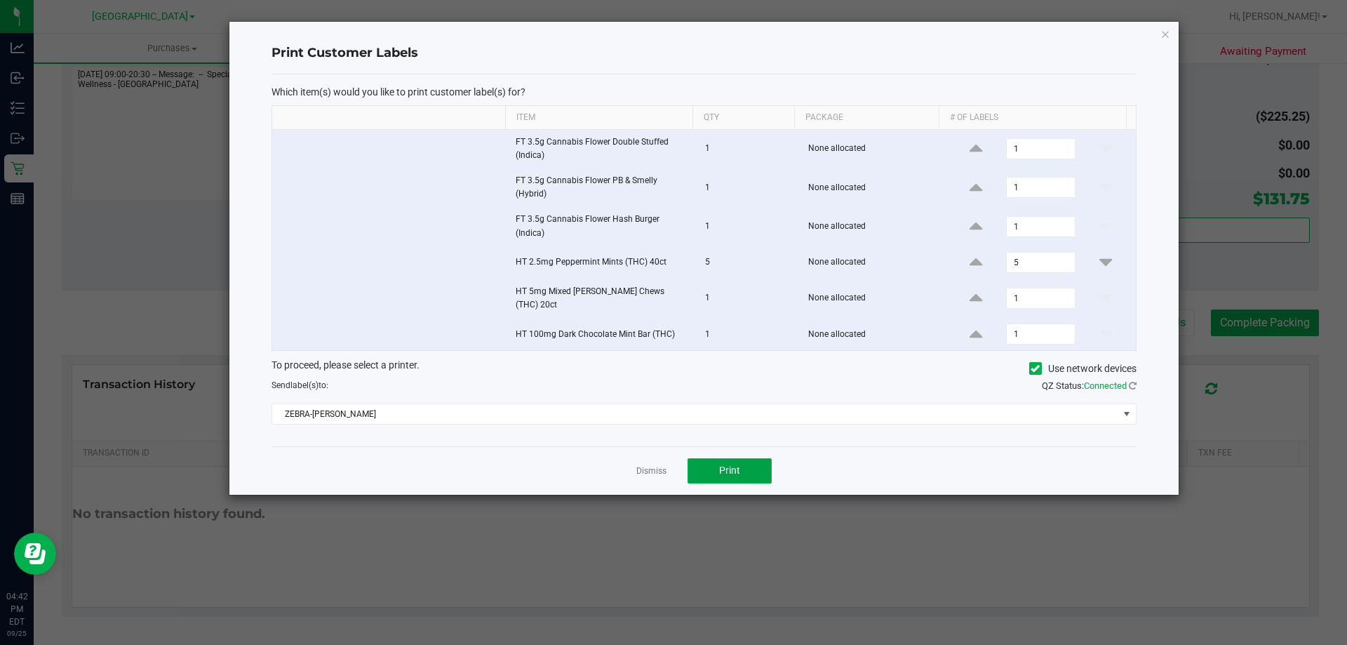
click at [725, 465] on span "Print" at bounding box center [729, 469] width 21 height 11
click at [654, 466] on link "Dismiss" at bounding box center [651, 471] width 30 height 12
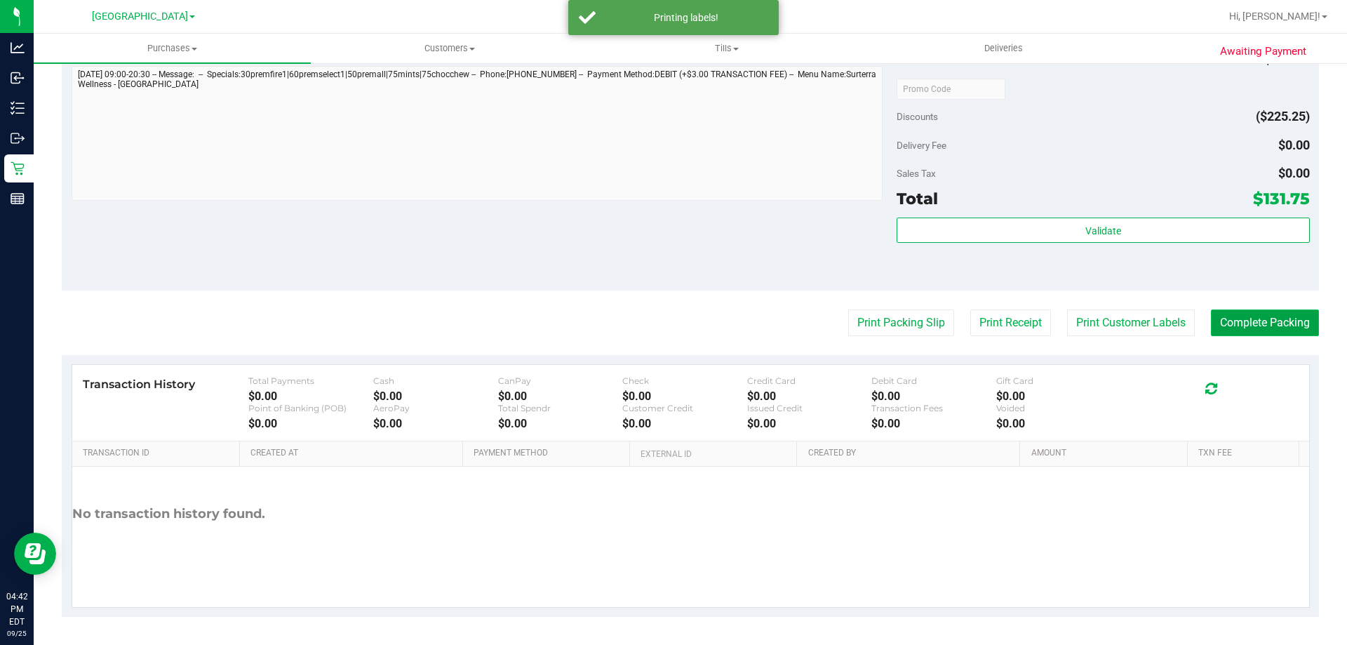
click at [1232, 323] on button "Complete Packing" at bounding box center [1265, 322] width 108 height 27
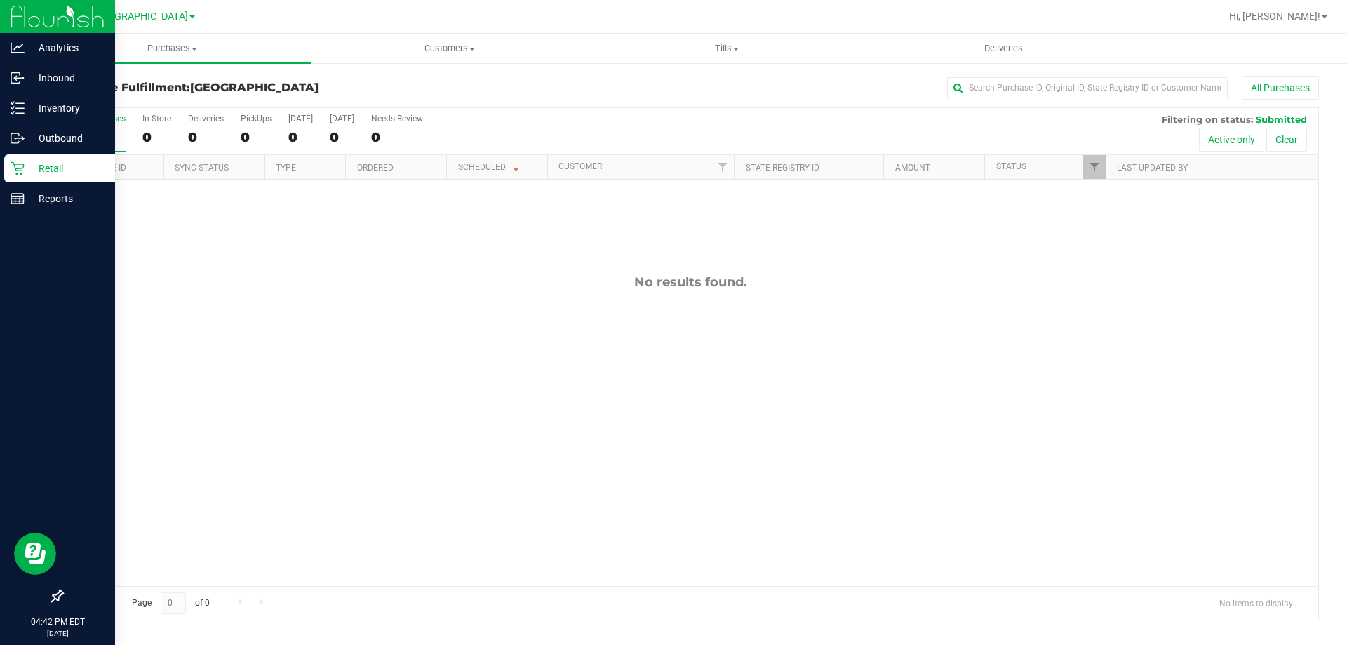
click at [37, 158] on div "Retail" at bounding box center [59, 168] width 111 height 28
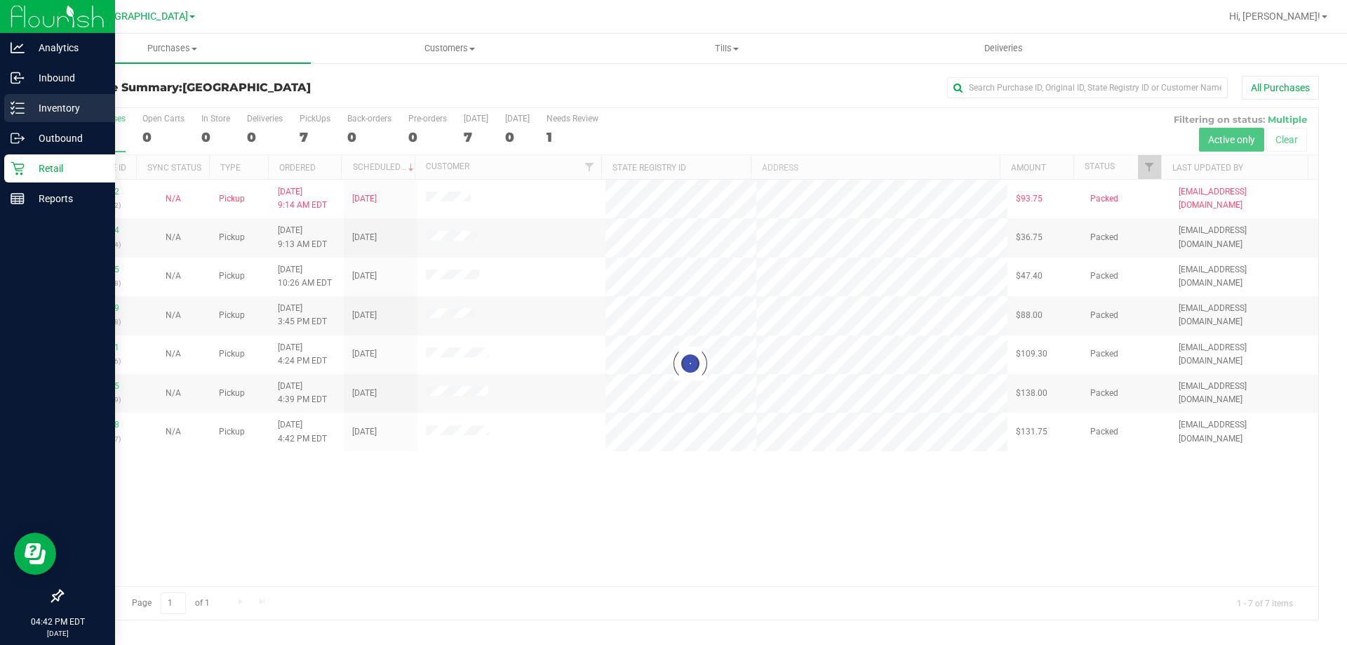
click at [41, 103] on p "Inventory" at bounding box center [67, 108] width 84 height 17
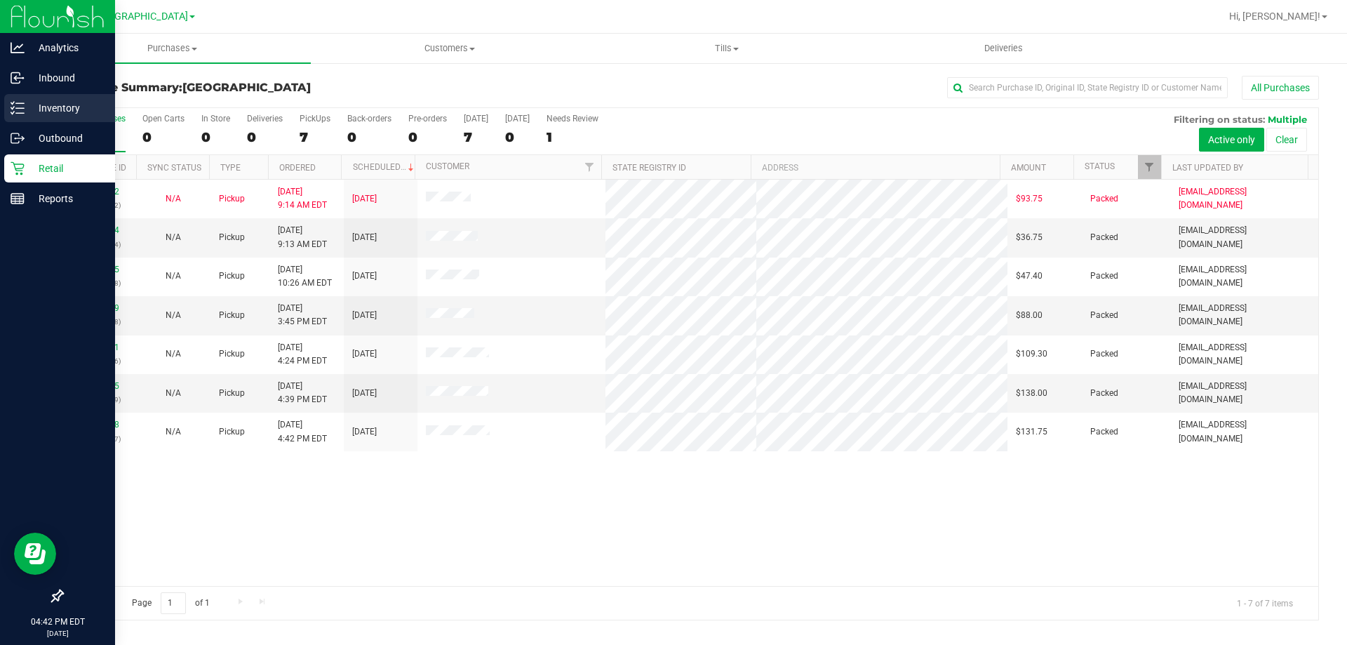
click at [11, 109] on icon at bounding box center [18, 108] width 14 height 14
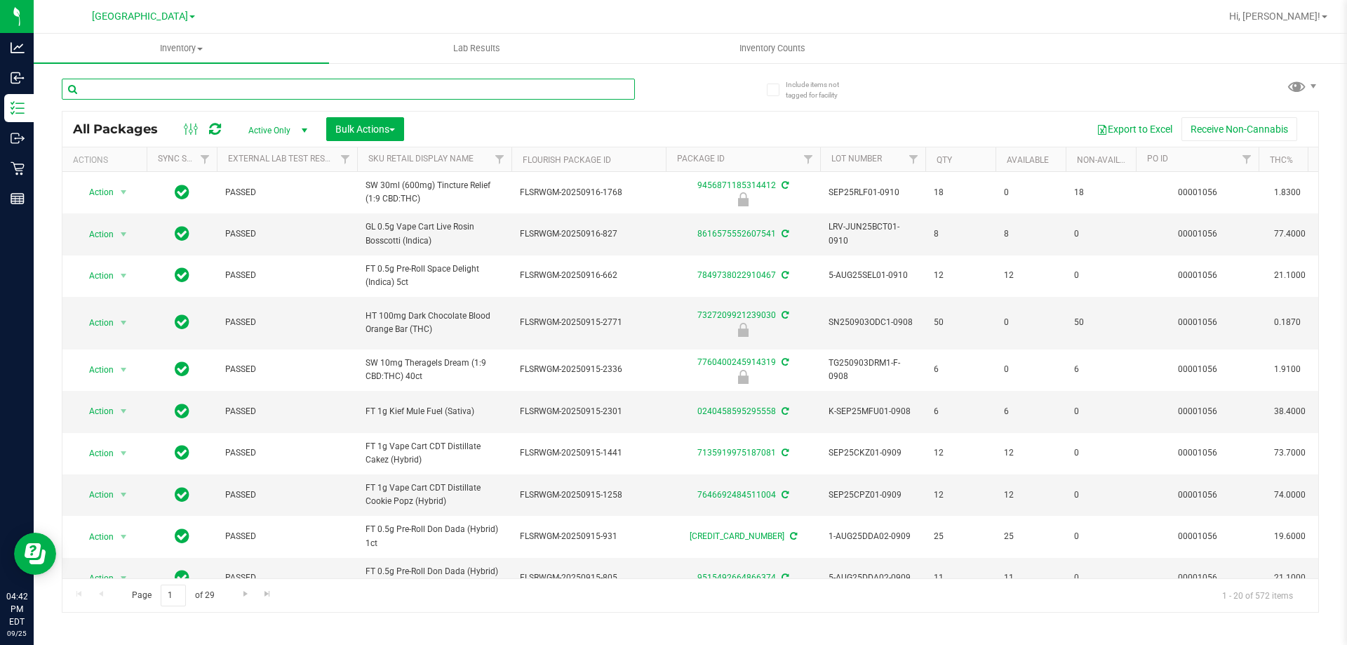
click at [216, 85] on input "text" at bounding box center [348, 89] width 573 height 21
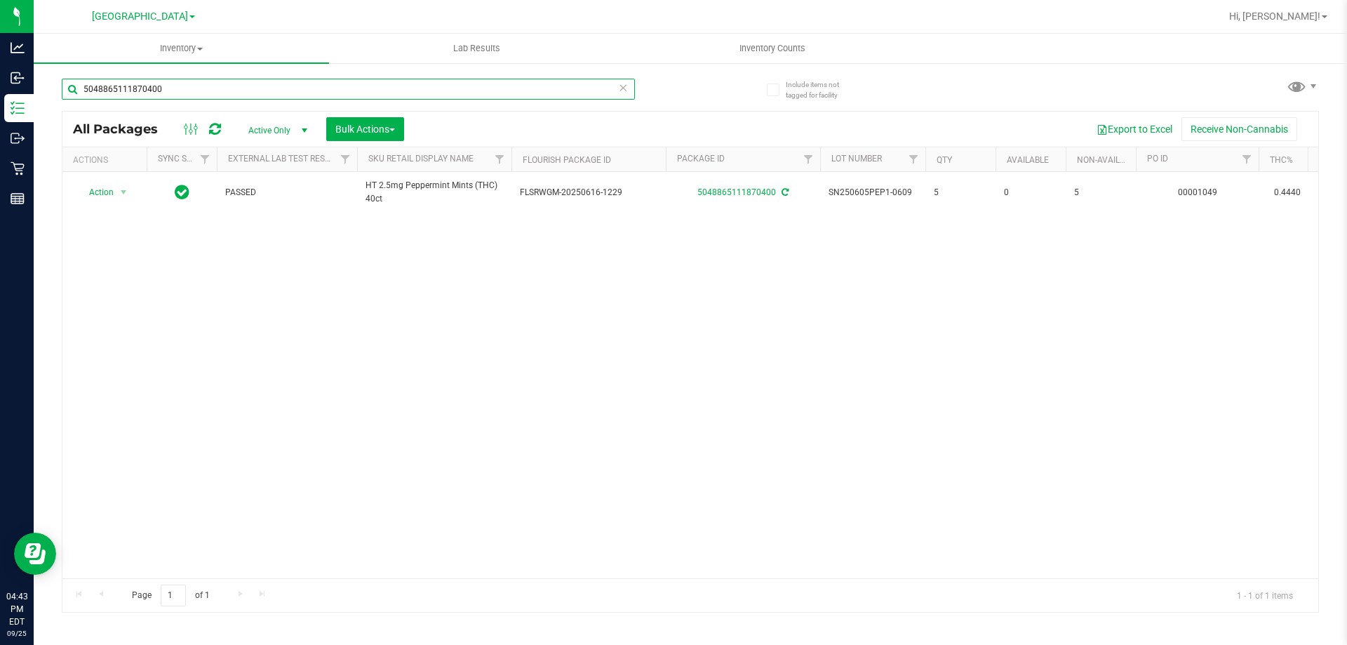
type input "5048865111870400"
click at [624, 88] on icon at bounding box center [623, 87] width 10 height 17
click at [499, 88] on input "text" at bounding box center [348, 89] width 573 height 21
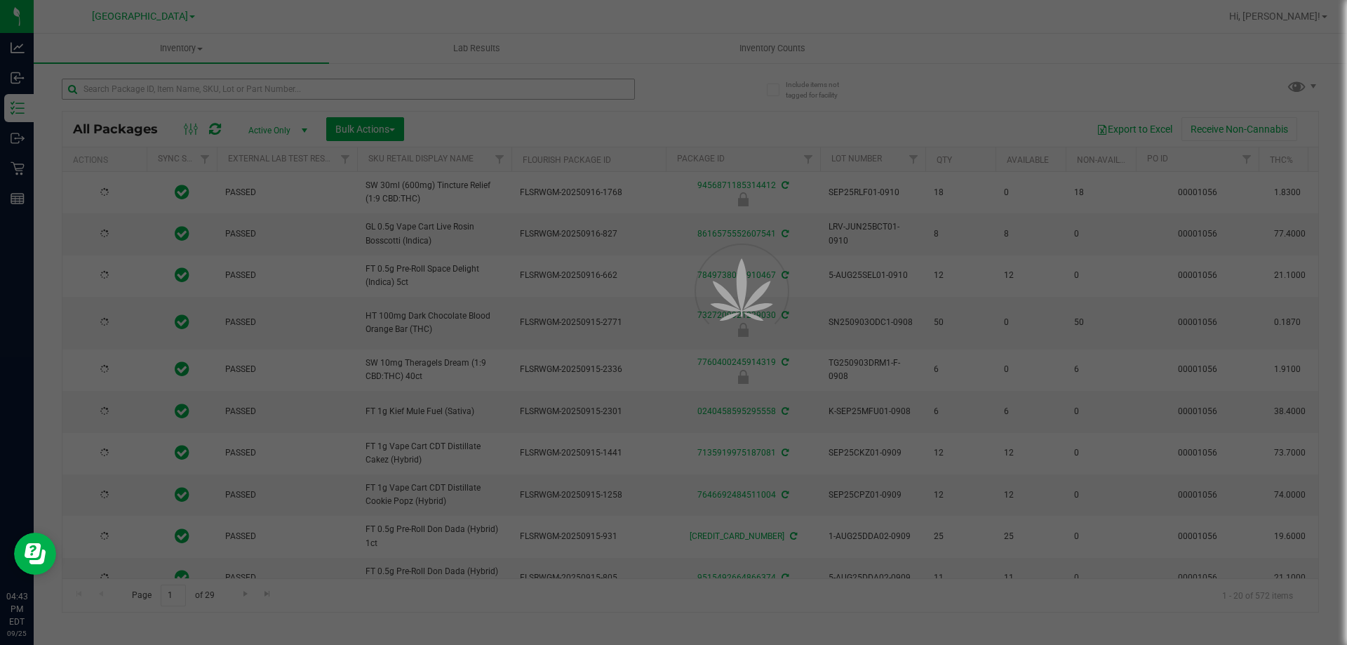
click at [499, 88] on div at bounding box center [673, 322] width 1347 height 645
type input "[DATE]"
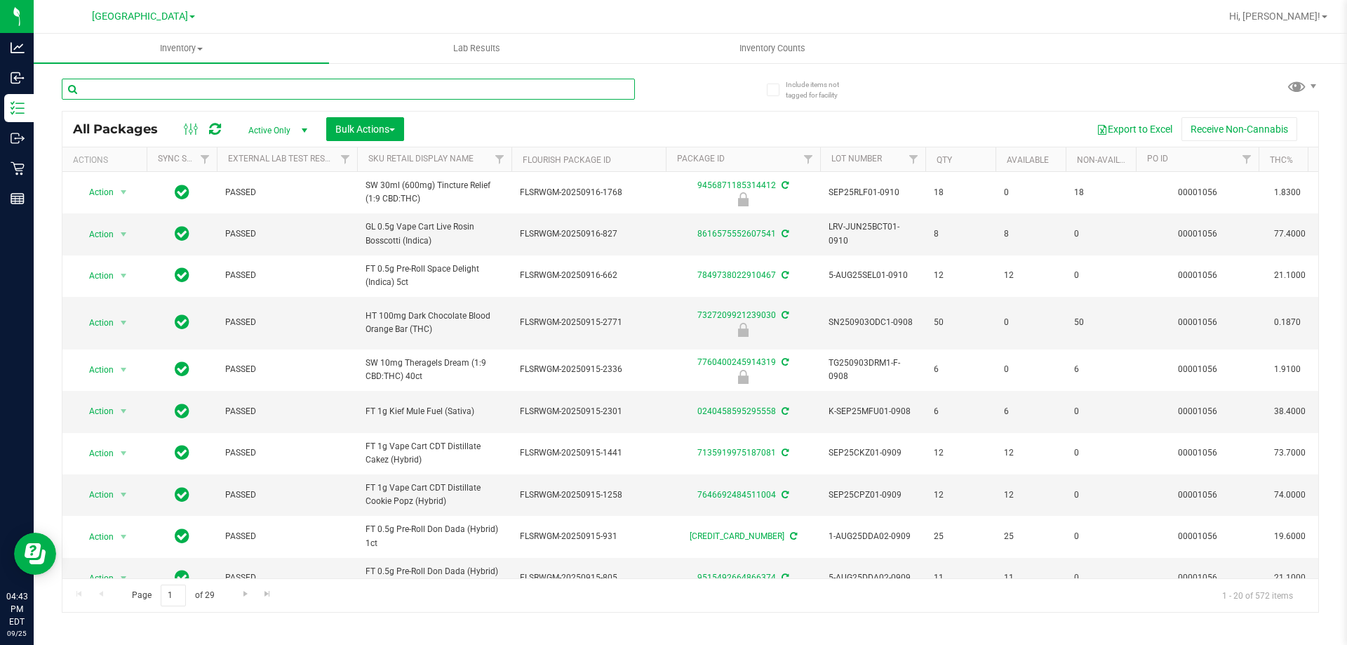
click at [499, 88] on input "text" at bounding box center [348, 89] width 573 height 21
type input "HT 2.5"
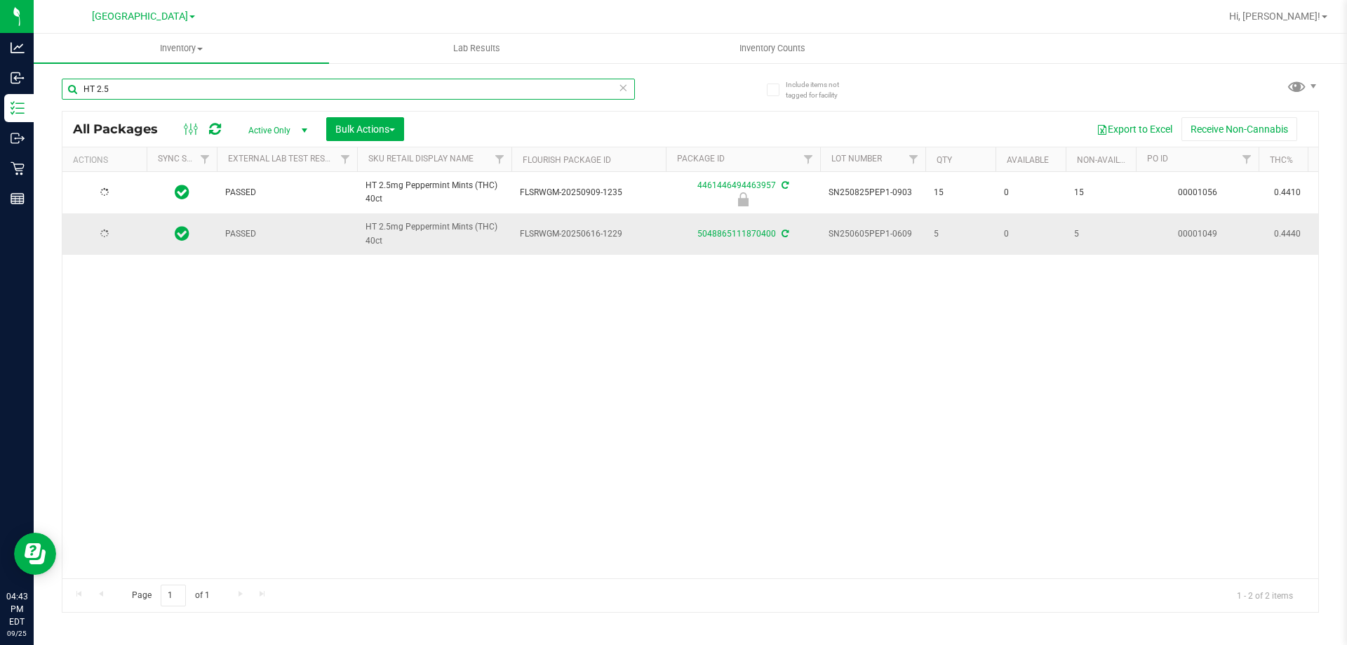
type input "[DATE]"
type input "HT 2.5"
click at [624, 85] on icon at bounding box center [623, 87] width 10 height 17
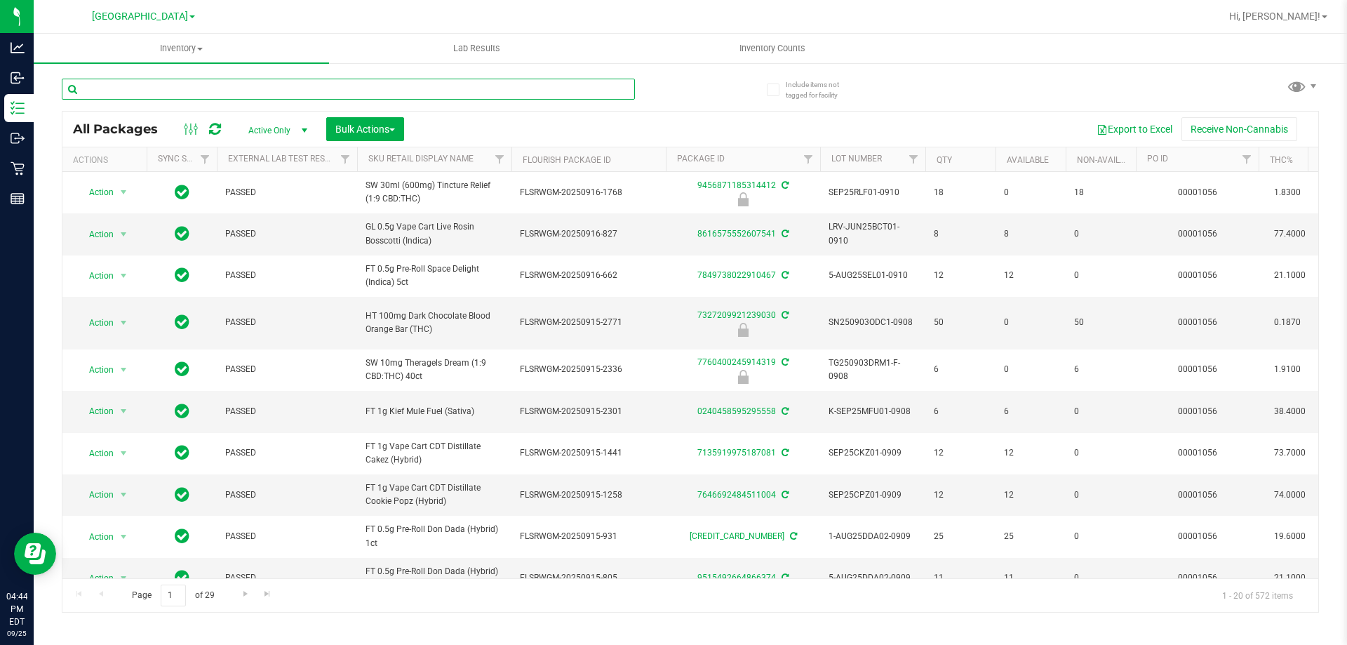
click at [423, 83] on input "text" at bounding box center [348, 89] width 573 height 21
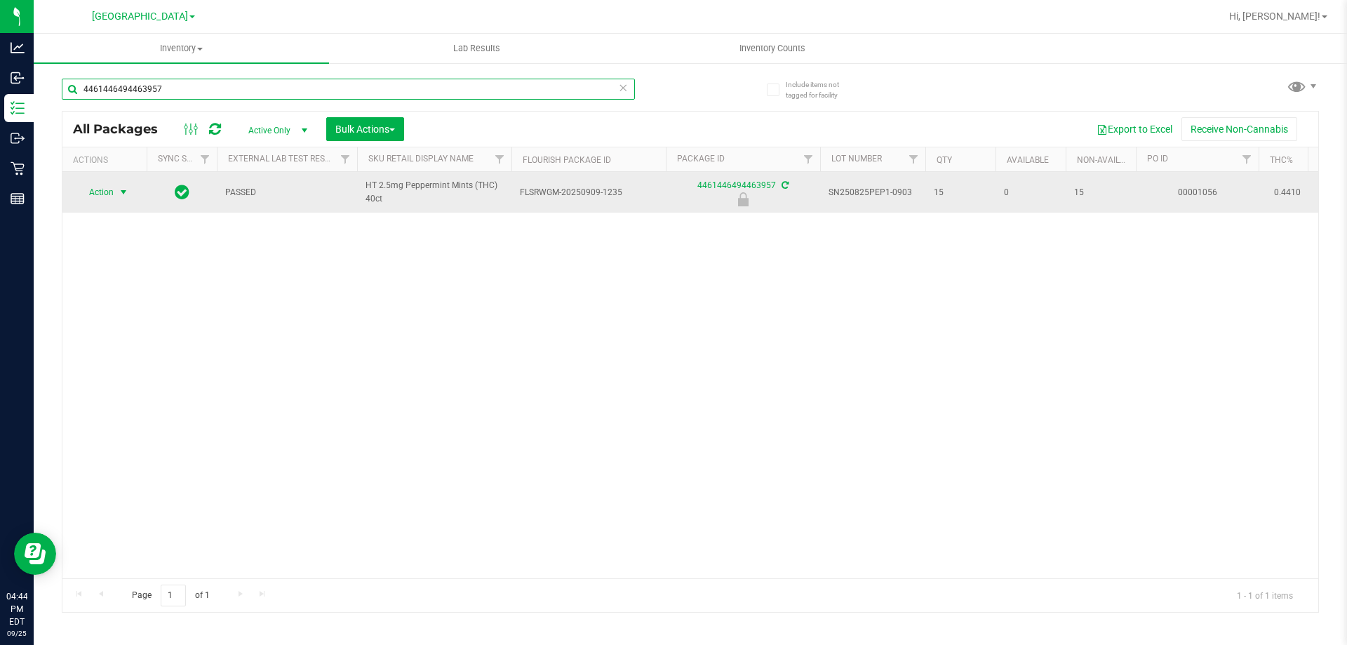
type input "4461446494463957"
click at [108, 189] on span "Action" at bounding box center [95, 192] width 38 height 20
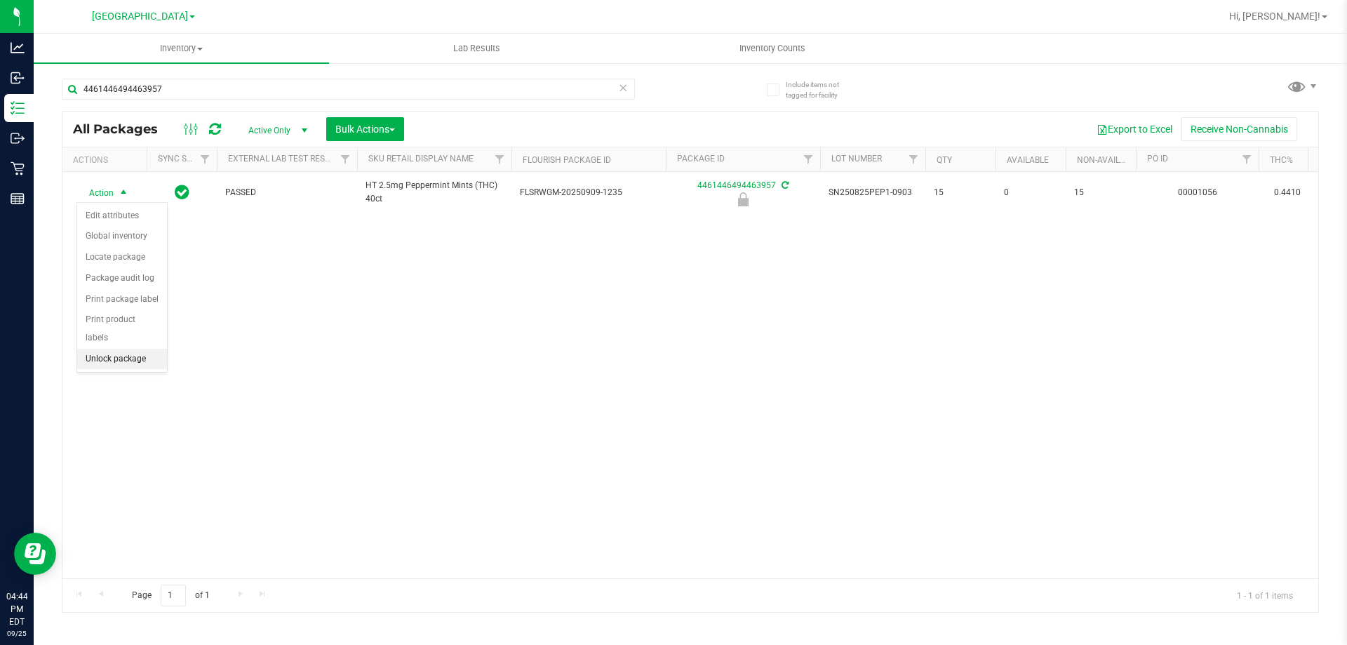
click at [133, 349] on li "Unlock package" at bounding box center [122, 359] width 90 height 21
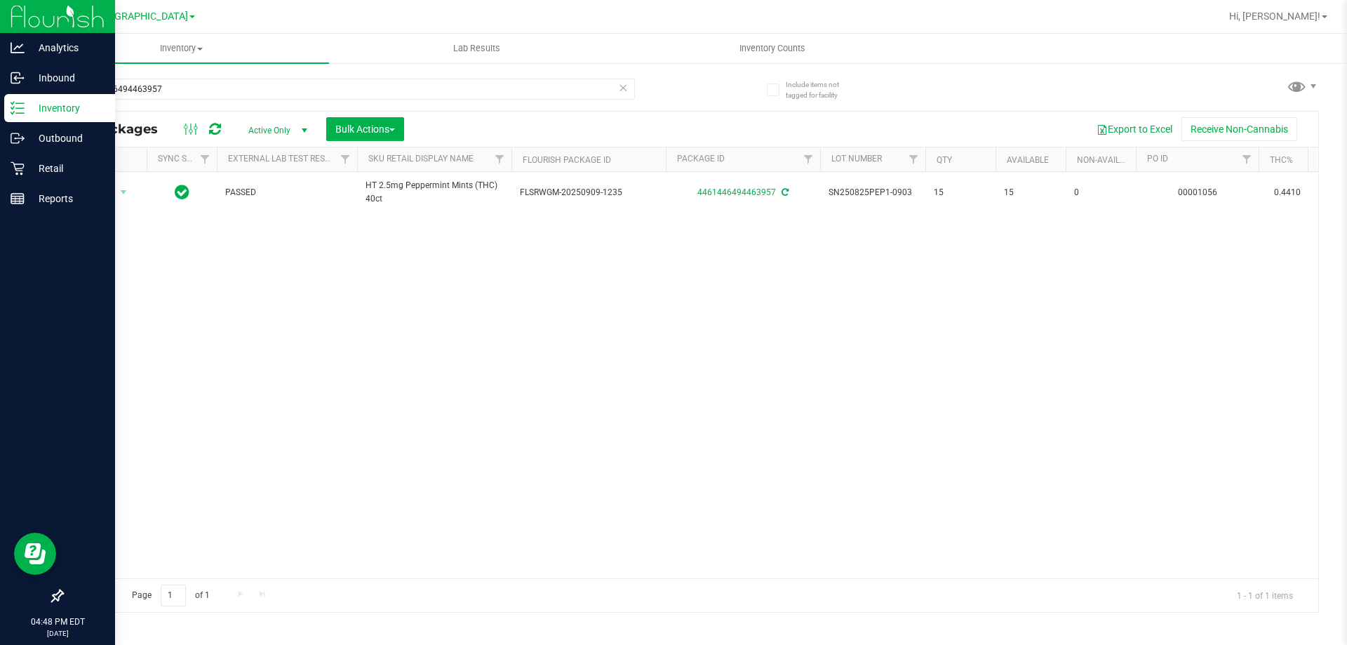
click at [20, 102] on icon at bounding box center [18, 108] width 14 height 14
click at [41, 160] on p "Retail" at bounding box center [67, 168] width 84 height 17
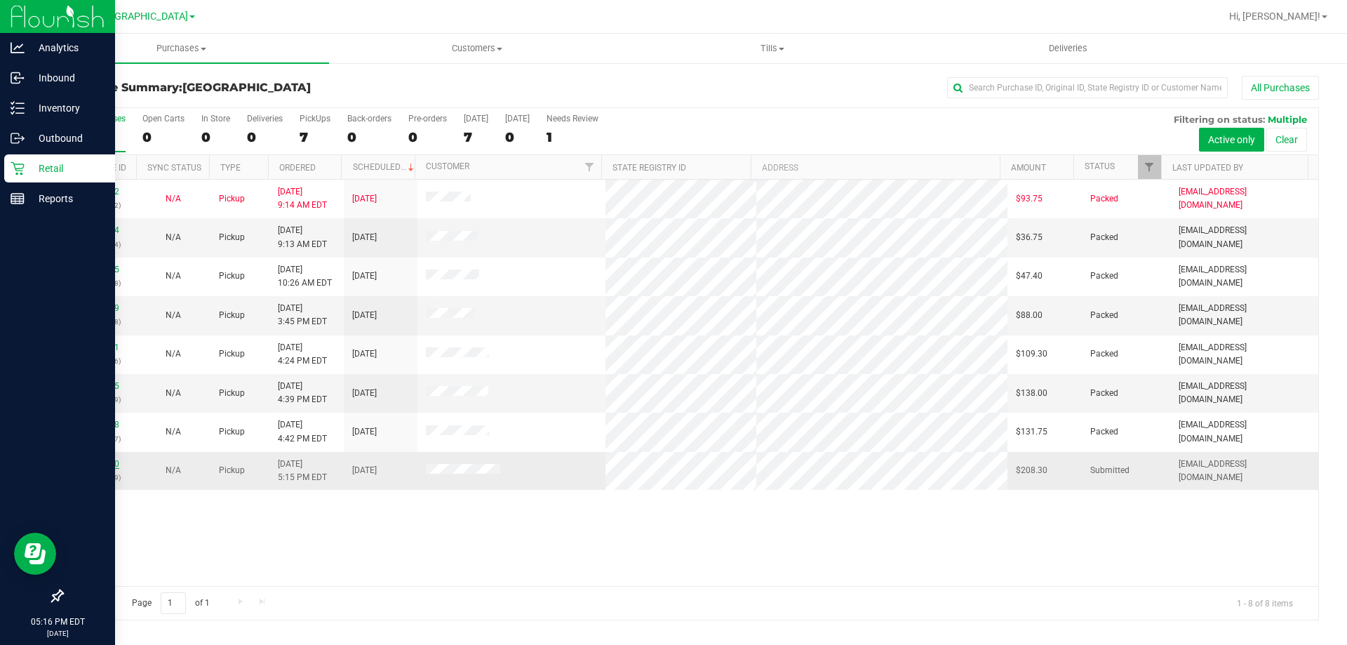
click at [104, 465] on link "12005350" at bounding box center [99, 464] width 39 height 10
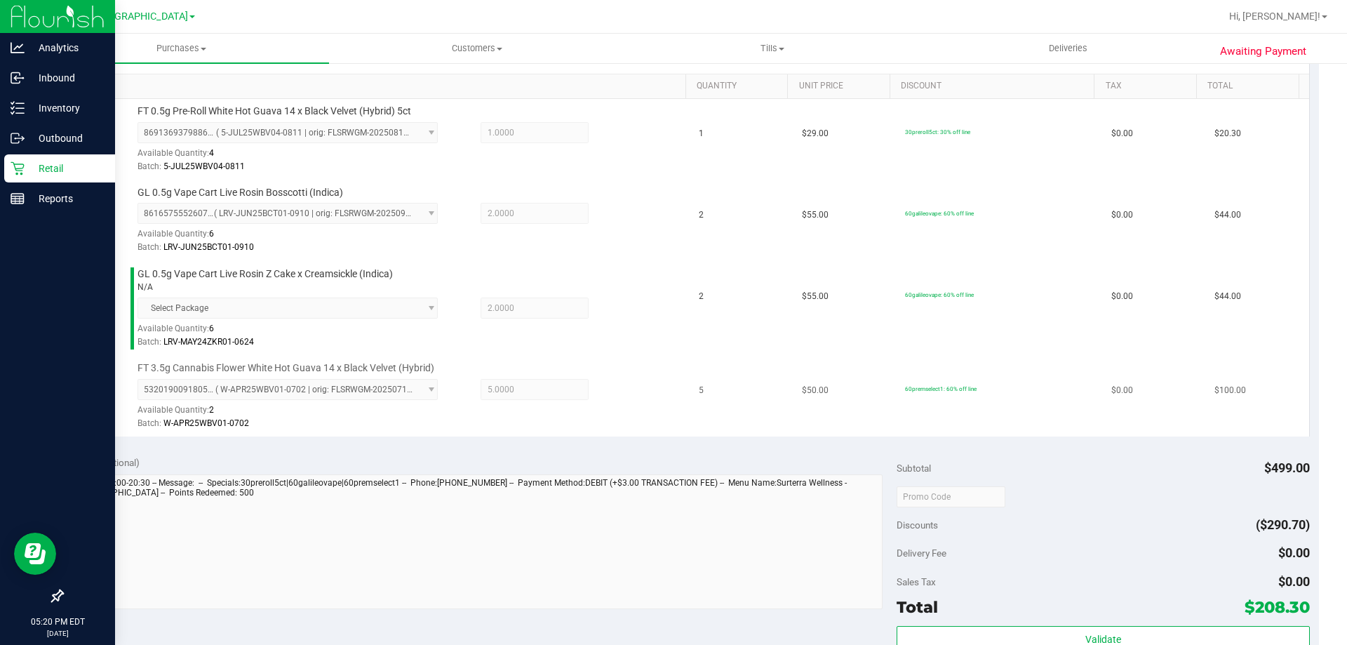
scroll to position [631, 0]
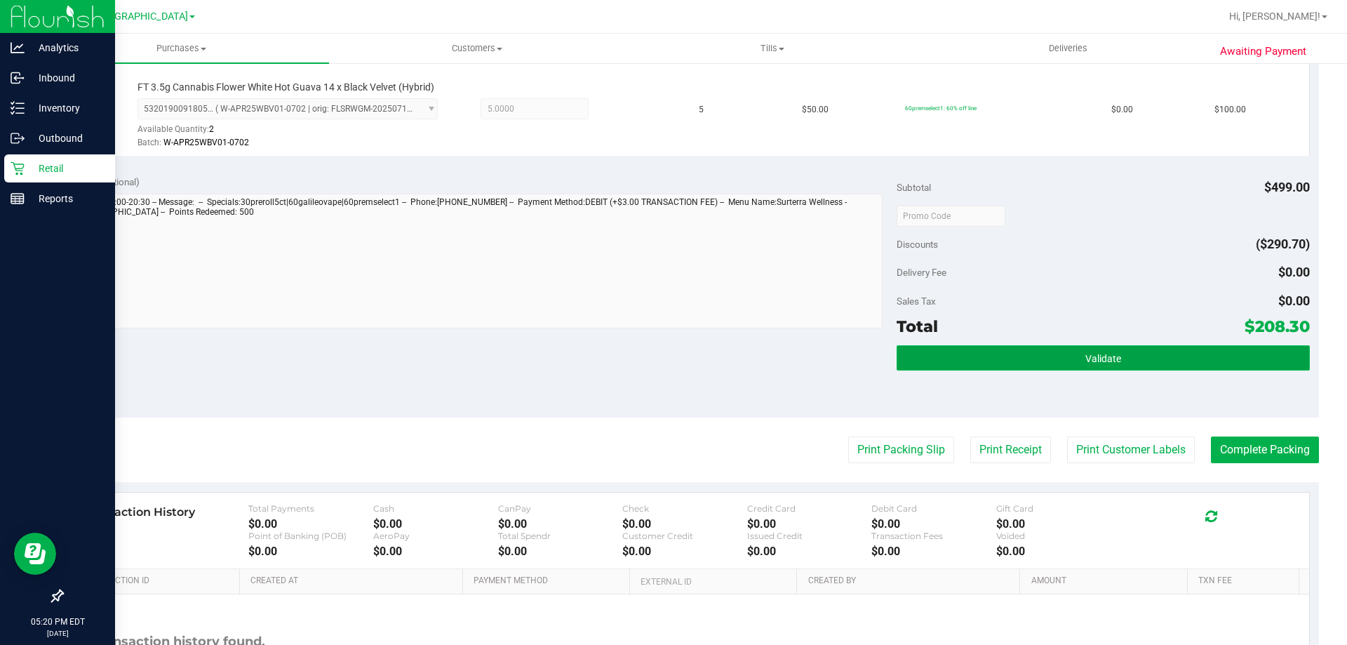
click at [1022, 370] on button "Validate" at bounding box center [1103, 357] width 413 height 25
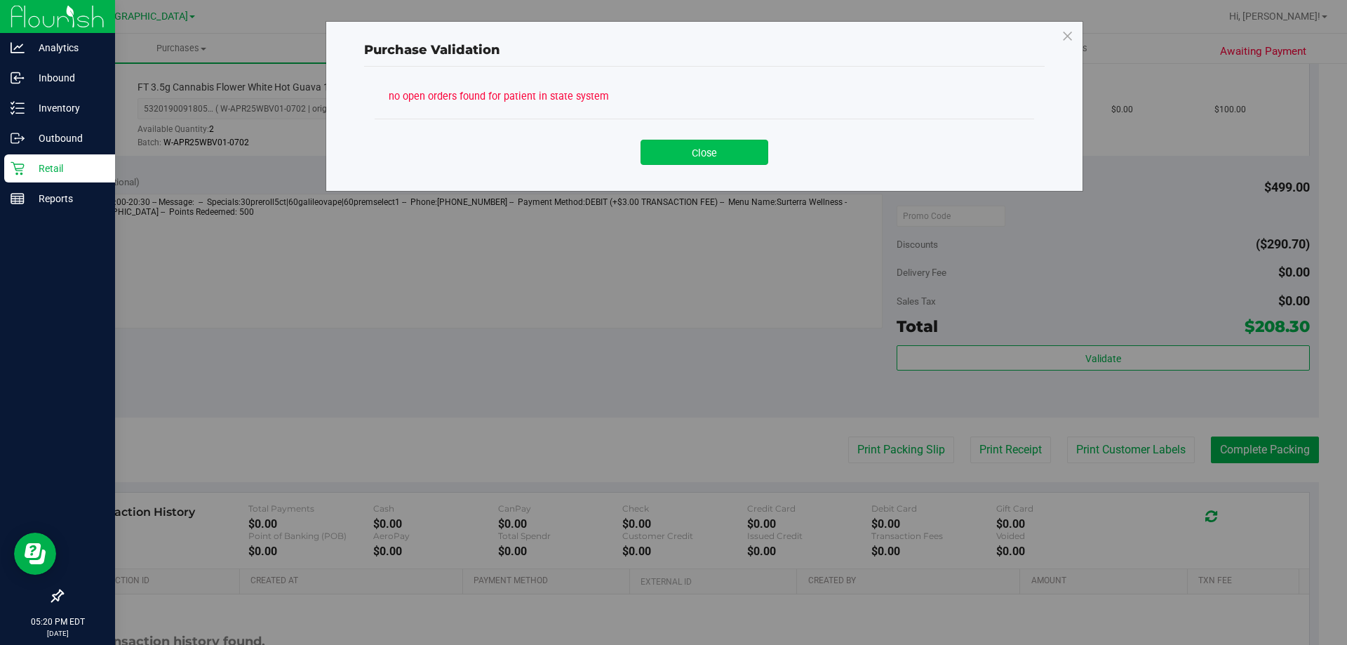
click at [707, 154] on button "Close" at bounding box center [705, 152] width 128 height 25
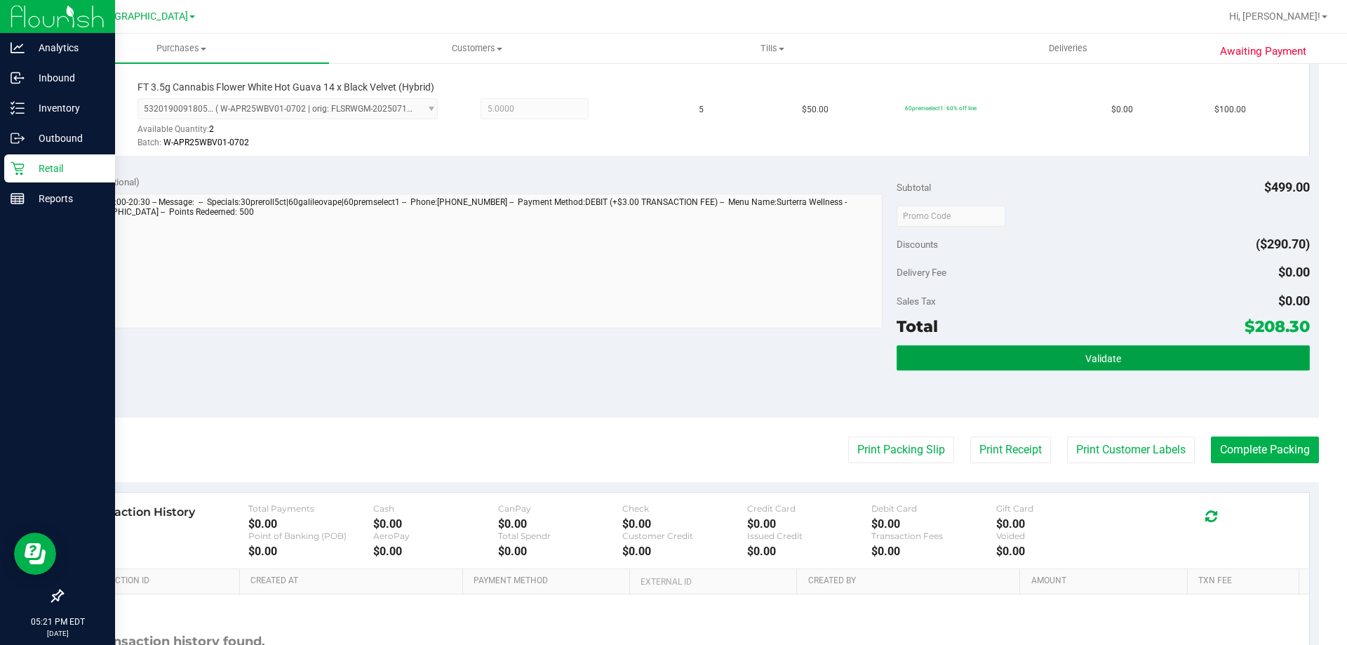
click at [1071, 366] on button "Validate" at bounding box center [1103, 357] width 413 height 25
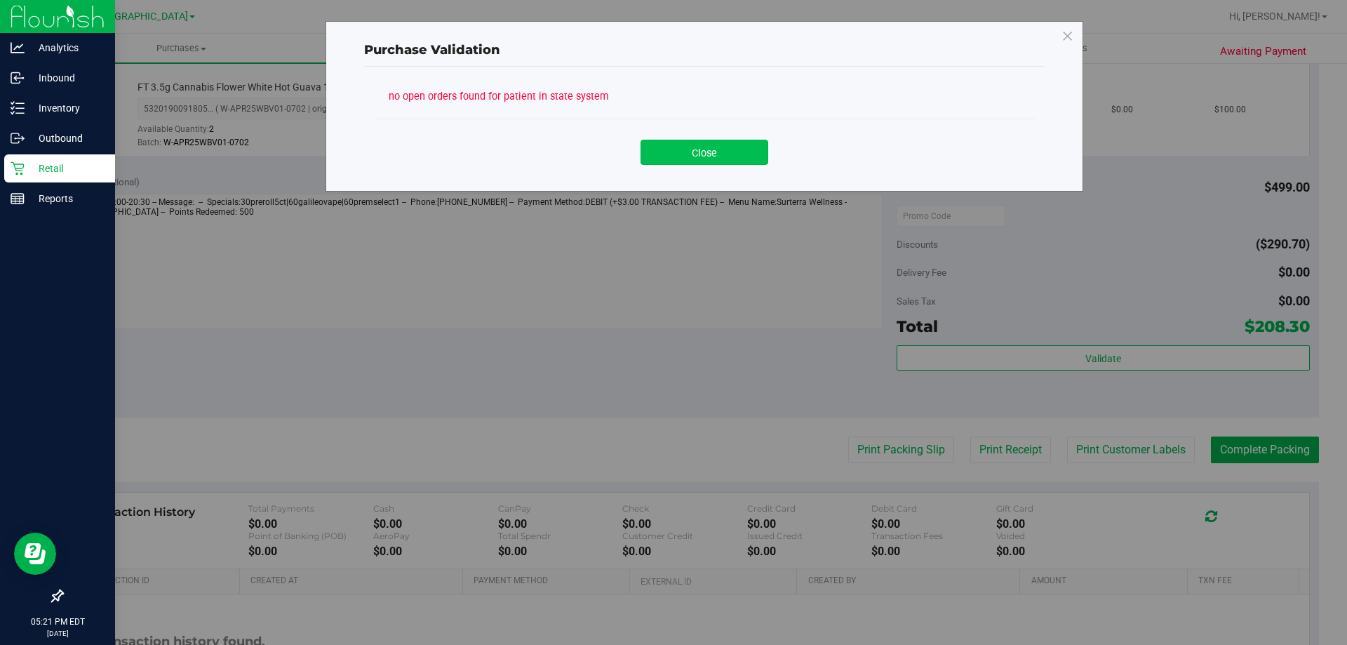
click at [706, 154] on button "Close" at bounding box center [705, 152] width 128 height 25
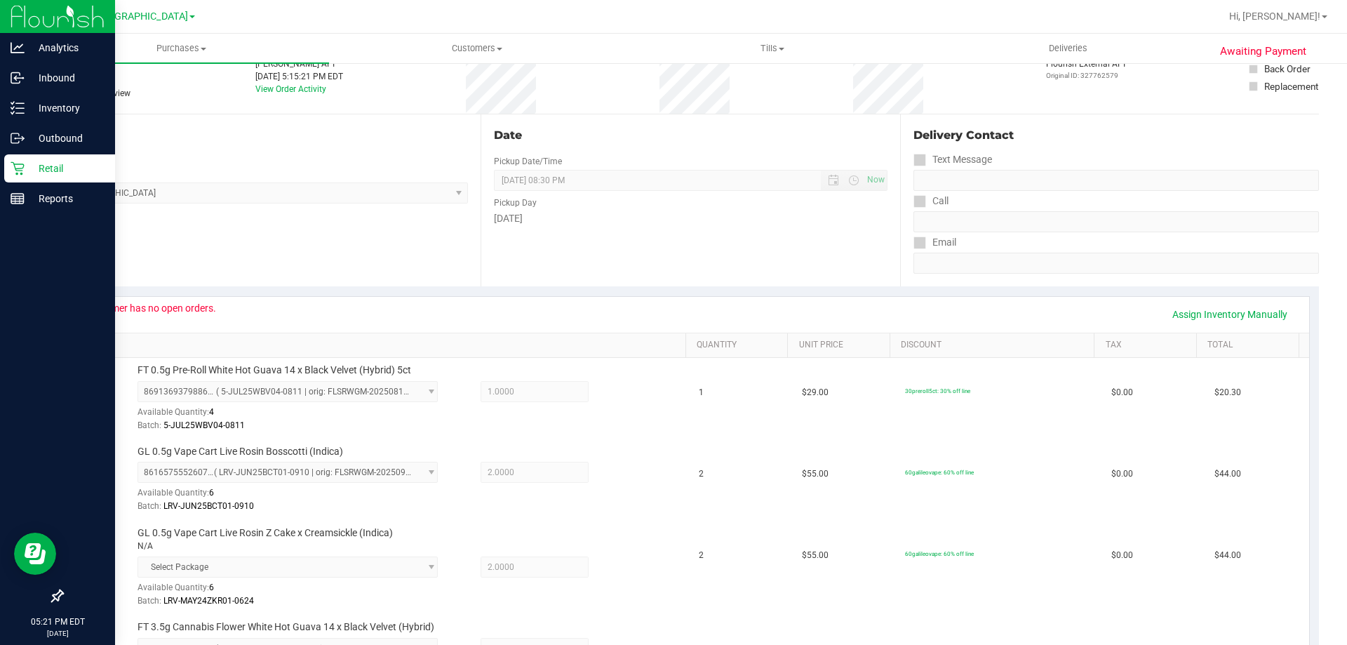
scroll to position [0, 0]
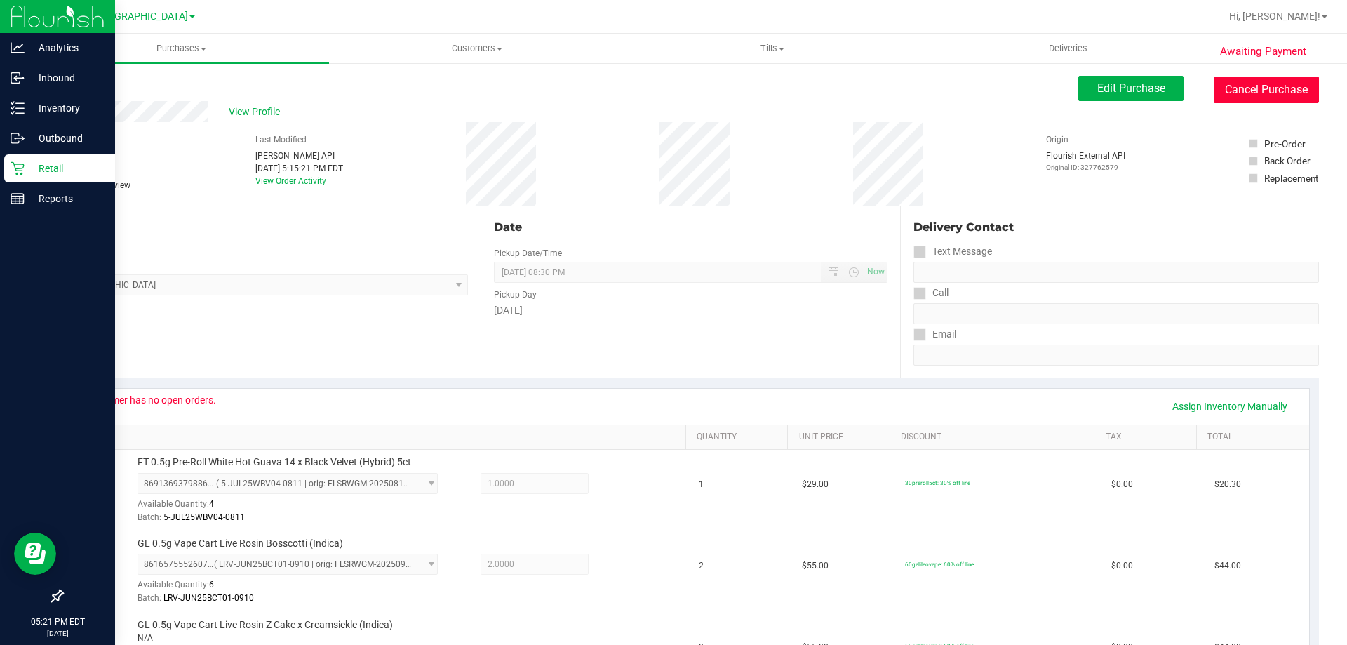
click at [1250, 90] on button "Cancel Purchase" at bounding box center [1266, 89] width 105 height 27
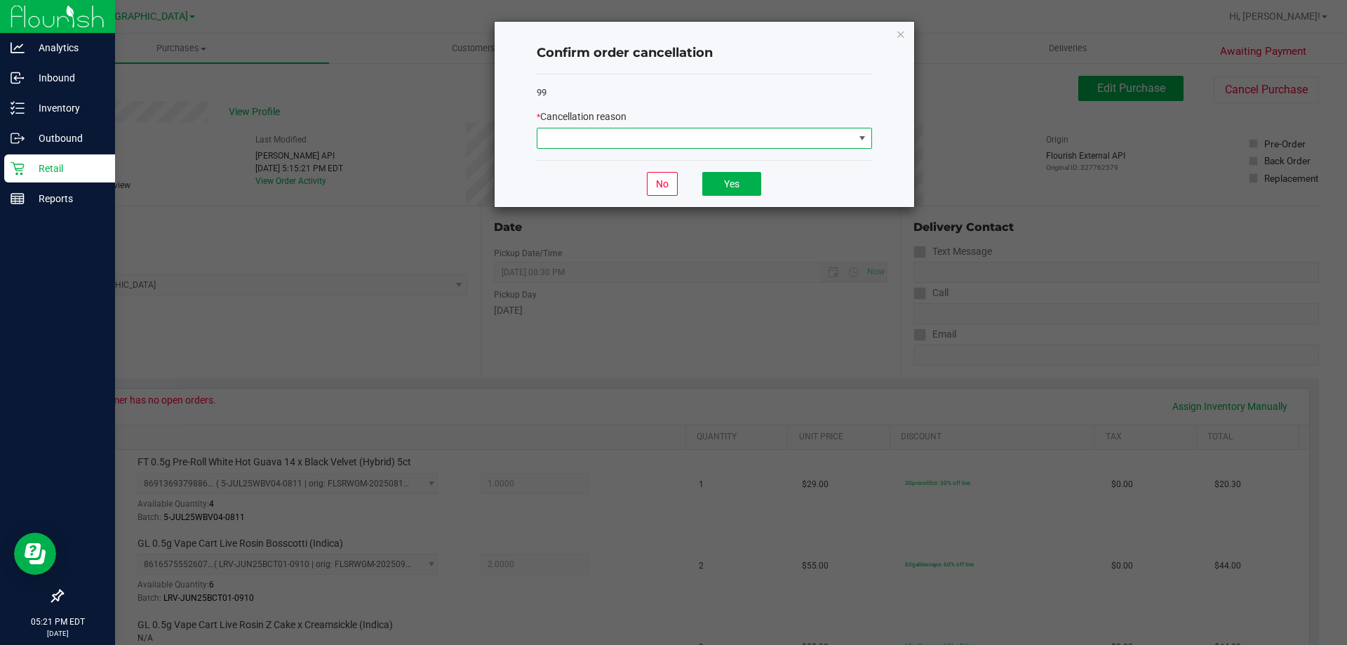
click at [749, 138] on span at bounding box center [695, 138] width 316 height 20
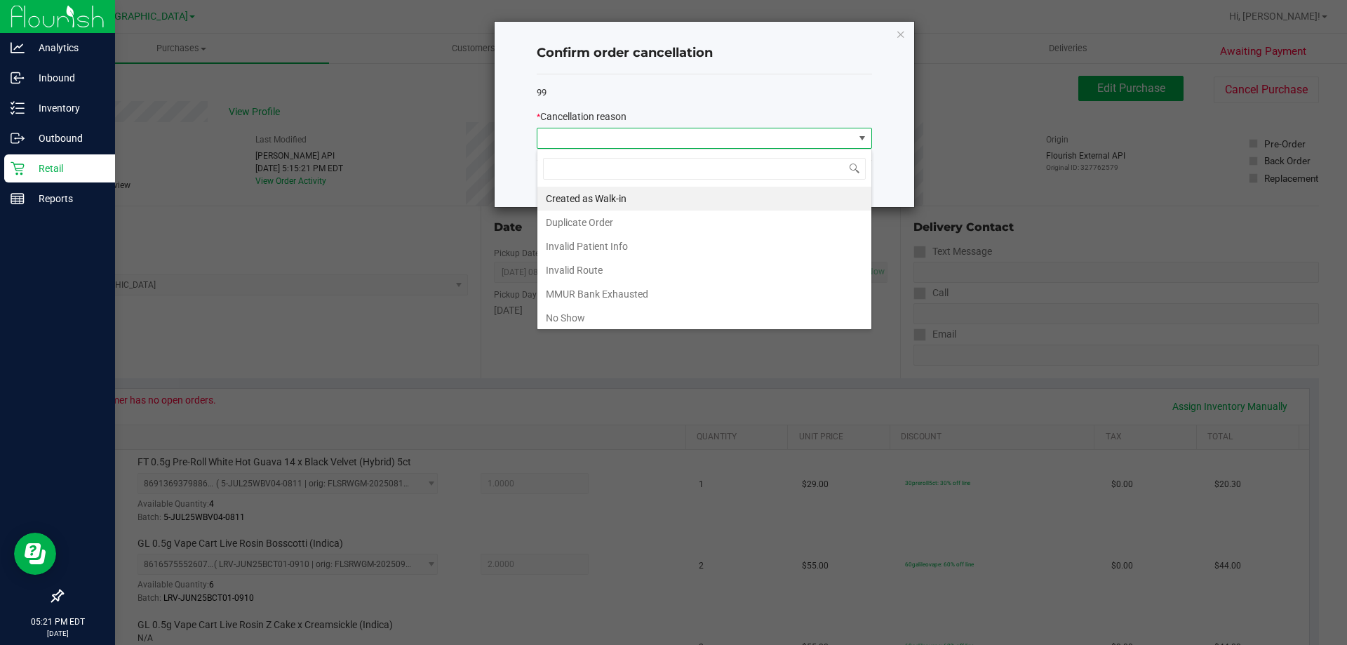
scroll to position [21, 335]
click at [635, 292] on li "MMUR Bank Exhausted" at bounding box center [704, 294] width 334 height 24
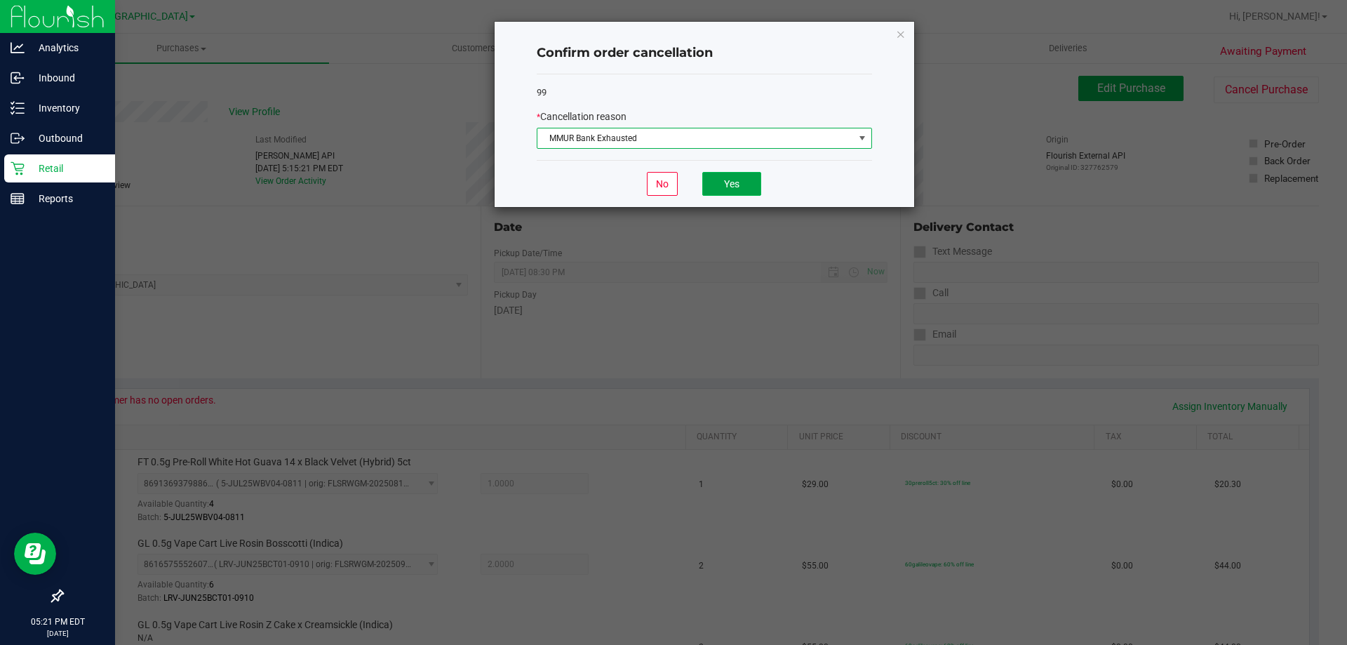
click at [729, 179] on button "Yes" at bounding box center [731, 184] width 59 height 24
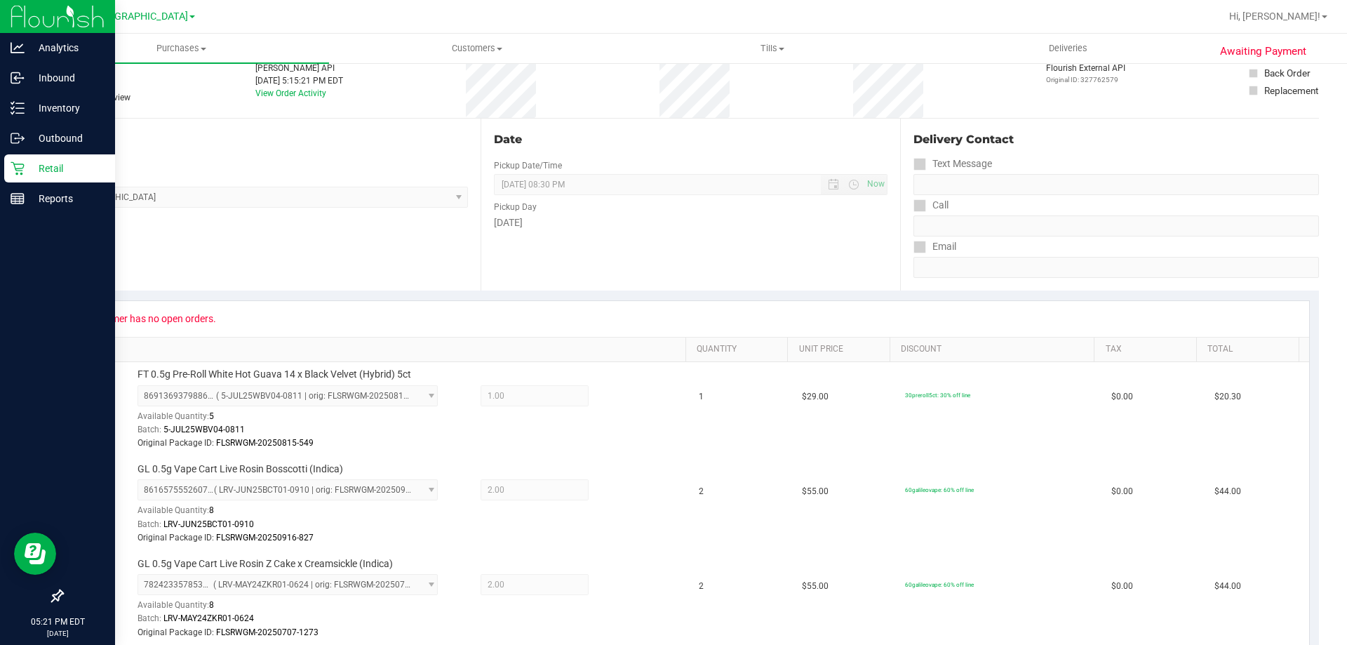
scroll to position [0, 0]
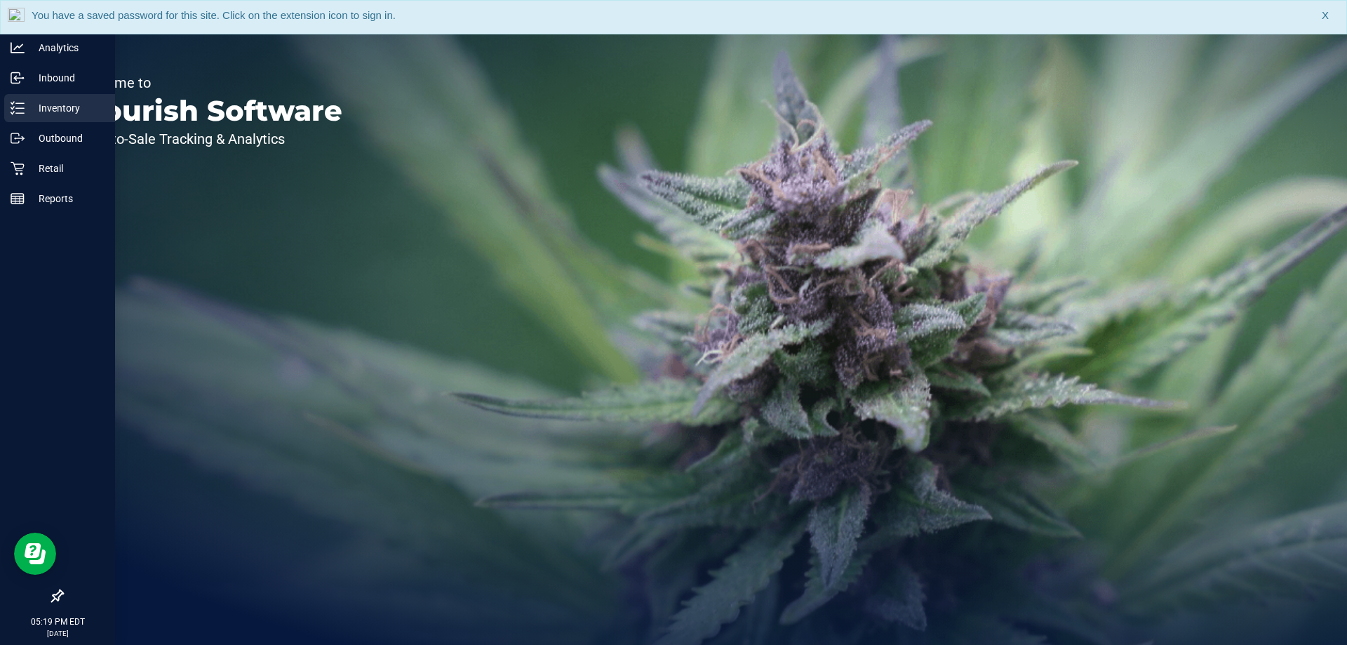
click at [58, 104] on p "Inventory" at bounding box center [67, 108] width 84 height 17
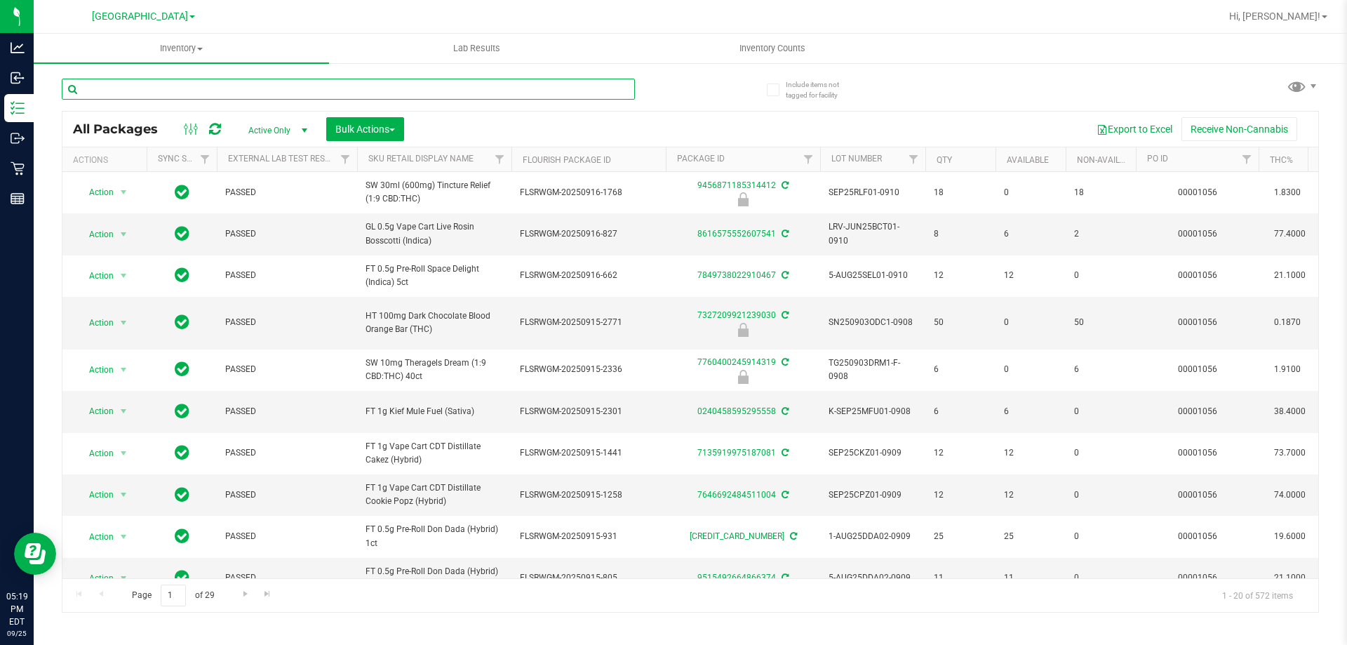
click at [210, 90] on input "text" at bounding box center [348, 89] width 573 height 21
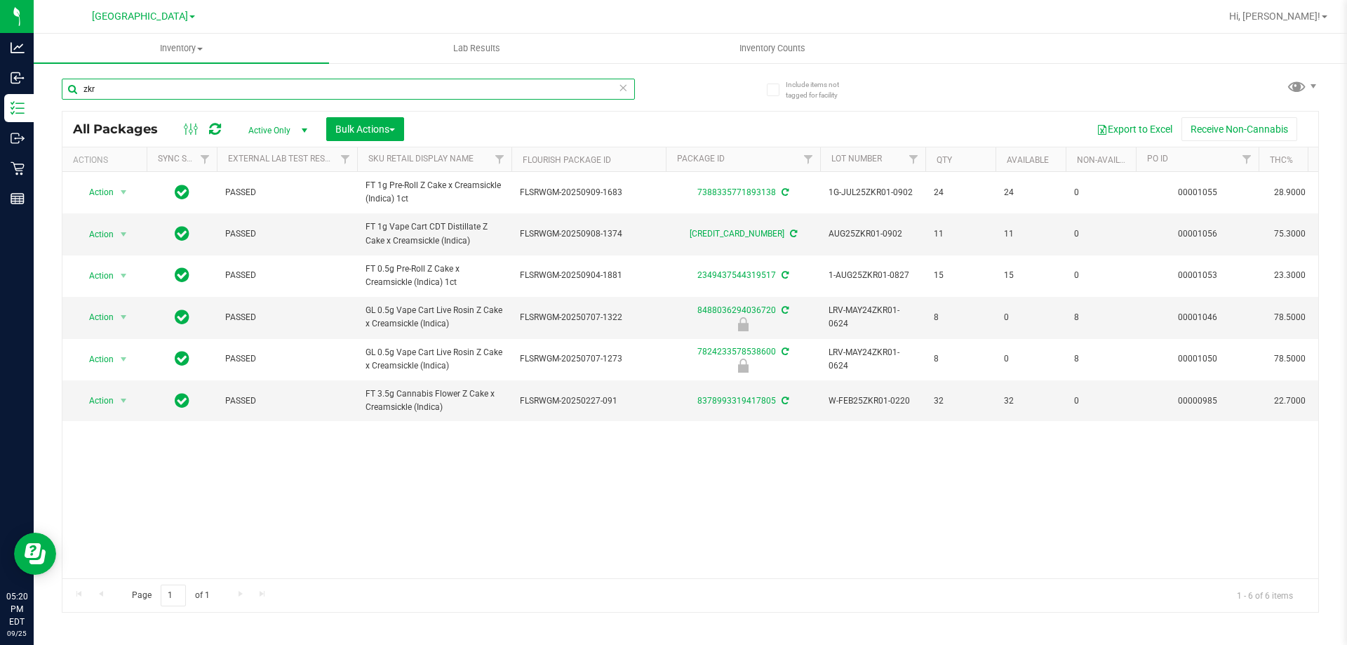
type input "zkr"
click at [627, 85] on icon at bounding box center [623, 87] width 10 height 17
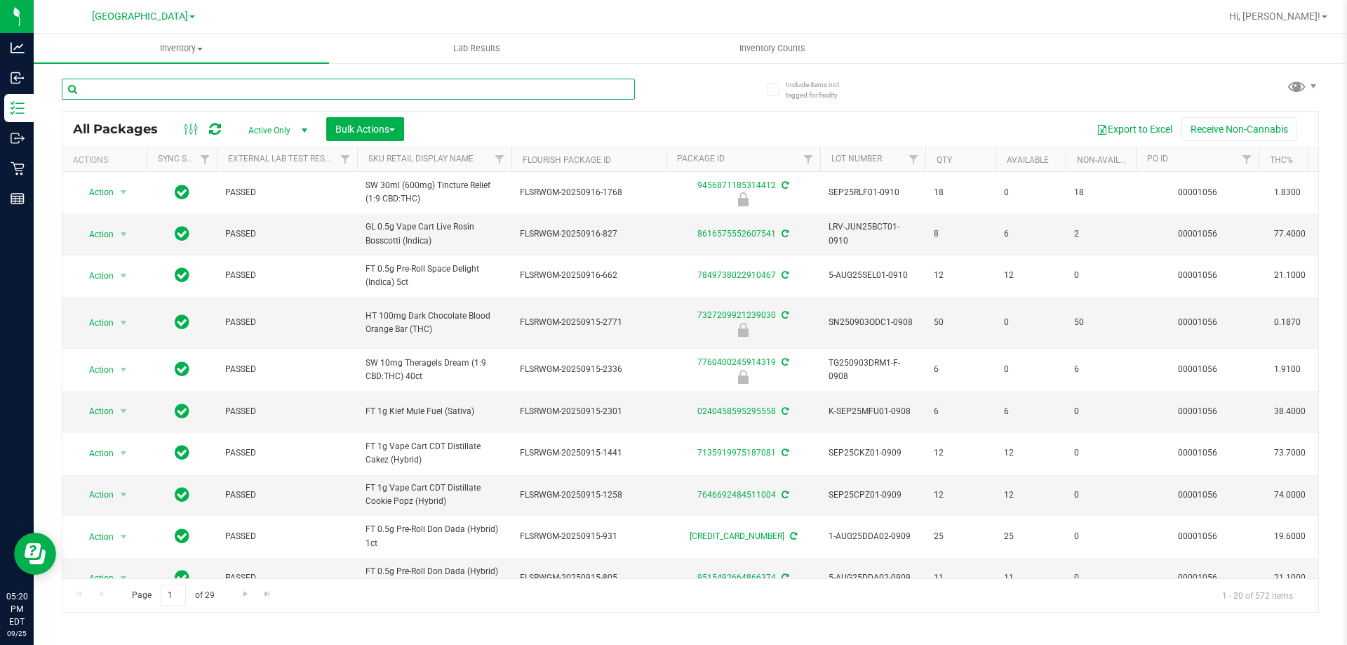
click at [460, 85] on input "text" at bounding box center [348, 89] width 573 height 21
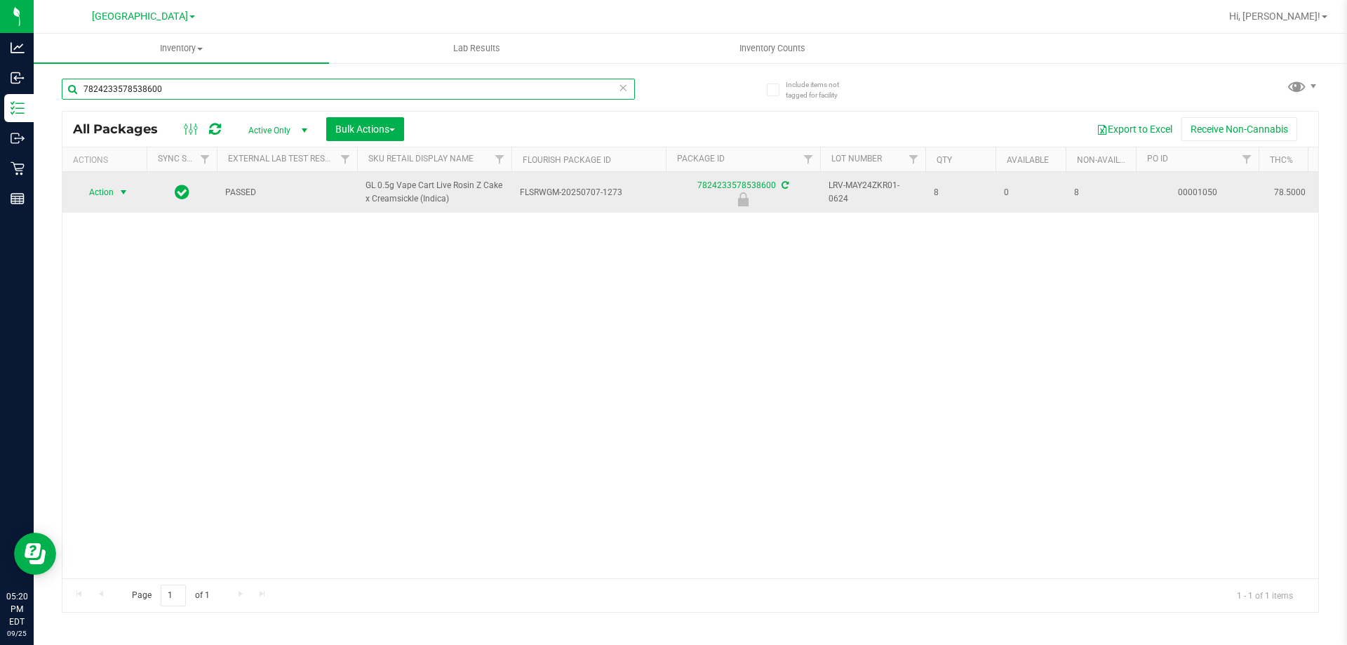
type input "7824233578538600"
click at [116, 185] on span "select" at bounding box center [124, 192] width 18 height 20
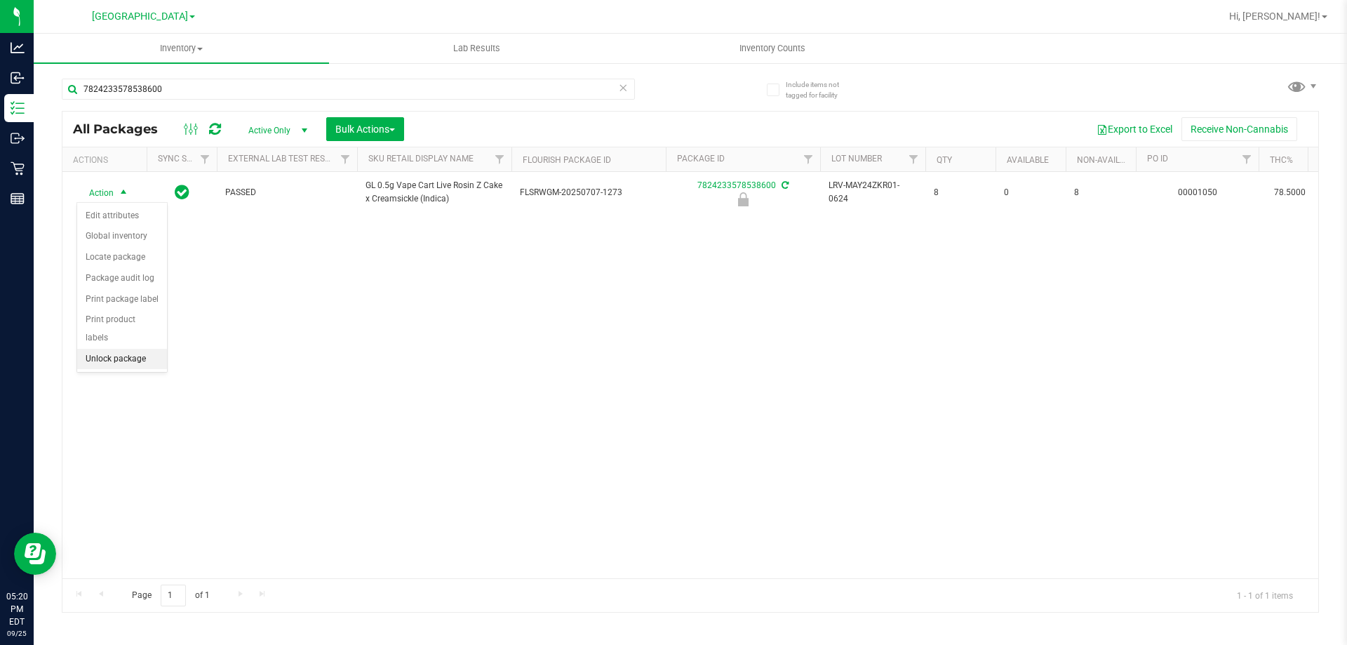
click at [142, 349] on li "Unlock package" at bounding box center [122, 359] width 90 height 21
